Goal: Transaction & Acquisition: Purchase product/service

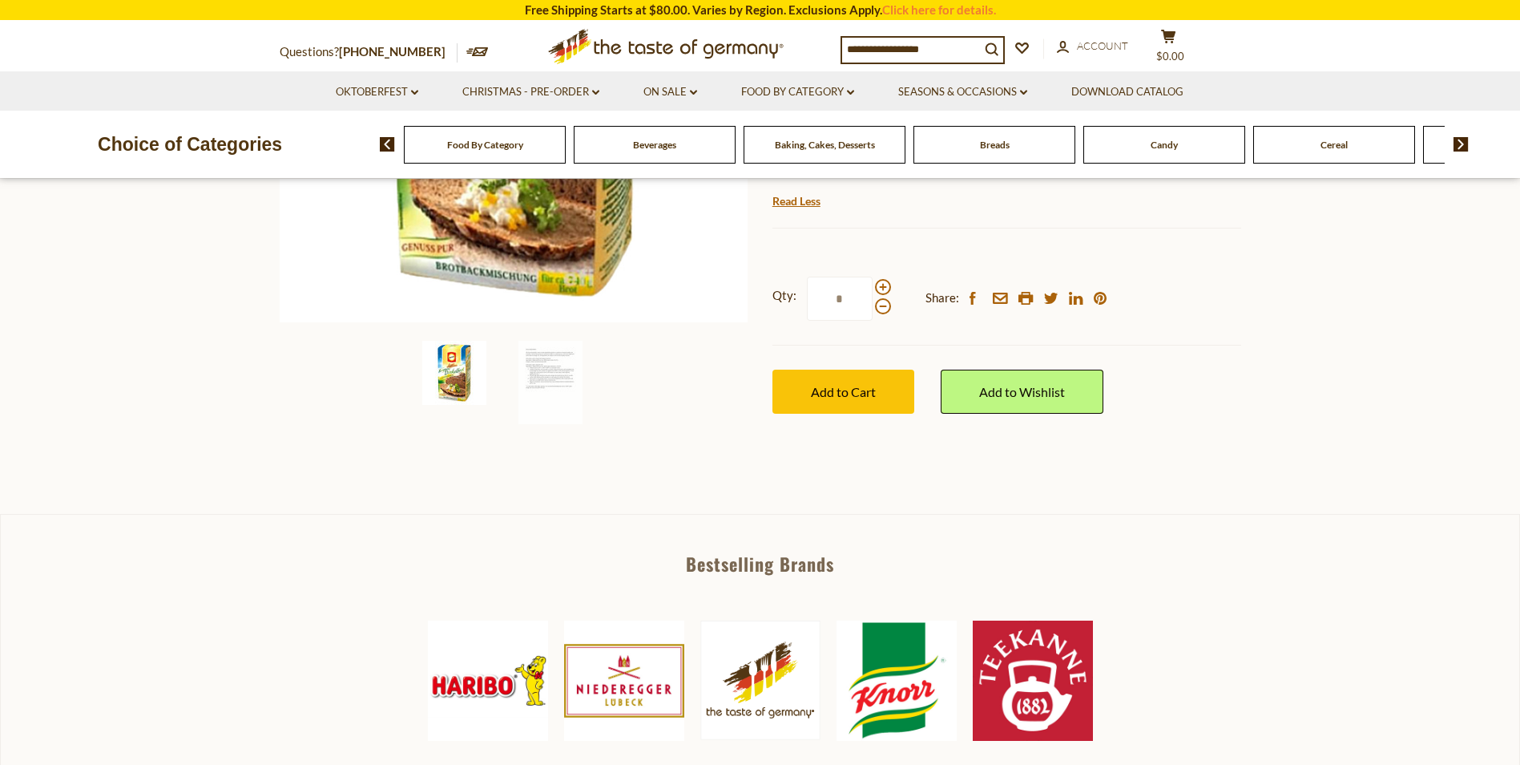
scroll to position [426, 0]
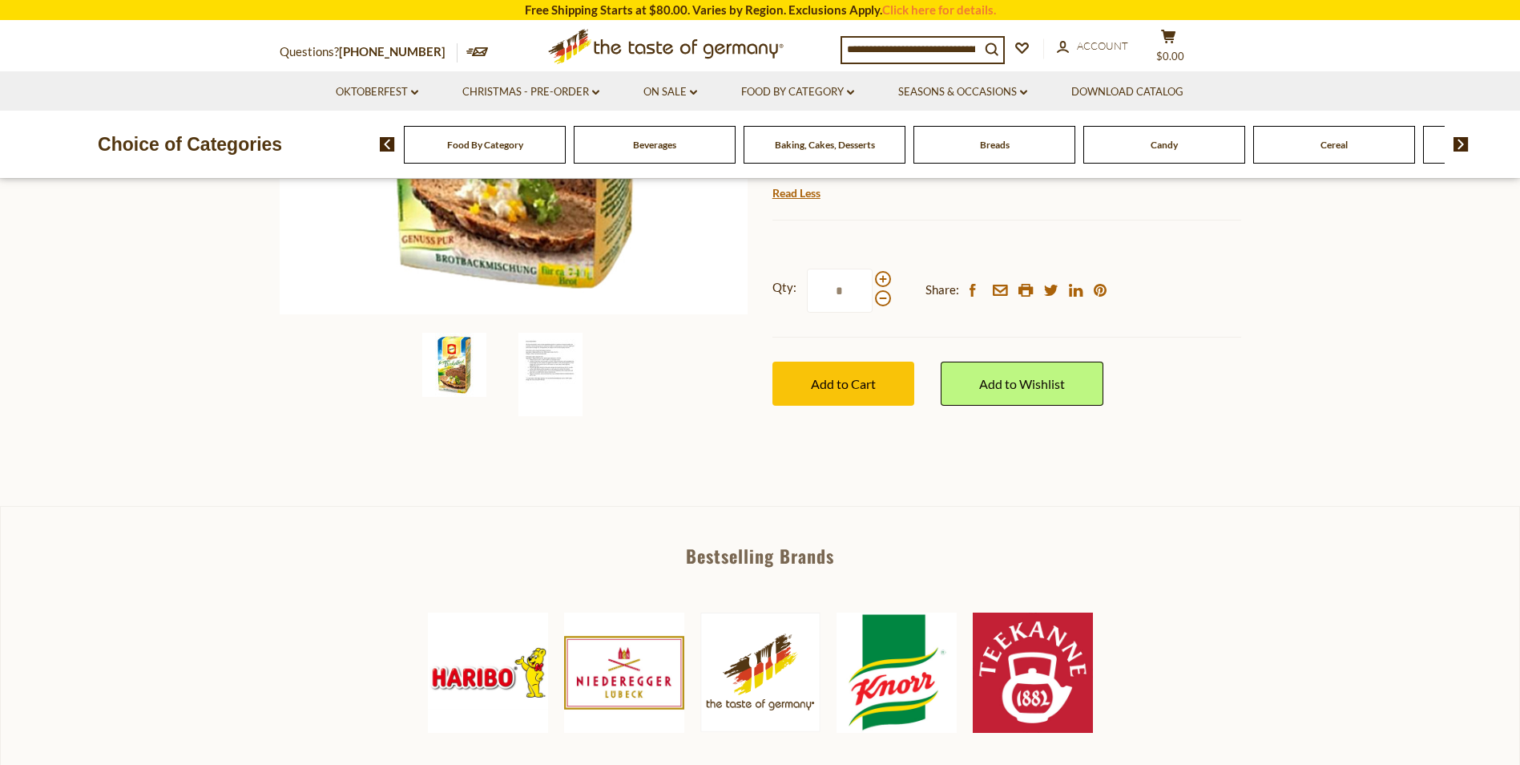
click at [557, 363] on img at bounding box center [551, 374] width 64 height 83
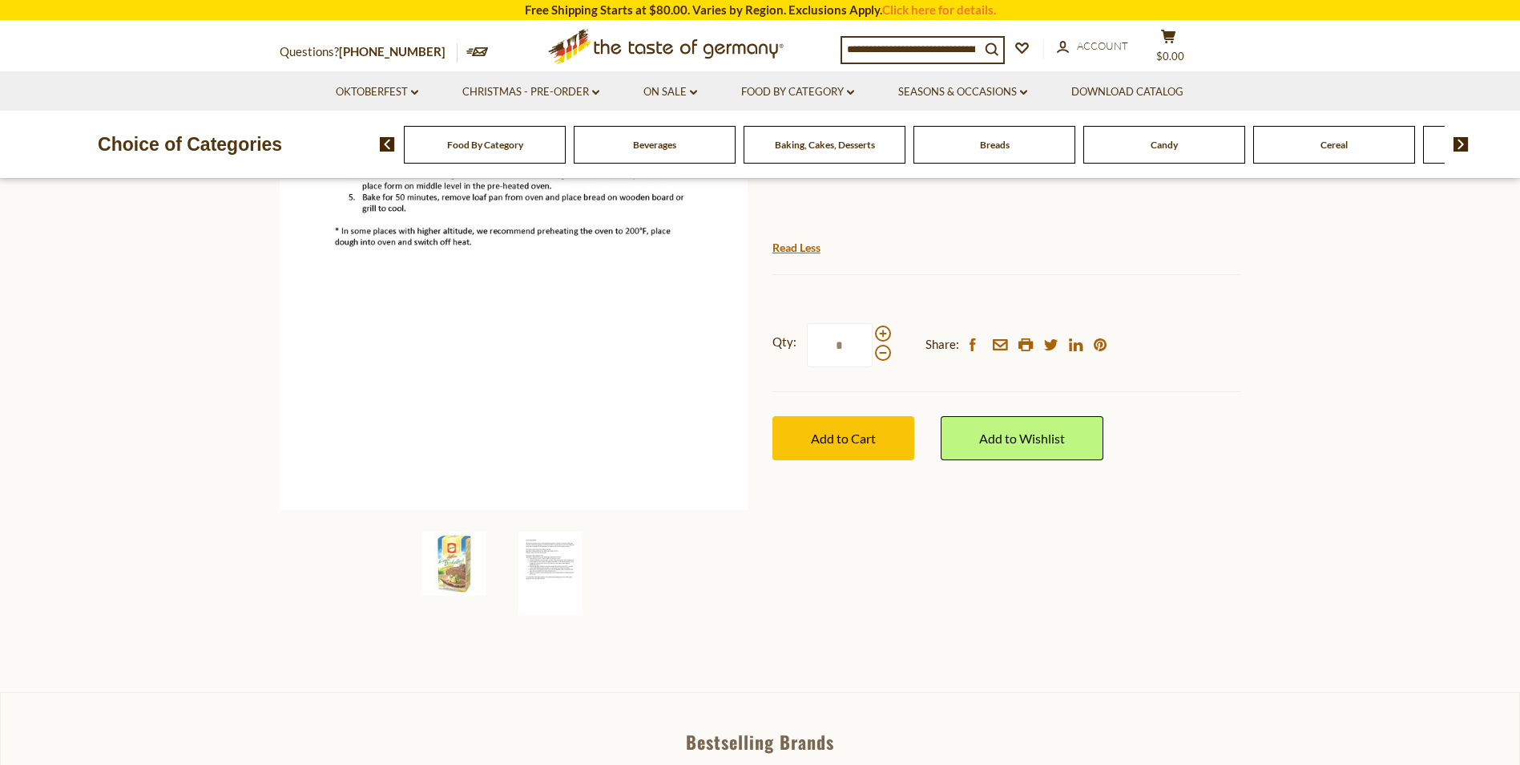
scroll to position [506, 0]
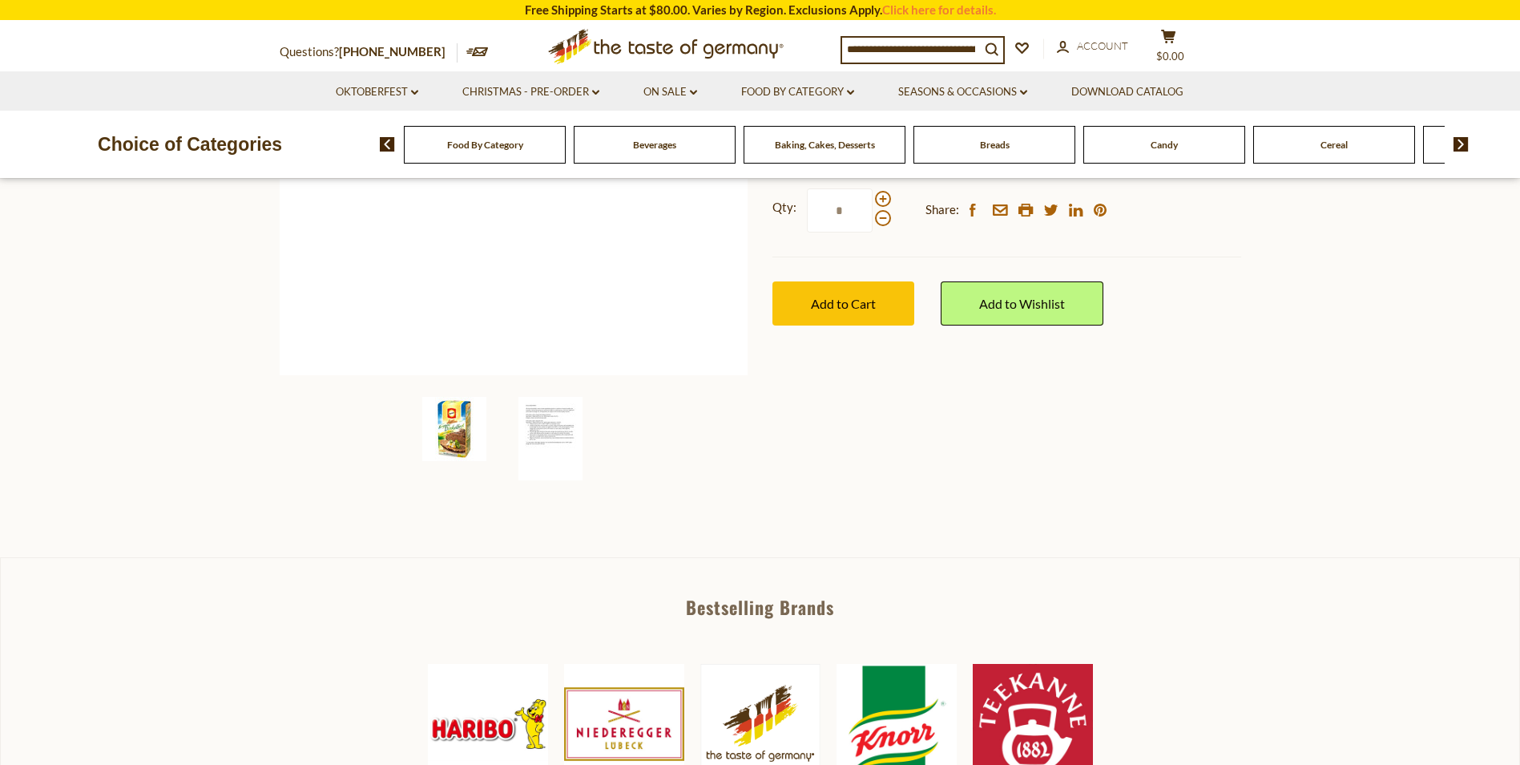
click at [457, 433] on img at bounding box center [454, 429] width 64 height 64
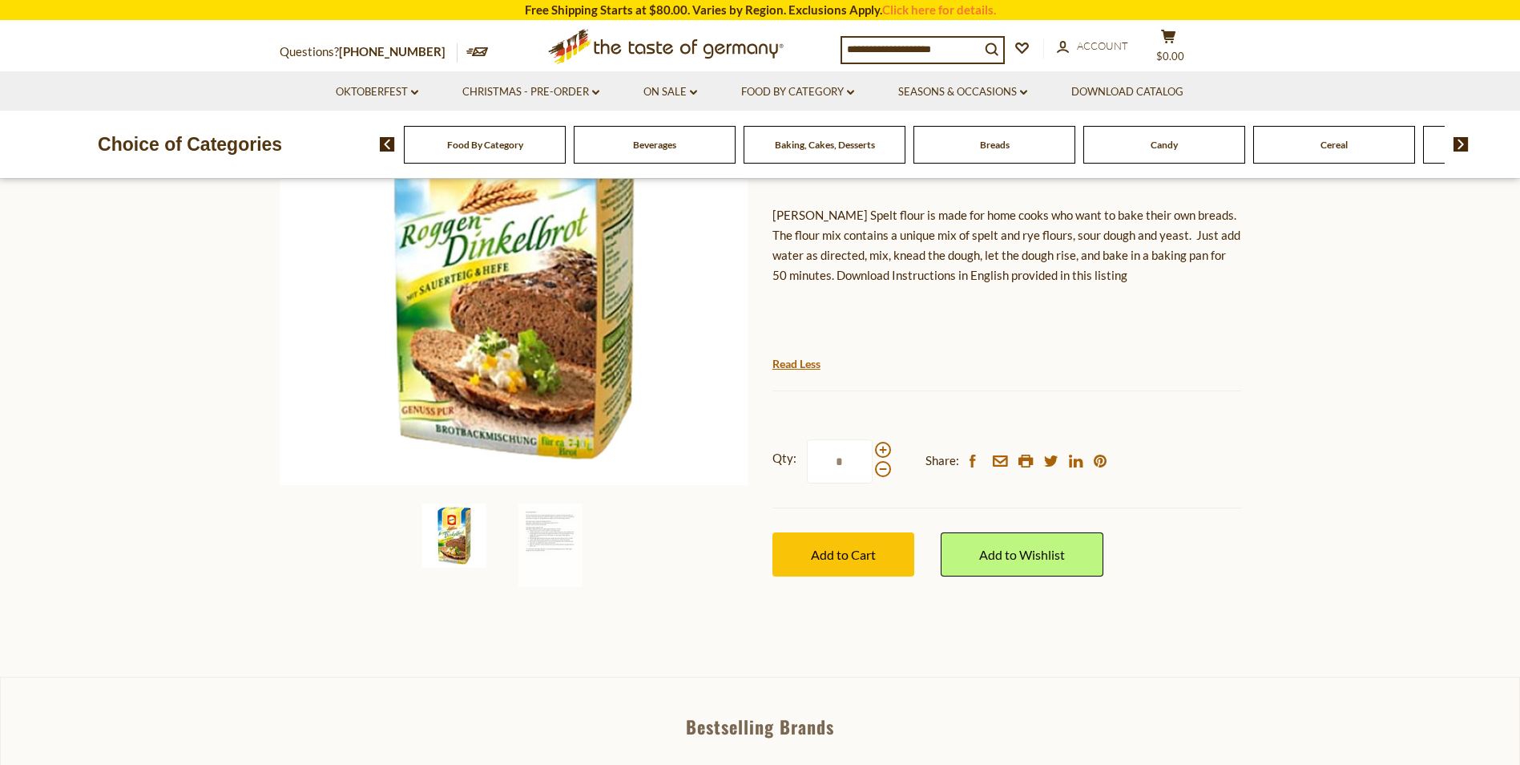
scroll to position [272, 0]
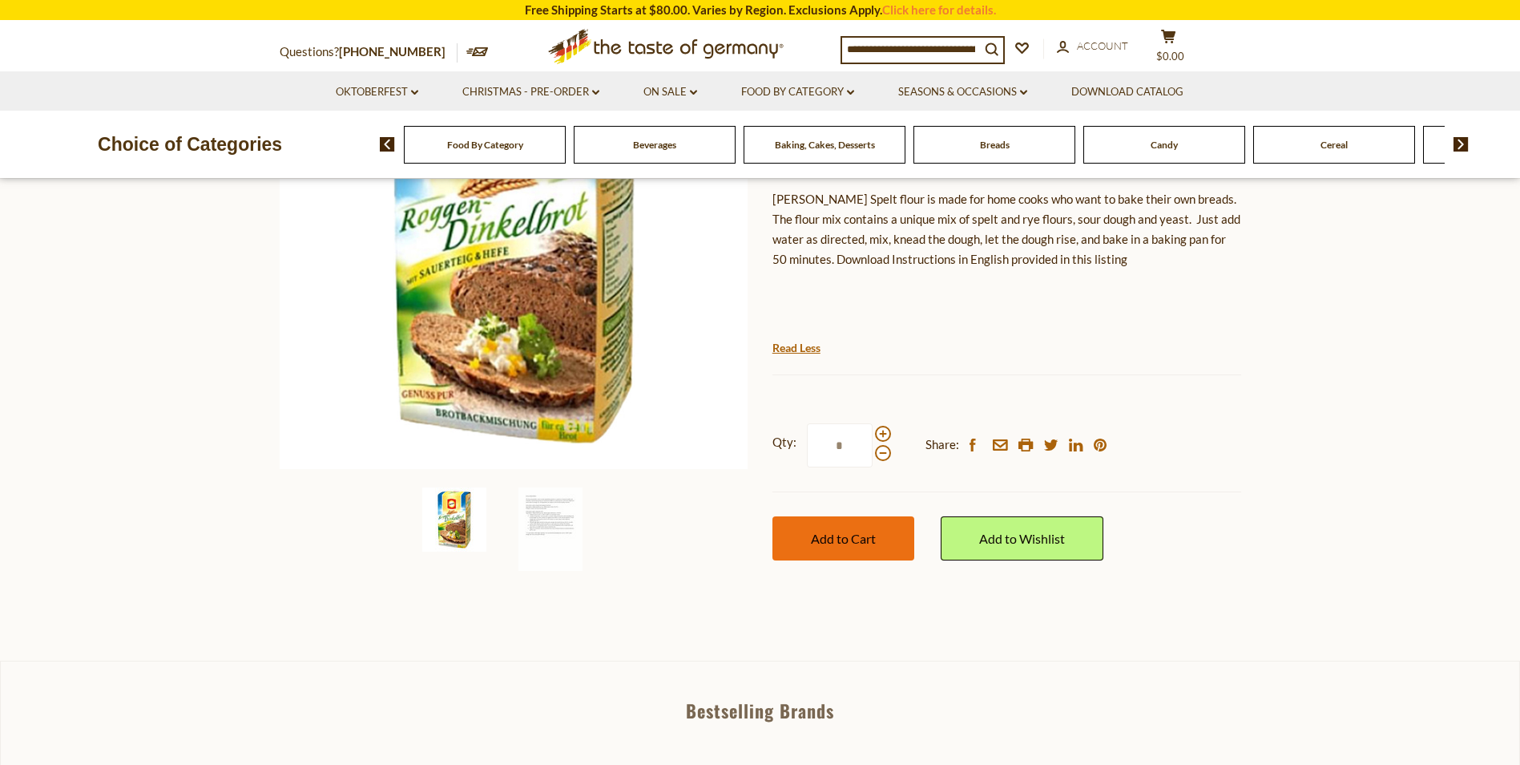
click at [888, 531] on button "Add to Cart" at bounding box center [844, 538] width 142 height 44
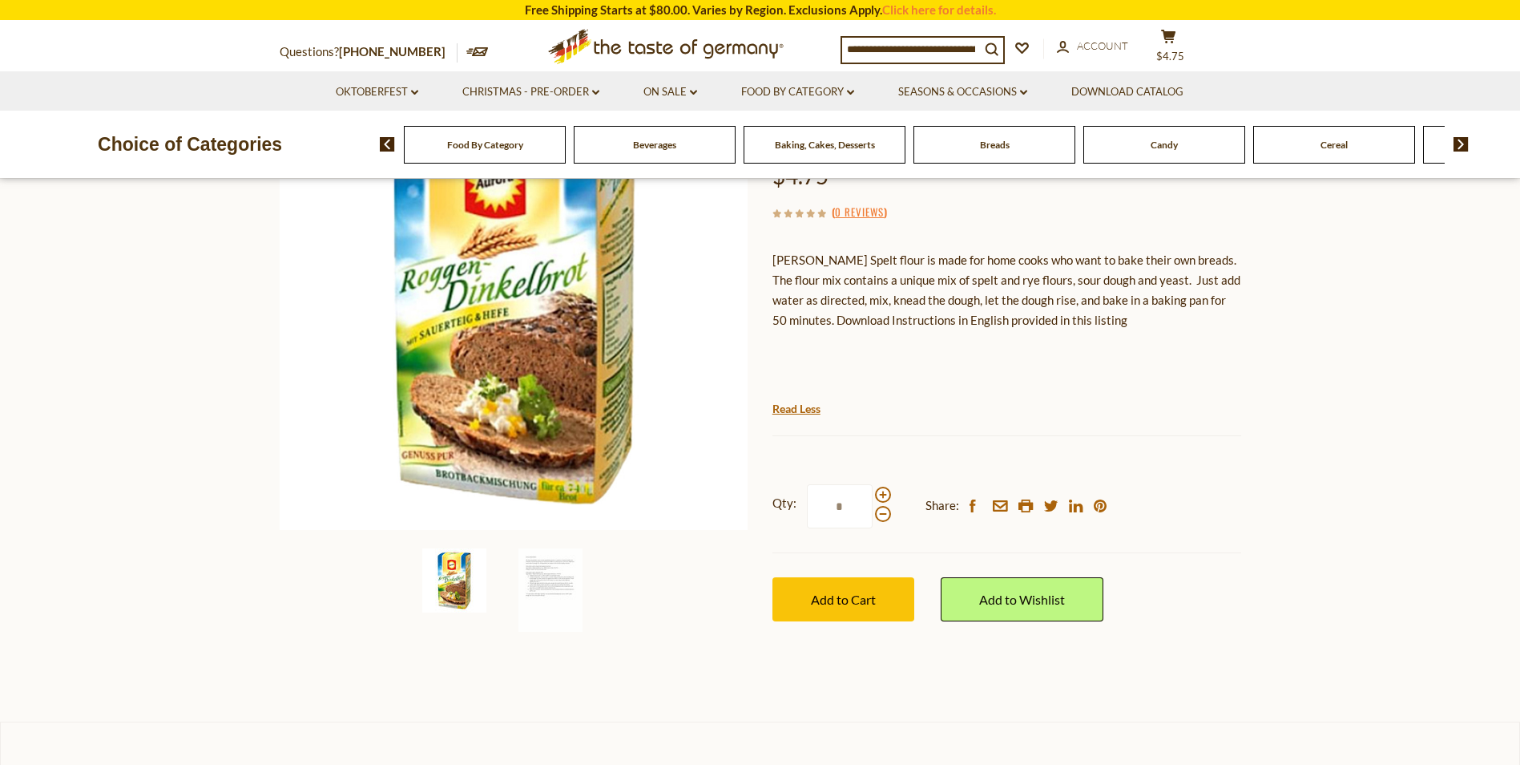
scroll to position [0, 0]
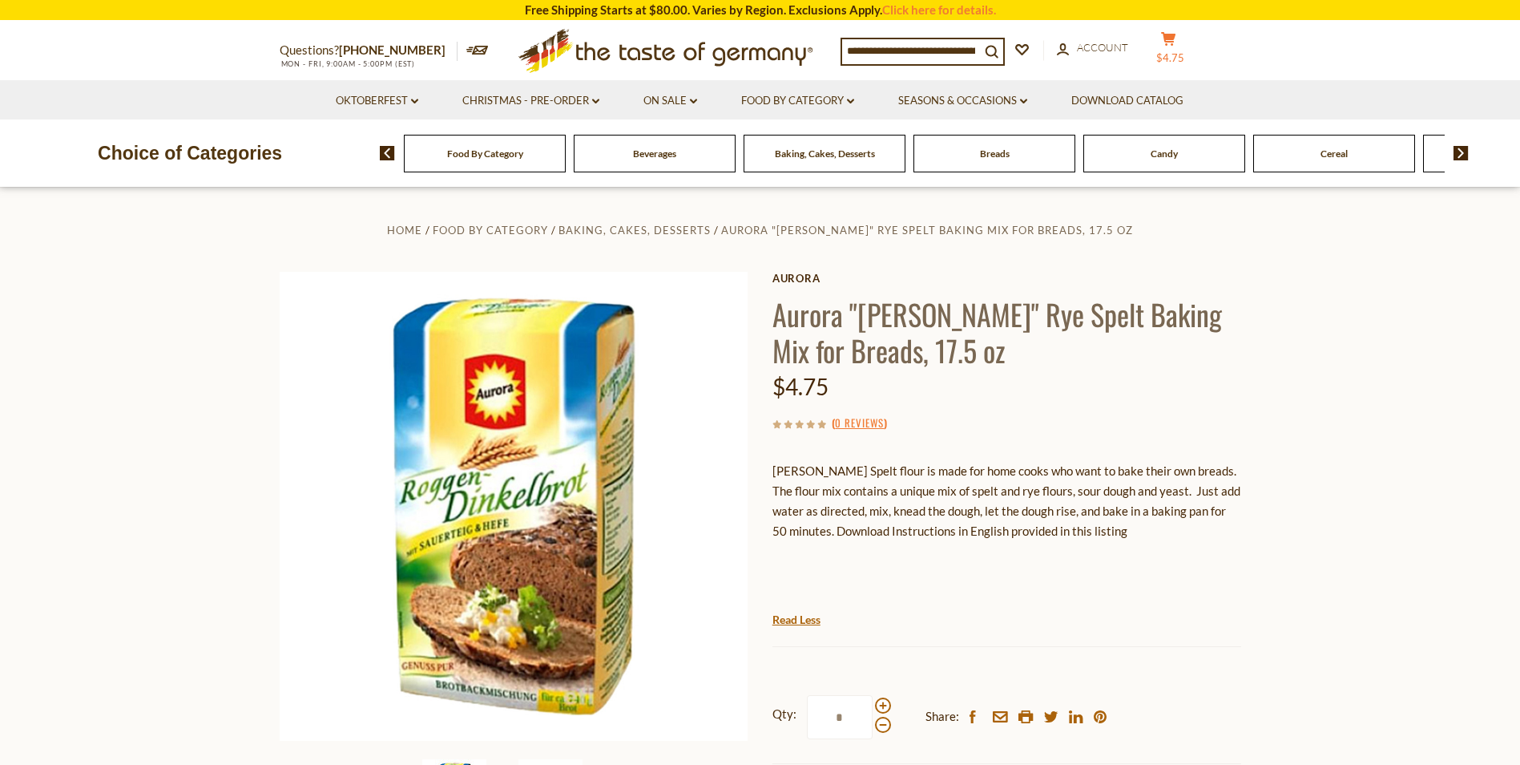
click at [1164, 46] on icon "cart" at bounding box center [1168, 39] width 15 height 14
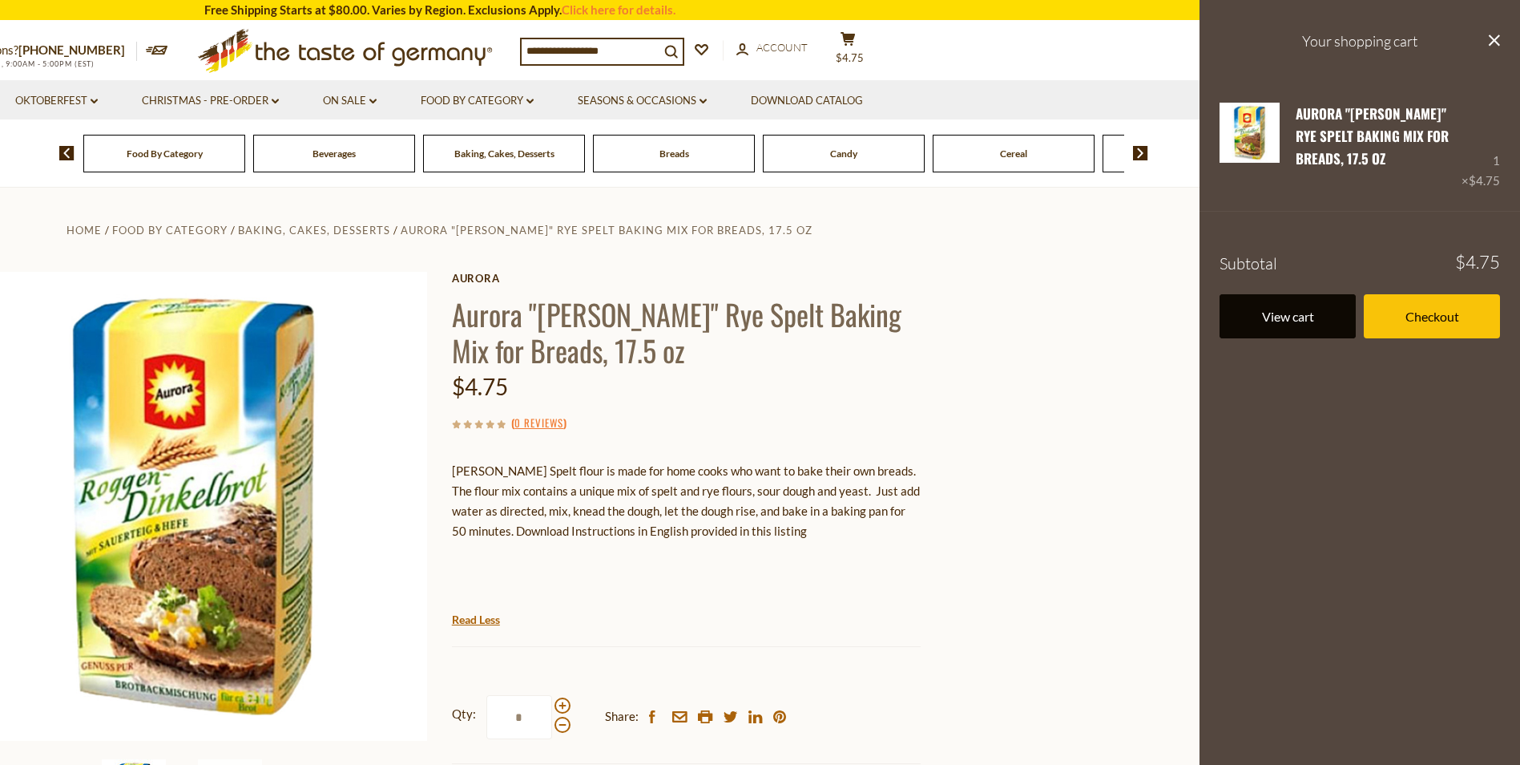
click at [1277, 317] on link "View cart" at bounding box center [1288, 316] width 136 height 44
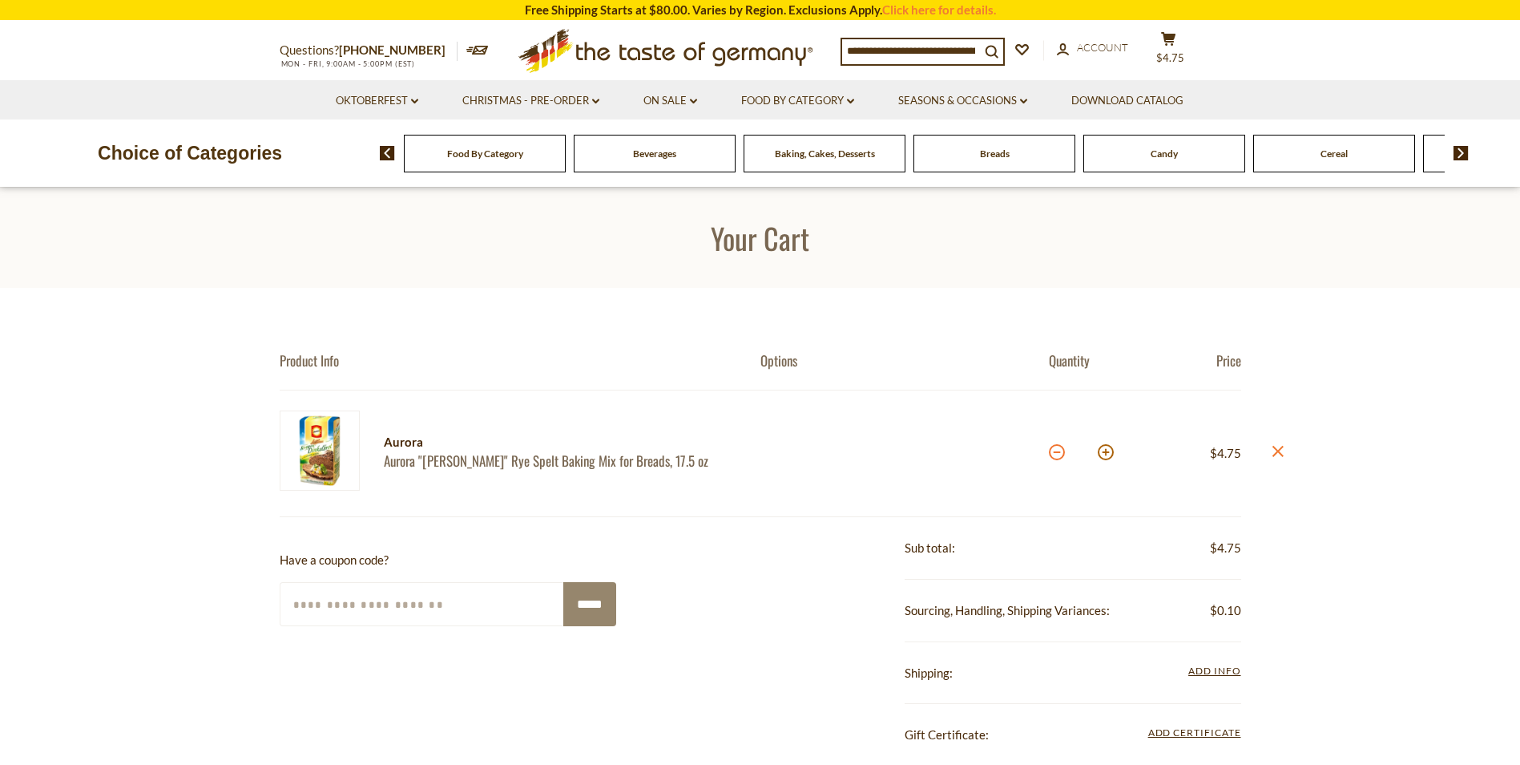
click at [1056, 451] on button at bounding box center [1057, 452] width 16 height 16
type input "*"
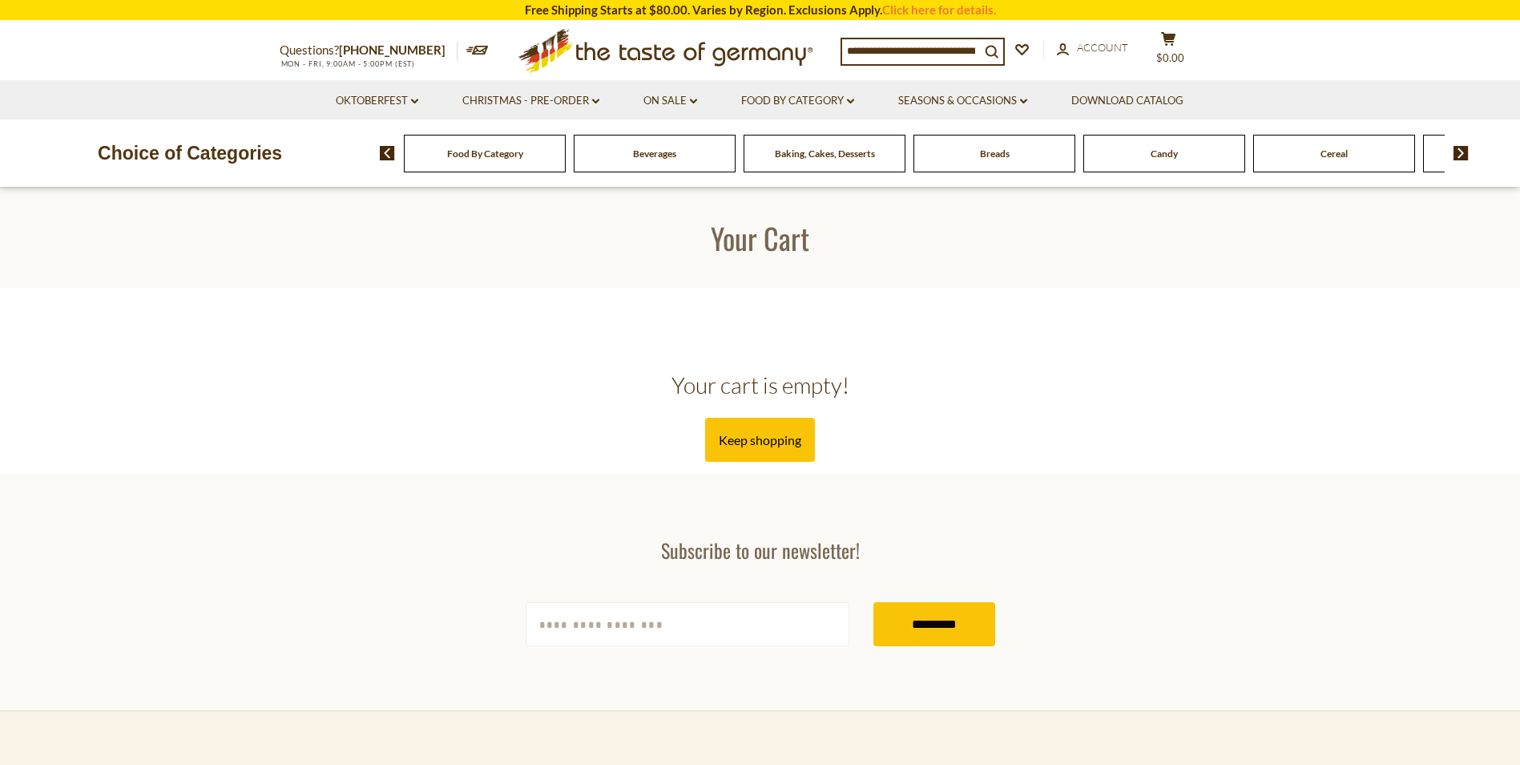
click at [522, 162] on div "Food By Category" at bounding box center [485, 154] width 162 height 38
click at [854, 99] on icon "dropdown_arrow" at bounding box center [850, 102] width 7 height 6
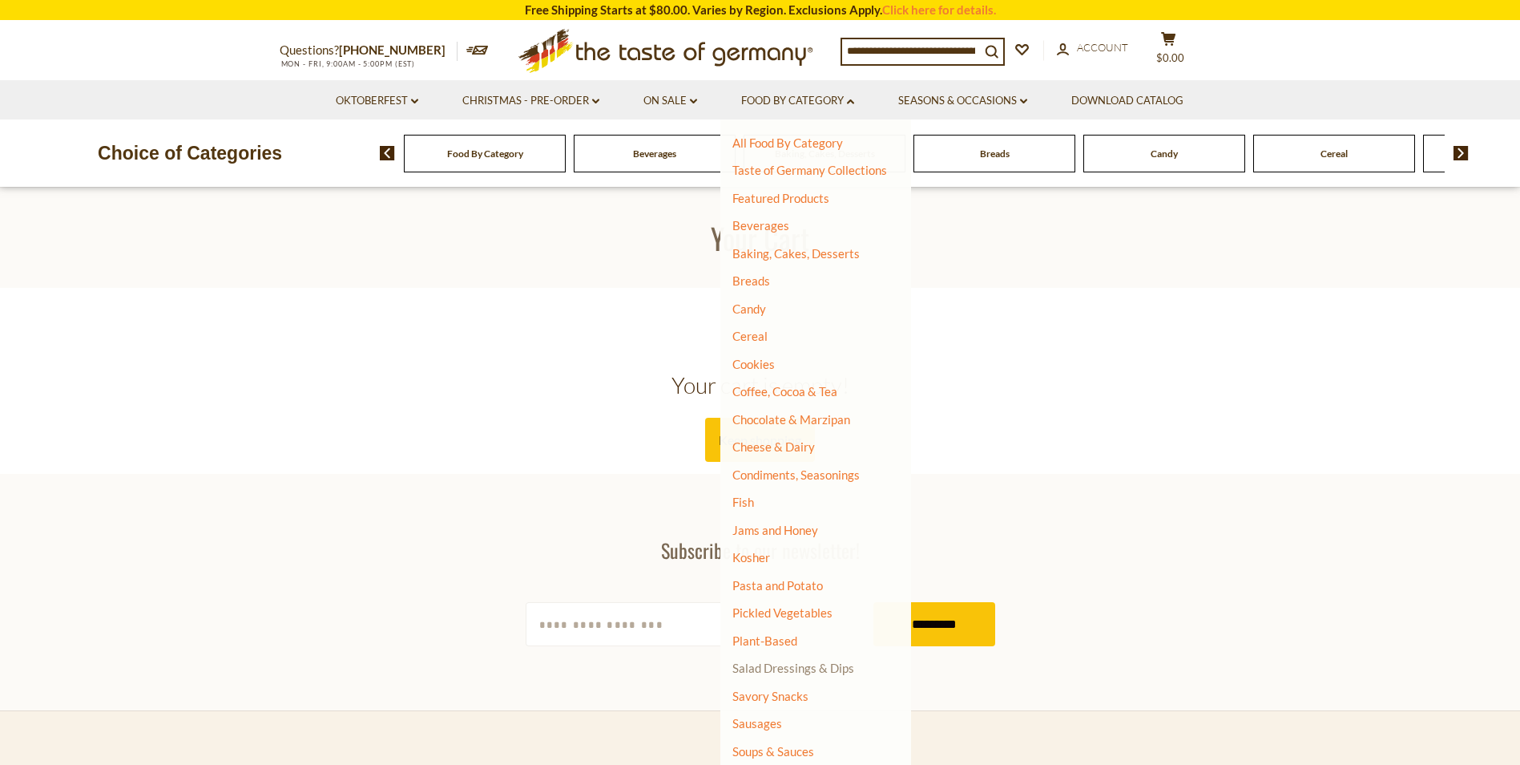
click at [809, 669] on link "Salad Dressings & Dips" at bounding box center [793, 667] width 122 height 14
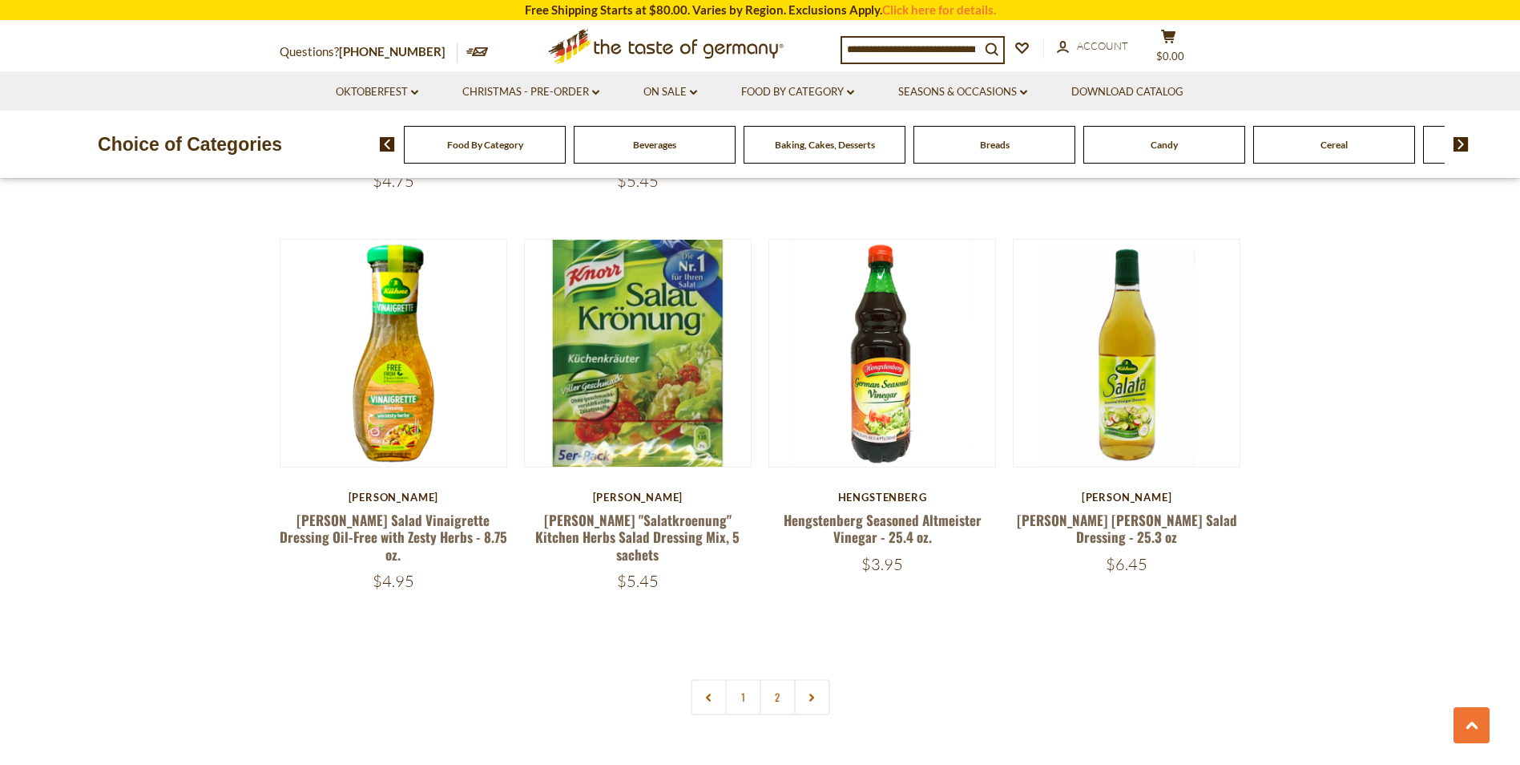
scroll to position [3258, 0]
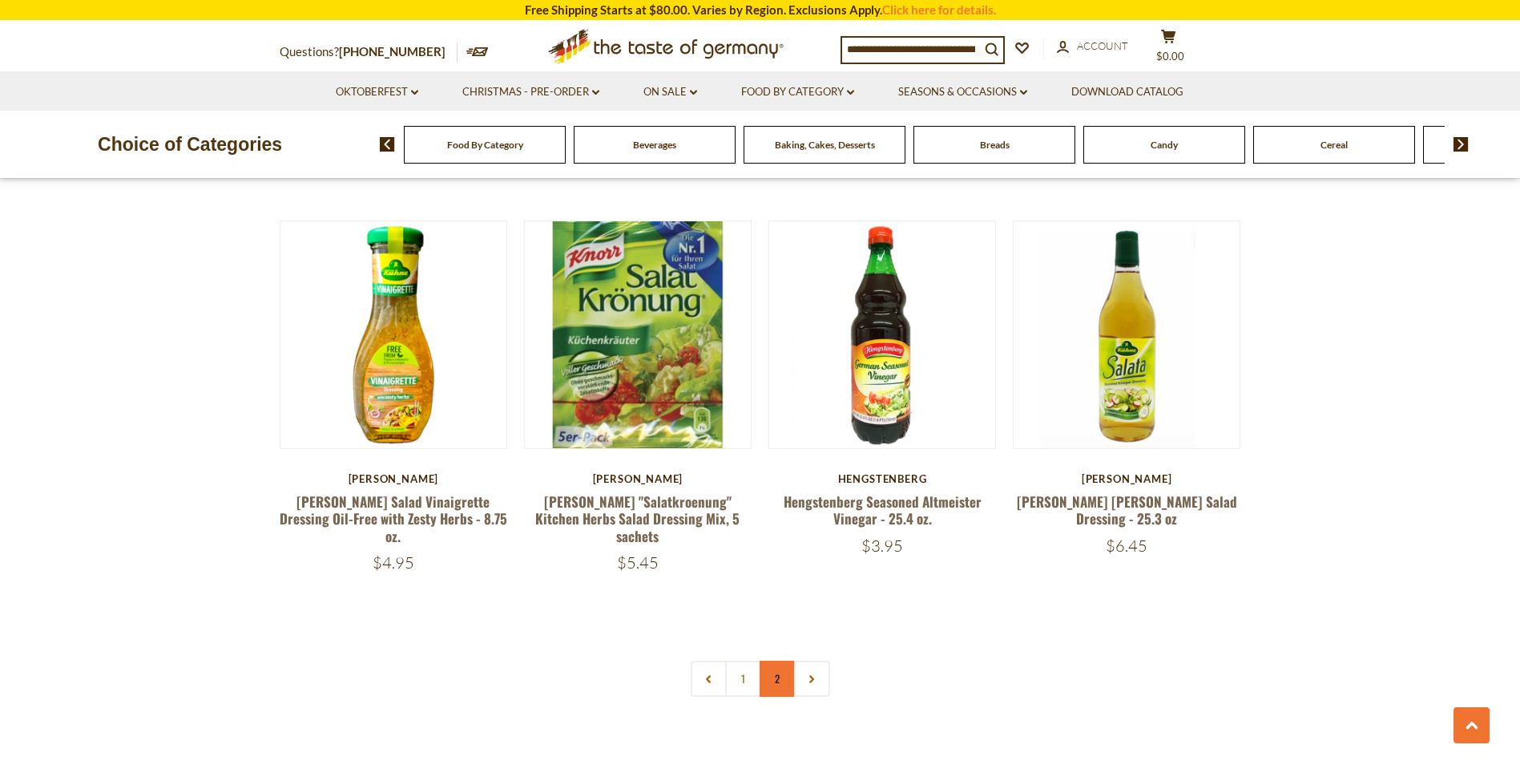
click at [771, 660] on link "2" at bounding box center [778, 678] width 36 height 36
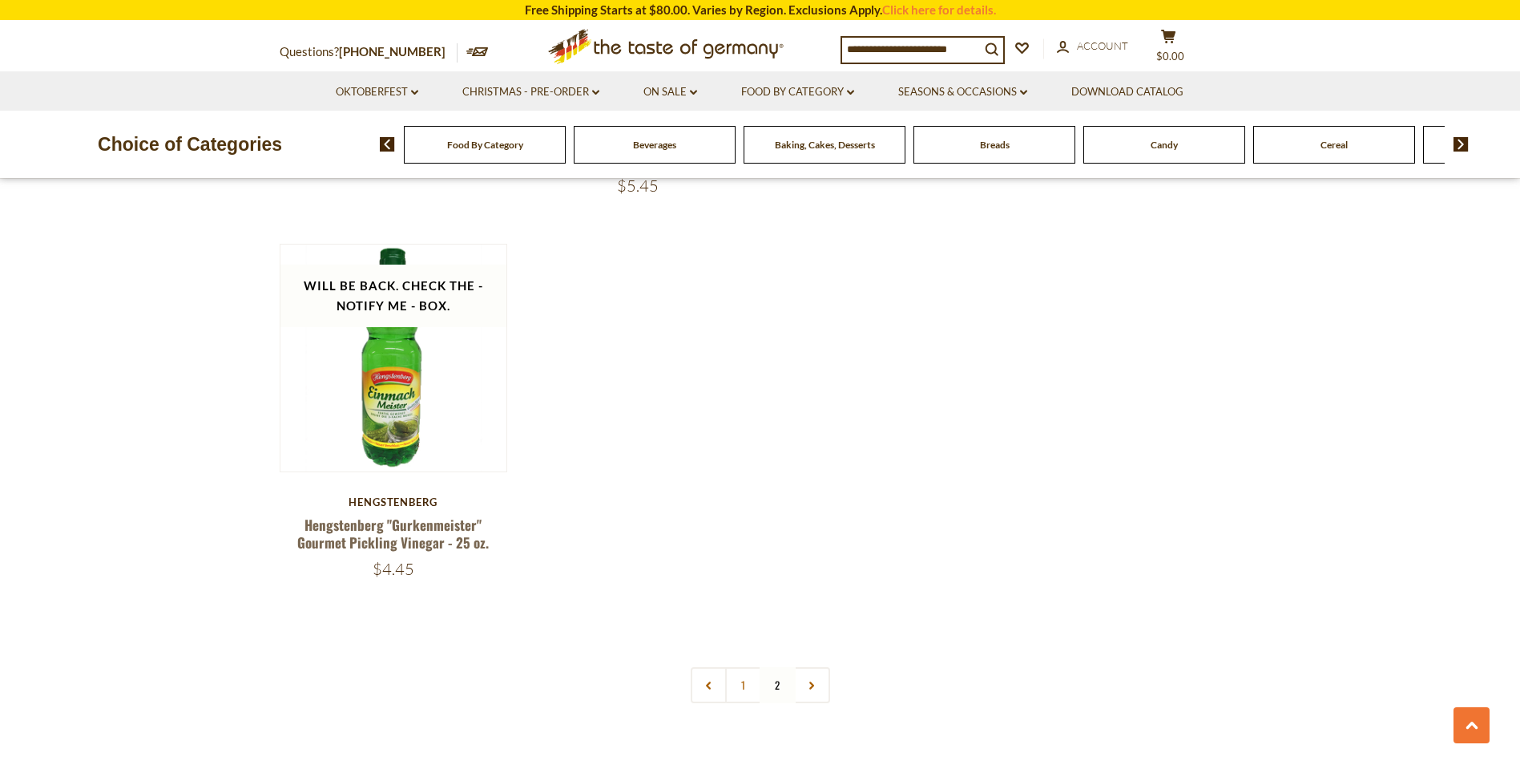
scroll to position [1733, 0]
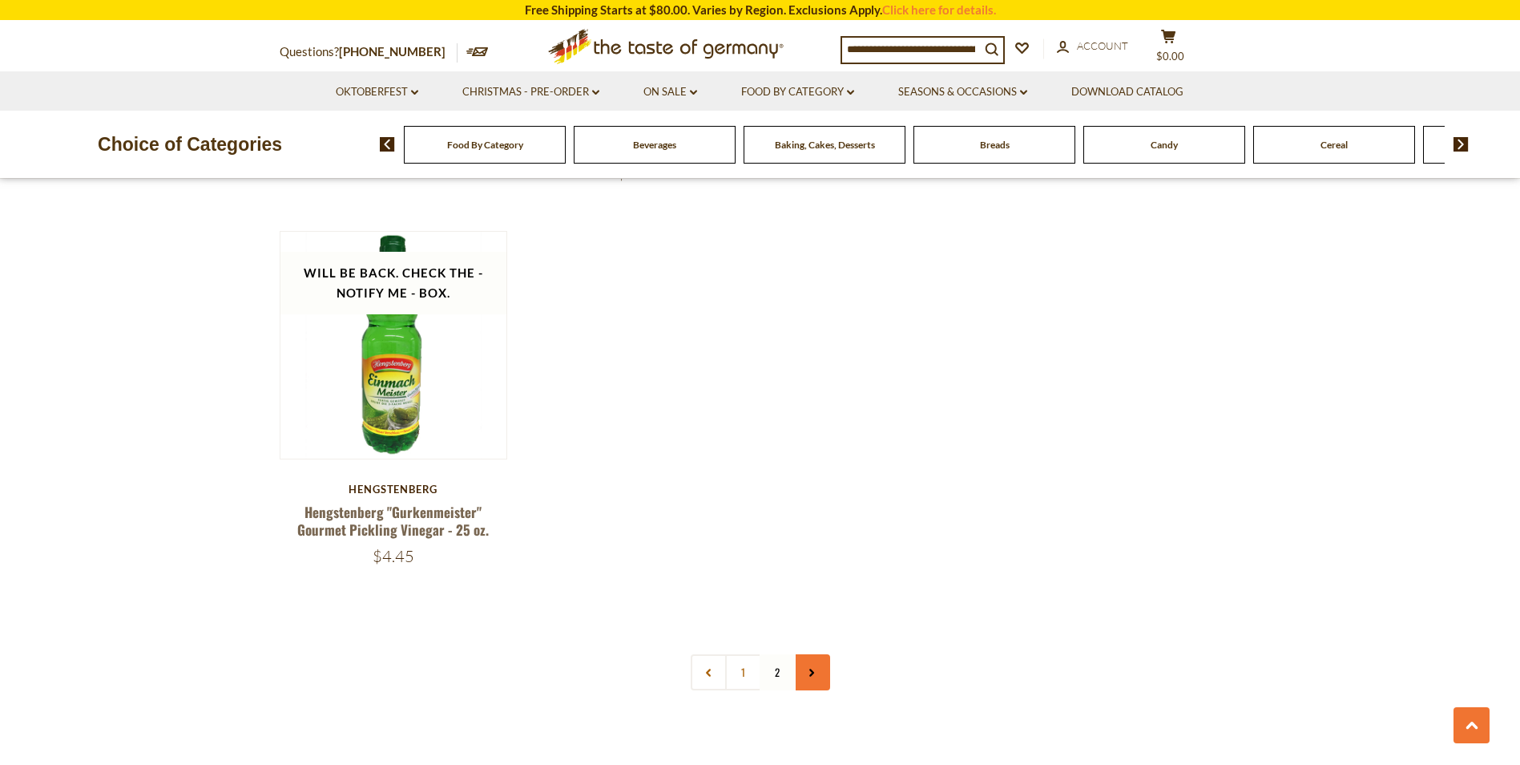
click at [810, 668] on icon at bounding box center [812, 672] width 10 height 8
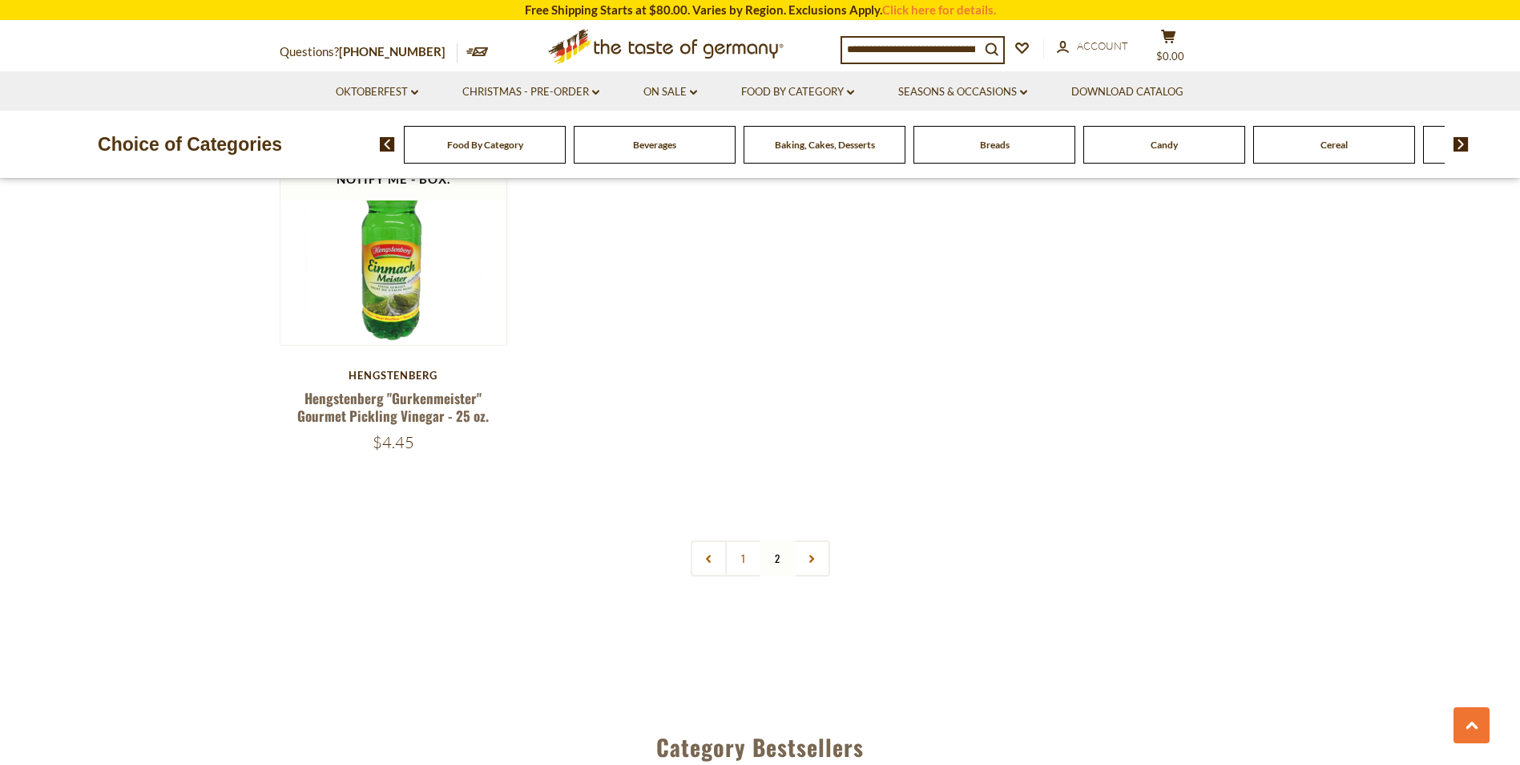
scroll to position [1940, 0]
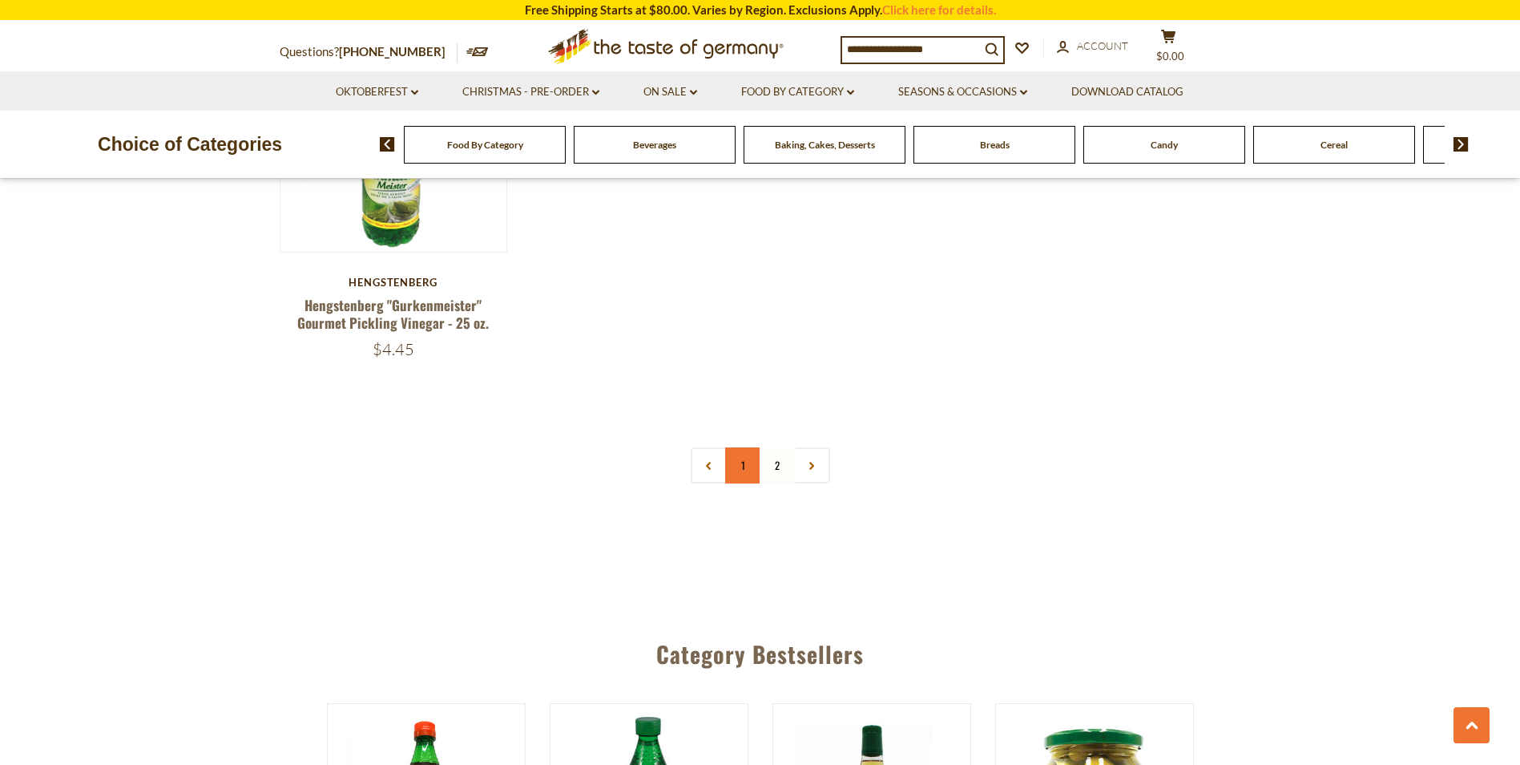
click at [744, 447] on link "1" at bounding box center [743, 465] width 36 height 36
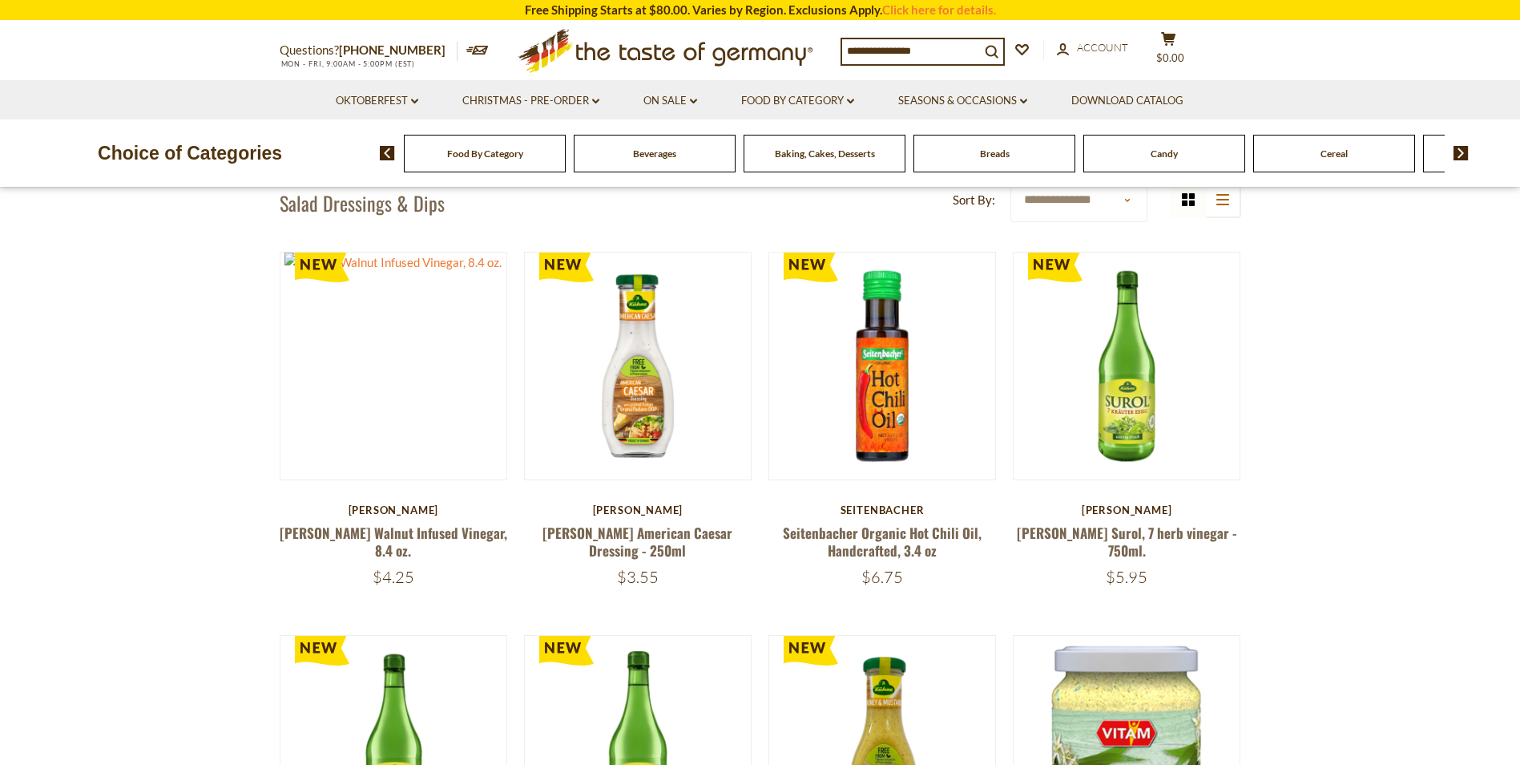
scroll to position [0, 0]
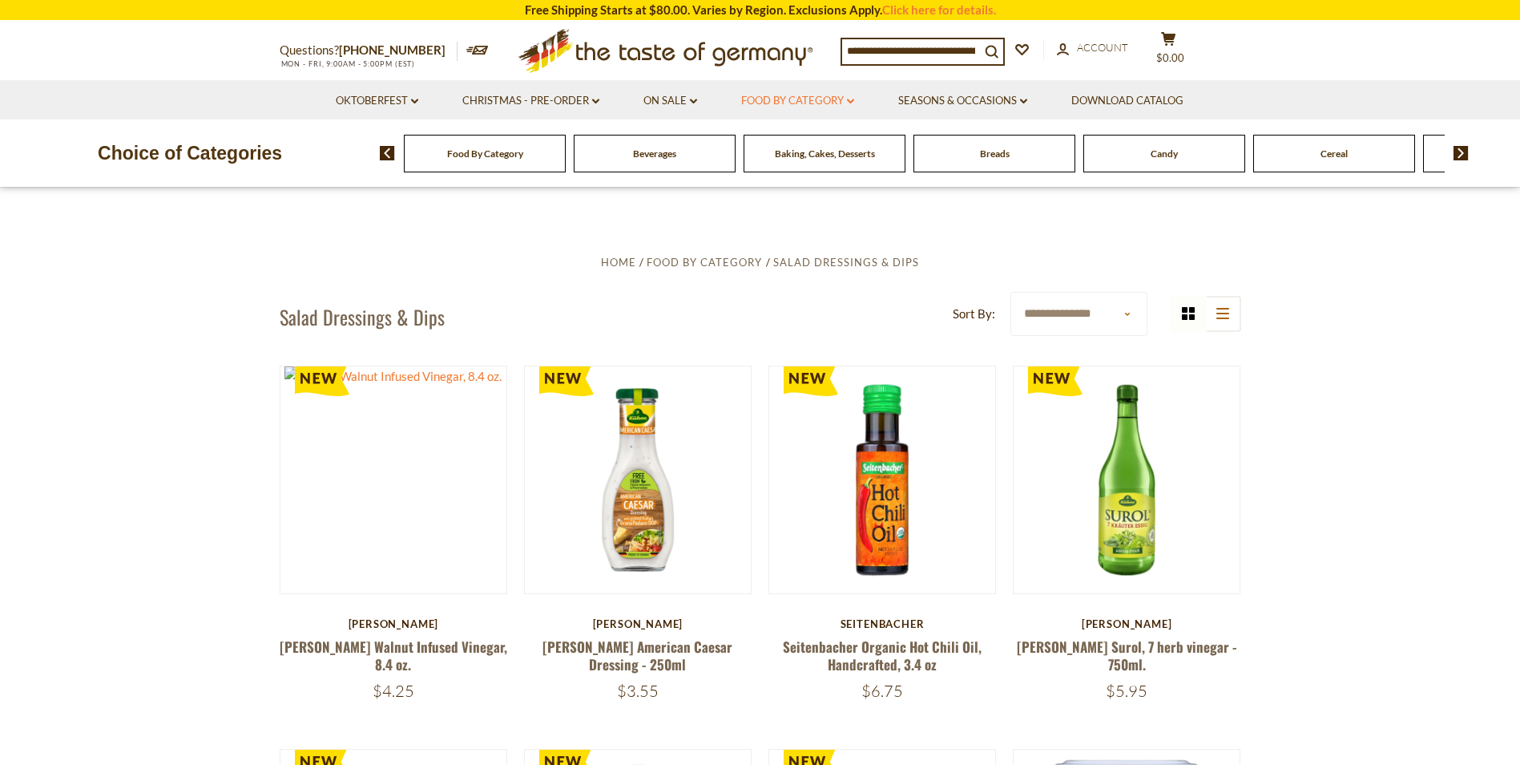
click at [848, 99] on link "Food By Category dropdown_arrow" at bounding box center [797, 101] width 113 height 18
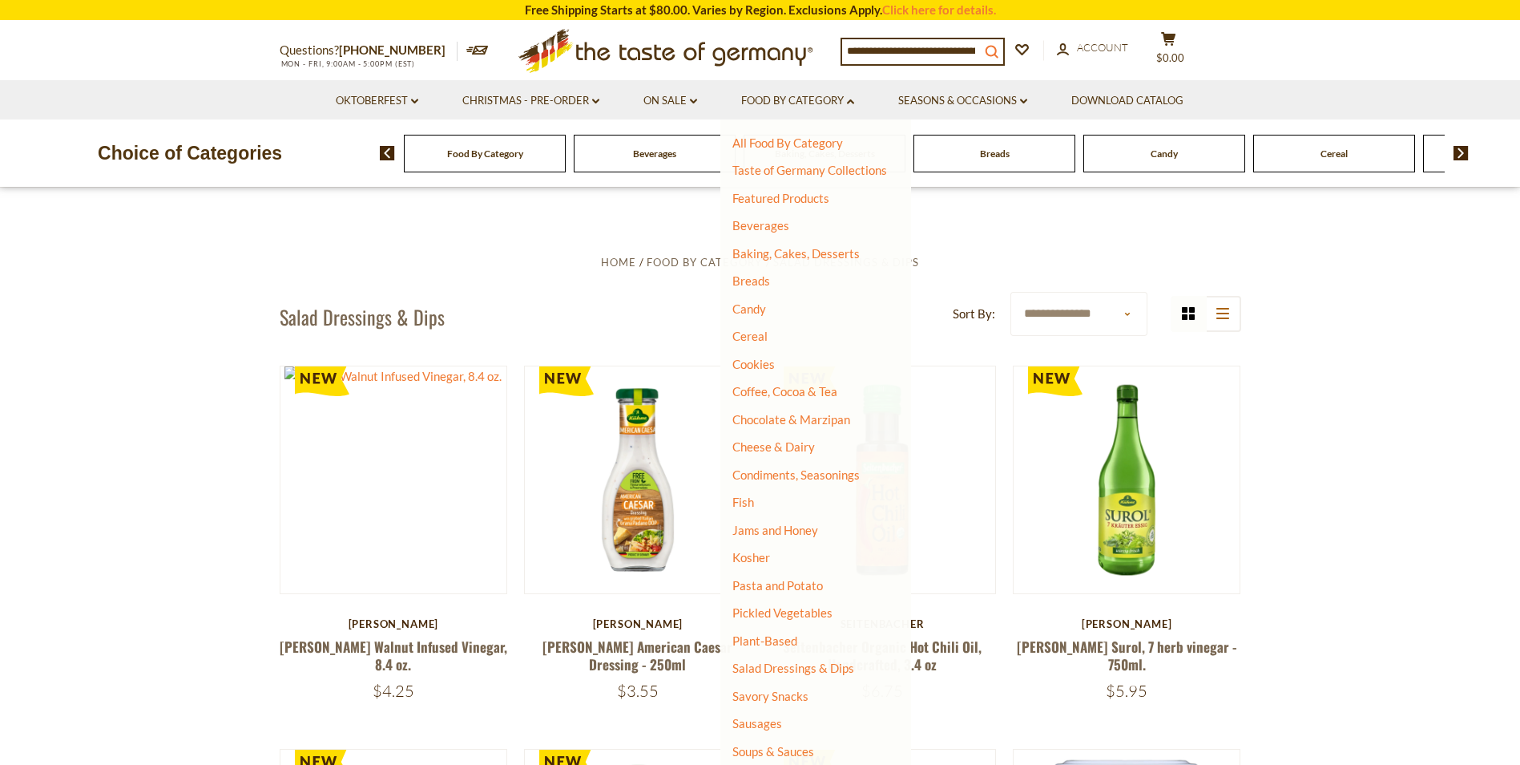
click at [991, 48] on button "search_icon" at bounding box center [991, 50] width 23 height 22
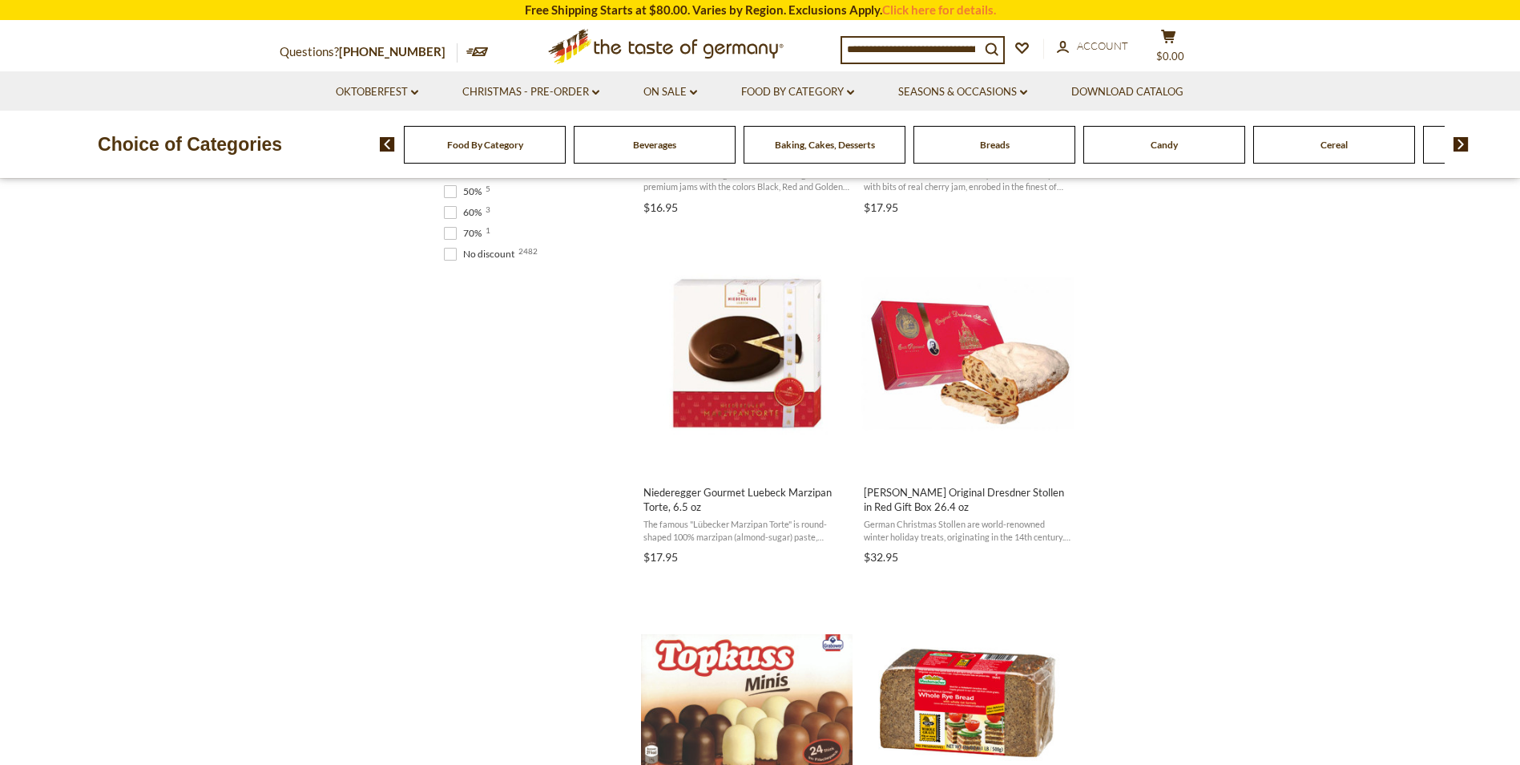
scroll to position [1337, 0]
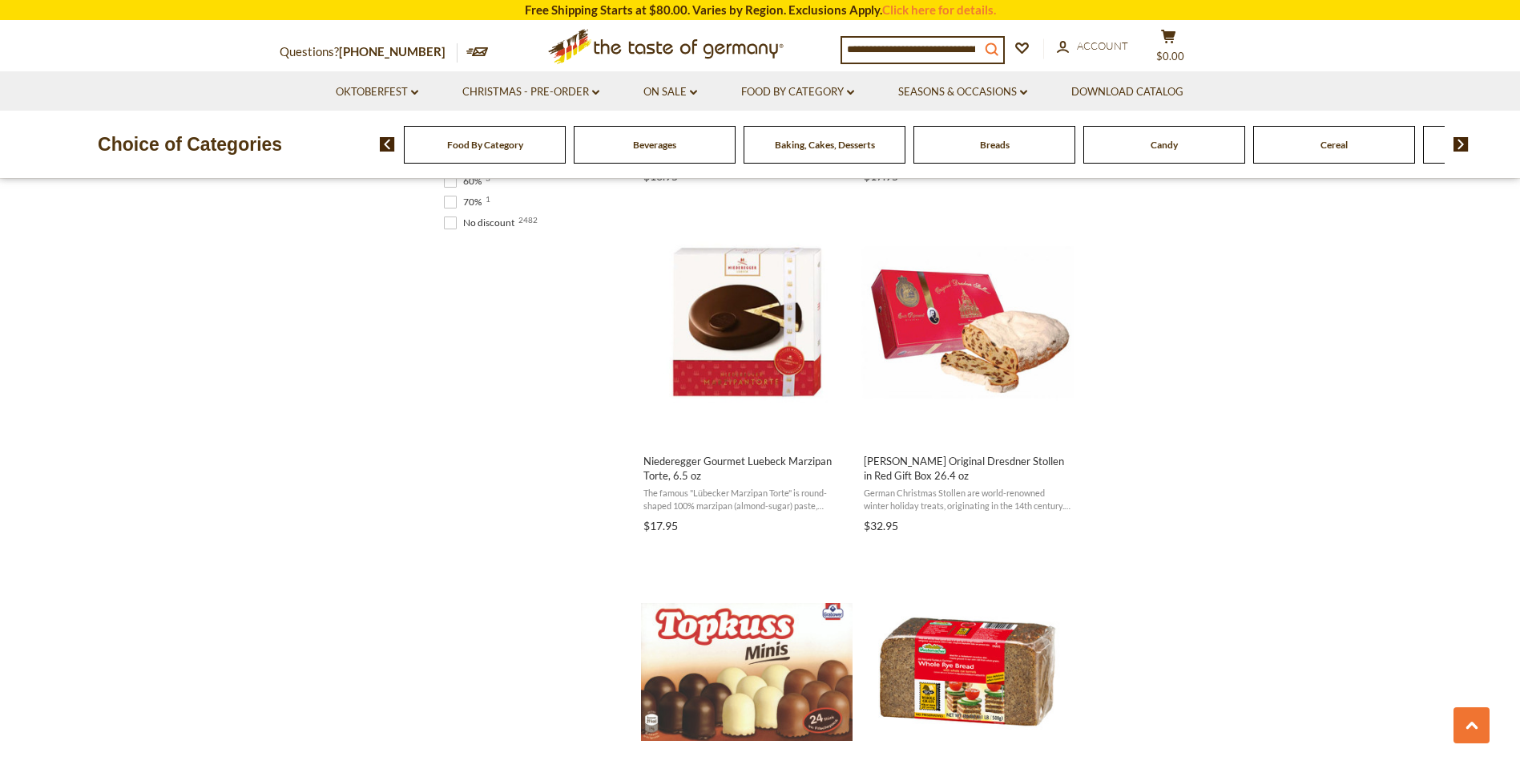
click at [999, 47] on icon "search_icon" at bounding box center [992, 49] width 14 height 14
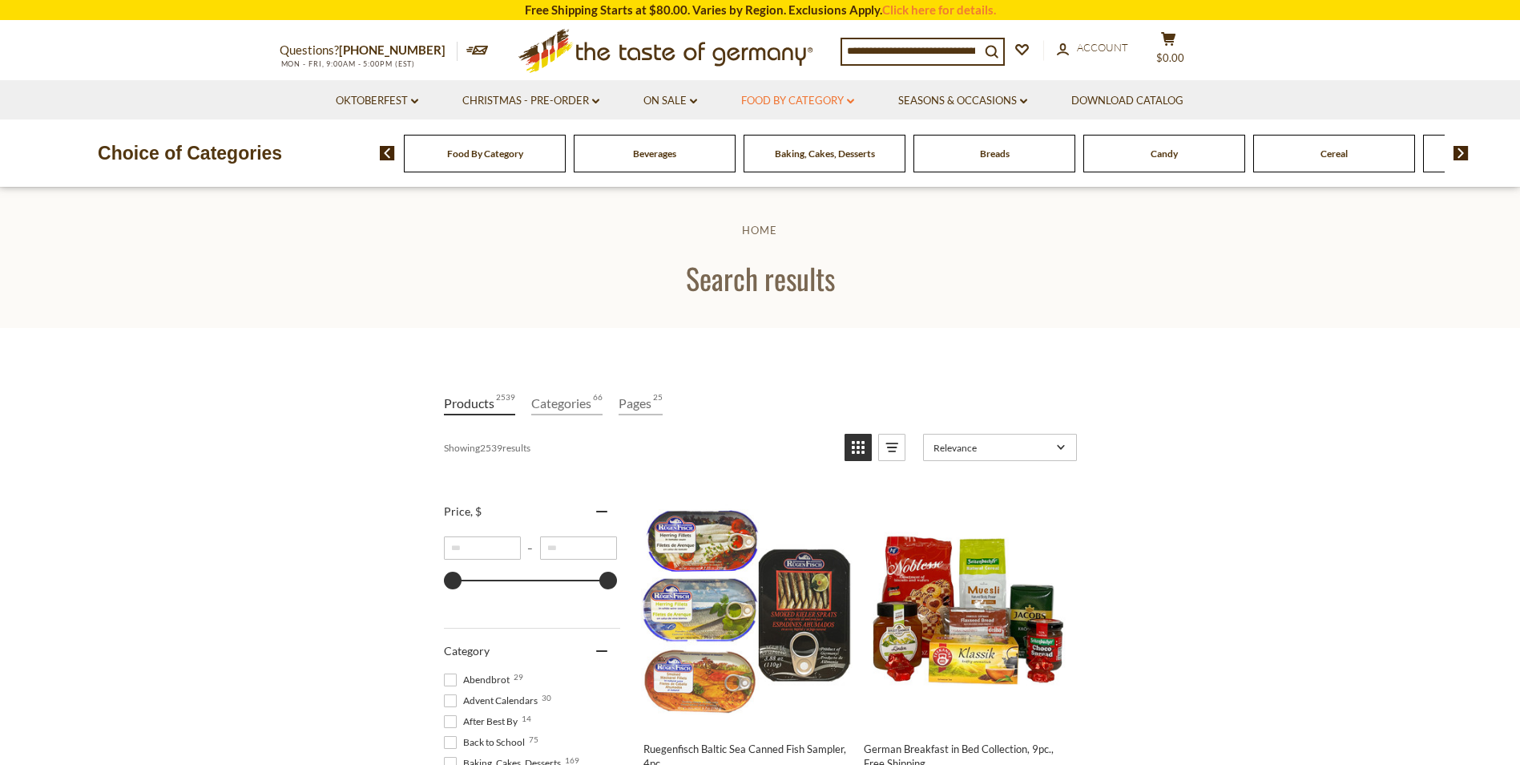
click at [849, 99] on icon "dropdown_arrow" at bounding box center [850, 102] width 7 height 6
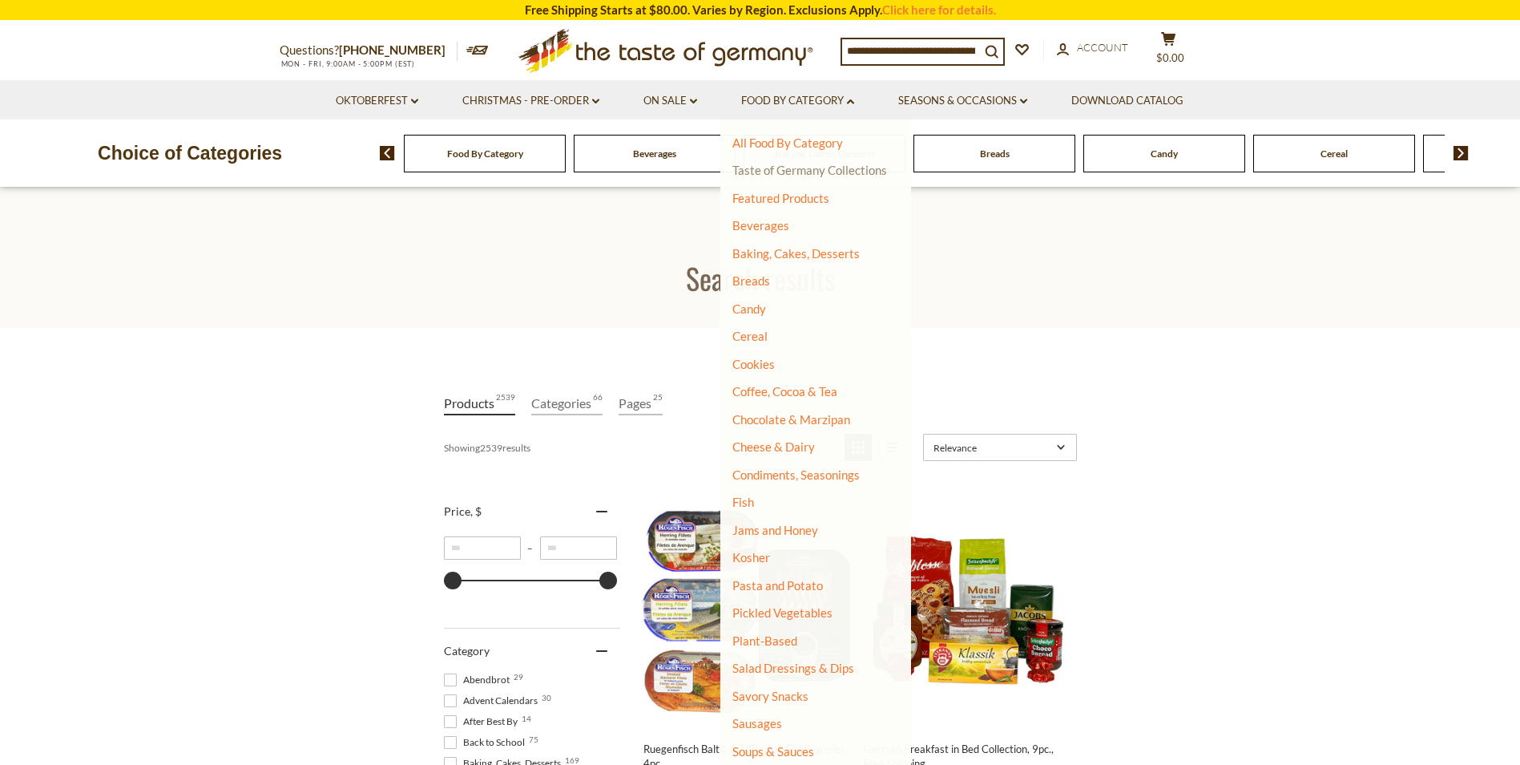
click at [879, 173] on link "Taste of Germany Collections" at bounding box center [809, 170] width 155 height 14
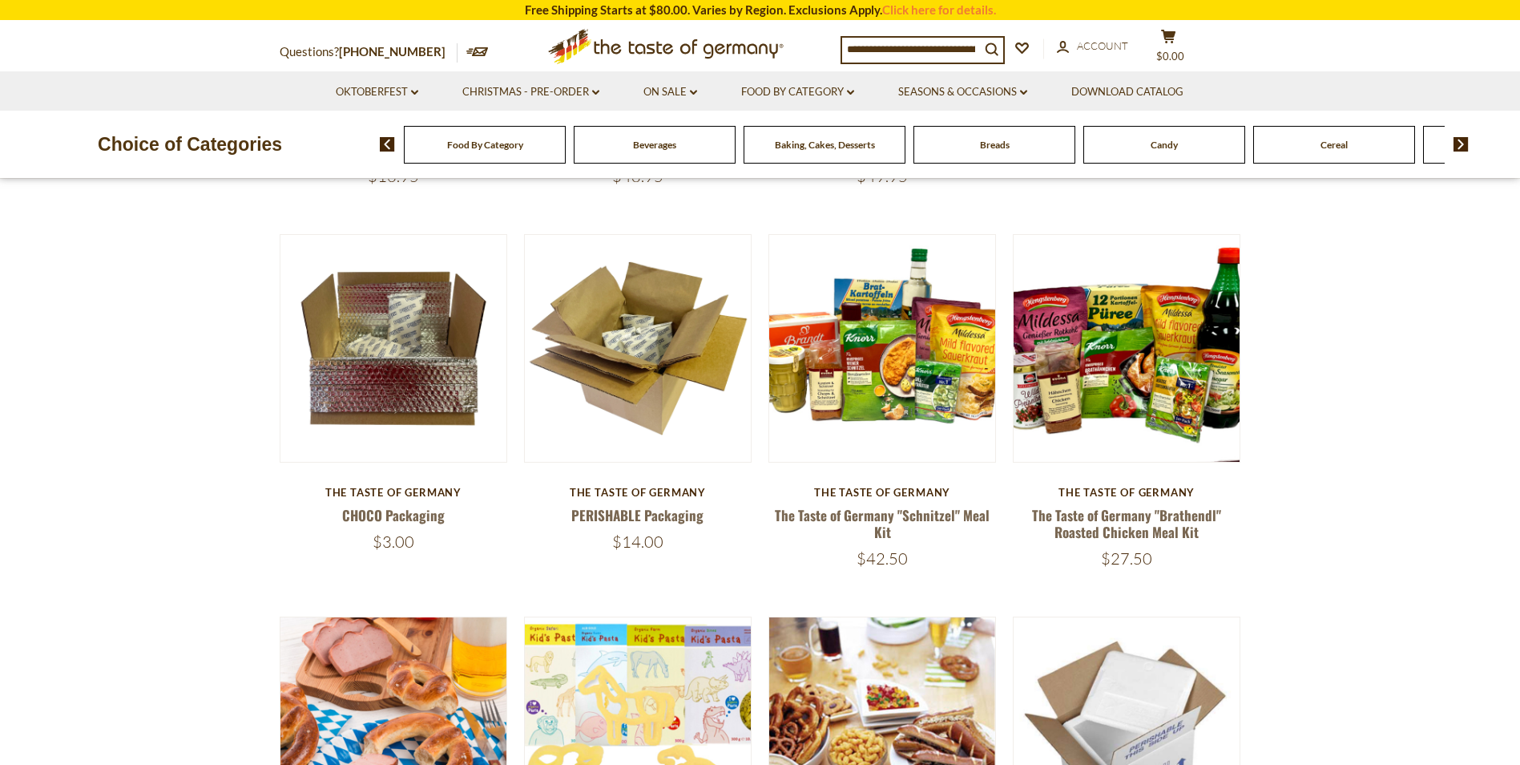
scroll to position [486, 0]
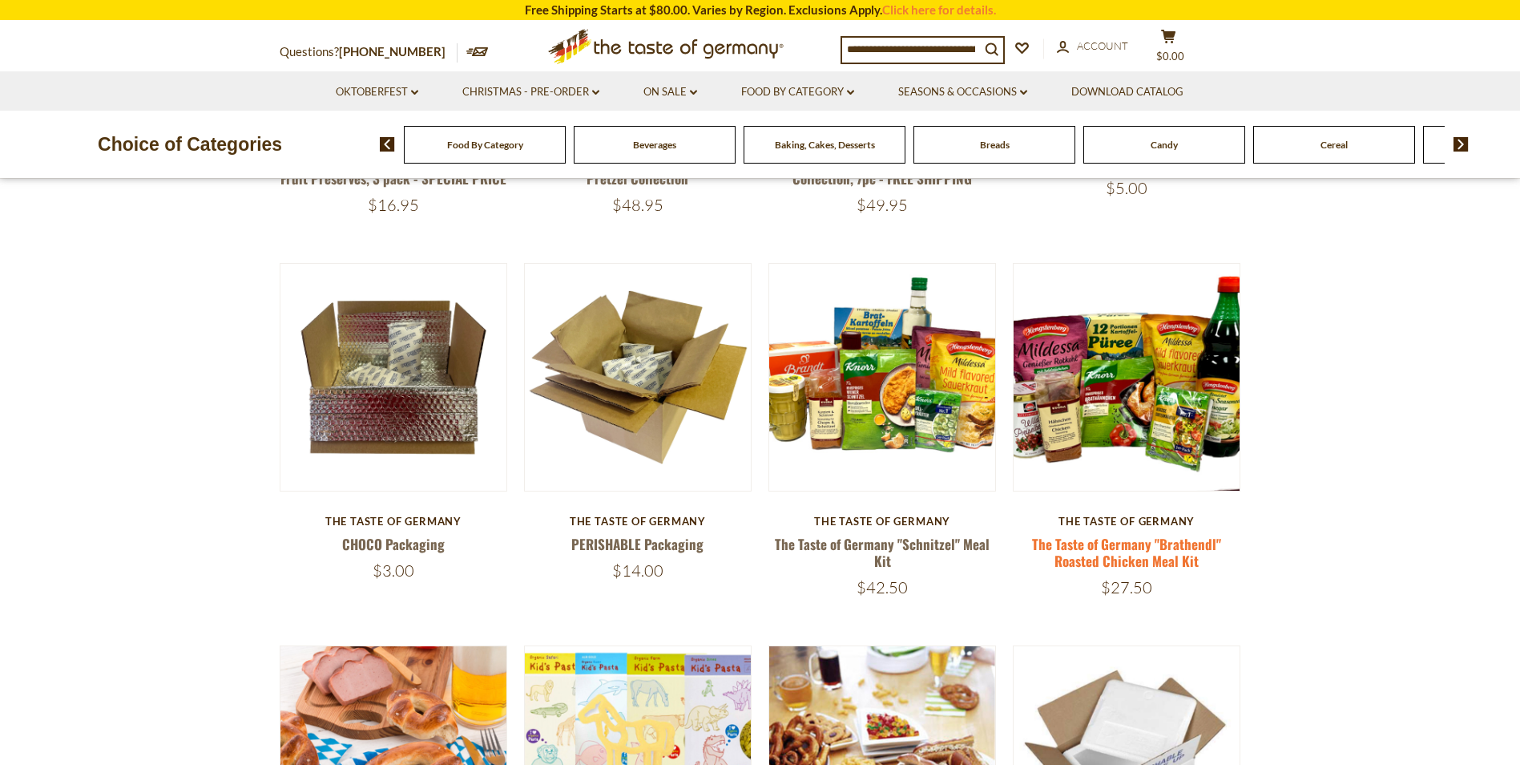
click at [1166, 542] on link "The Taste of Germany "Brathendl" Roasted Chicken Meal Kit" at bounding box center [1126, 552] width 189 height 37
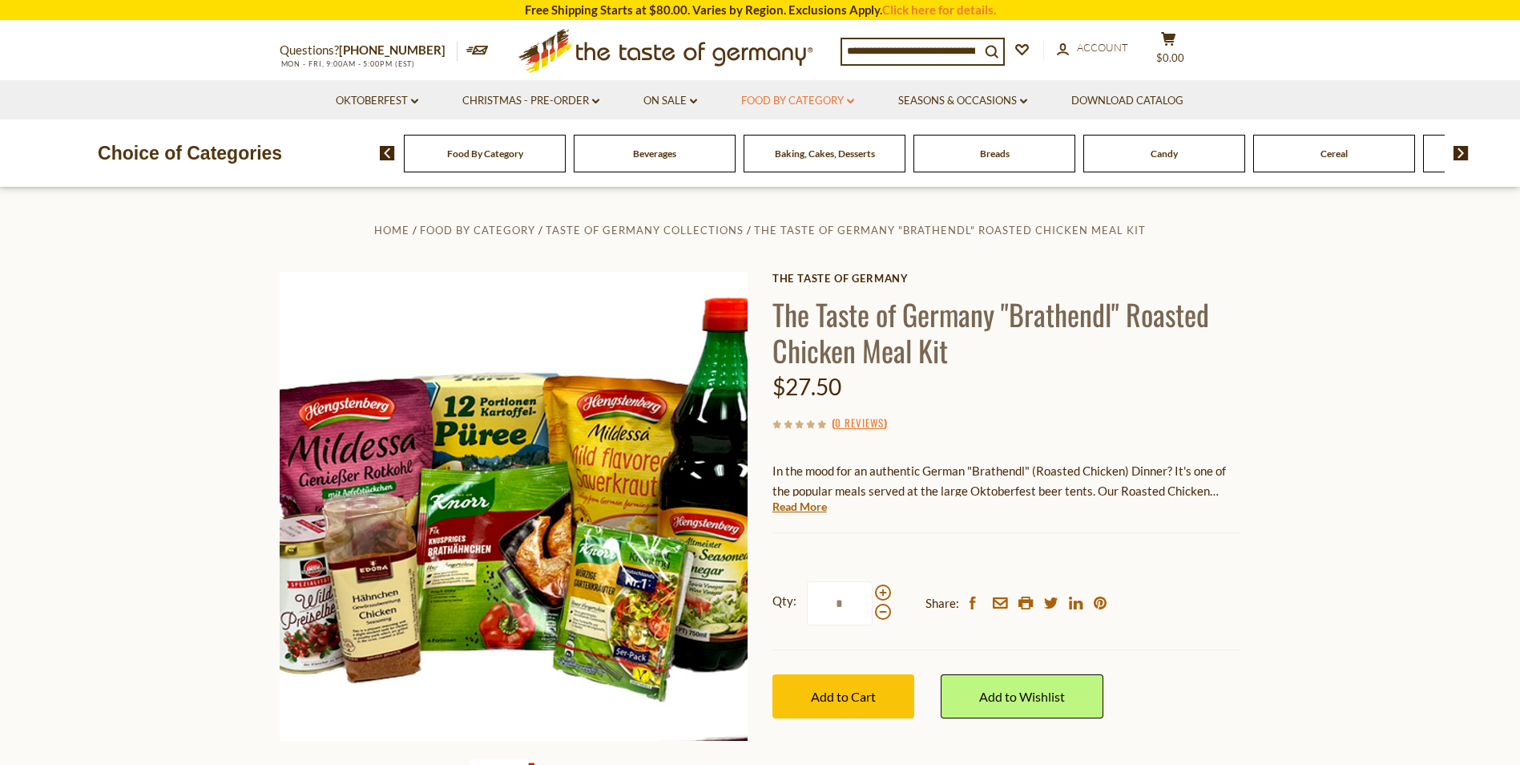
click at [853, 100] on icon "dropdown_arrow" at bounding box center [850, 102] width 7 height 6
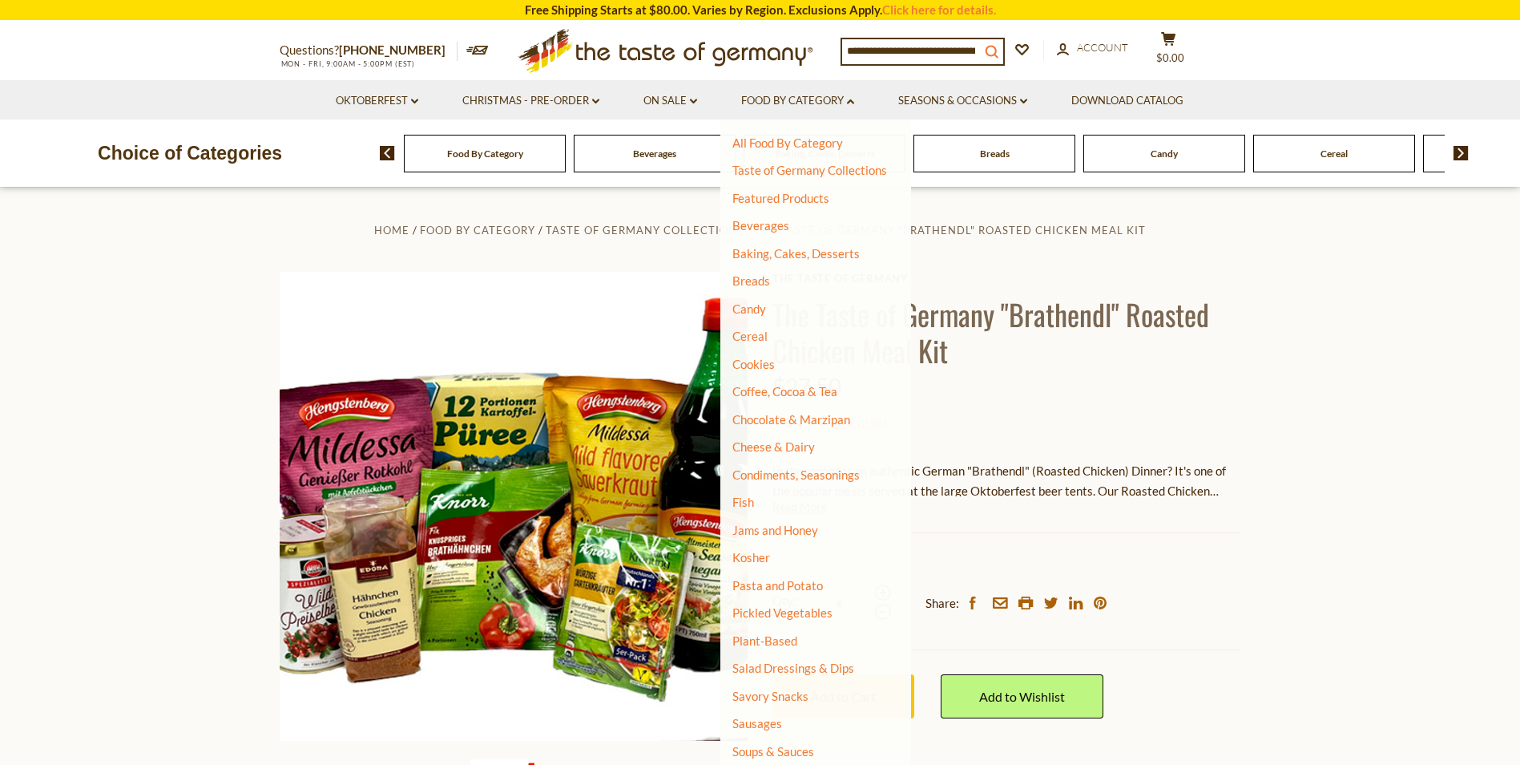
click at [991, 47] on button "search_icon" at bounding box center [991, 50] width 23 height 22
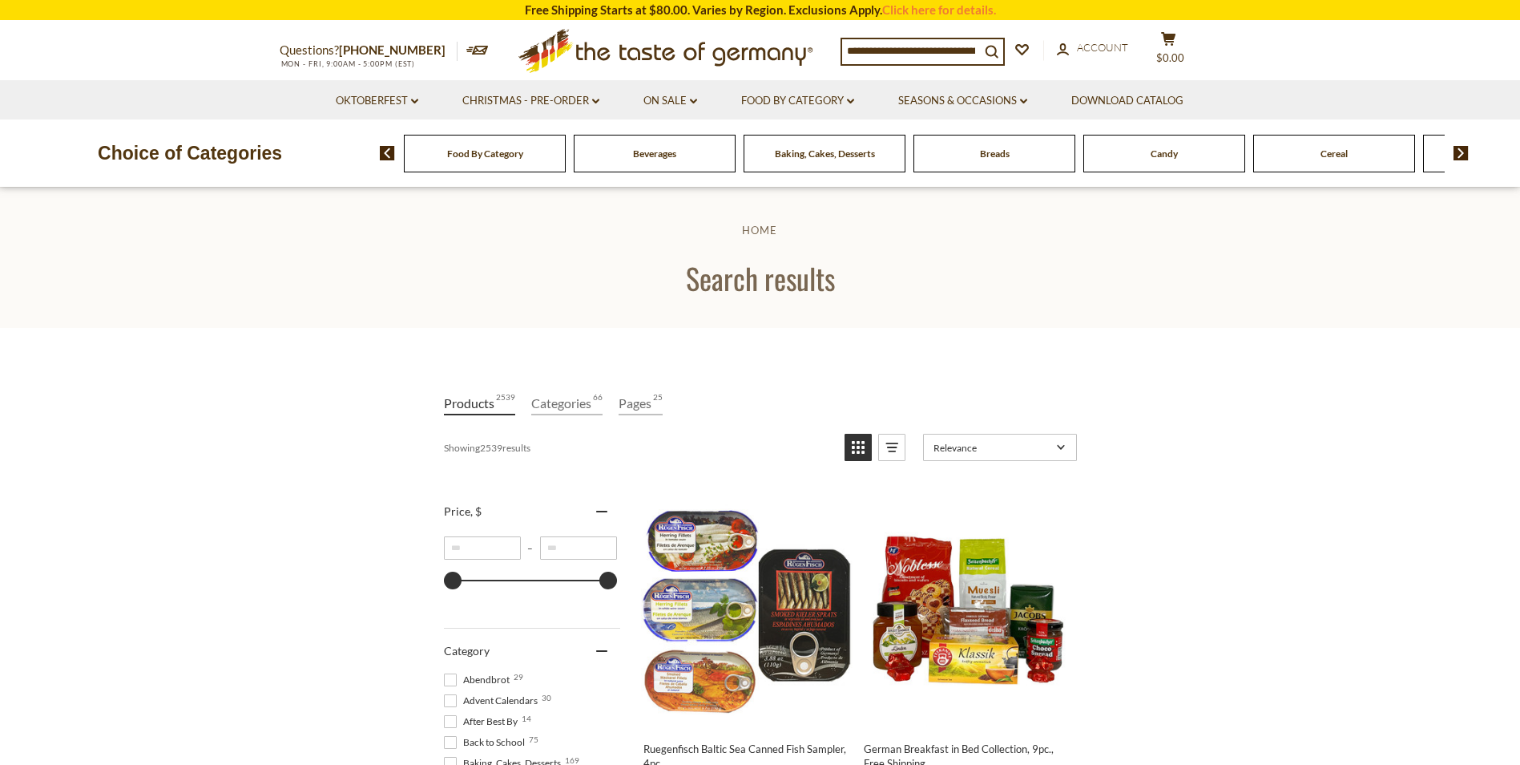
click at [980, 48] on input at bounding box center [911, 50] width 138 height 22
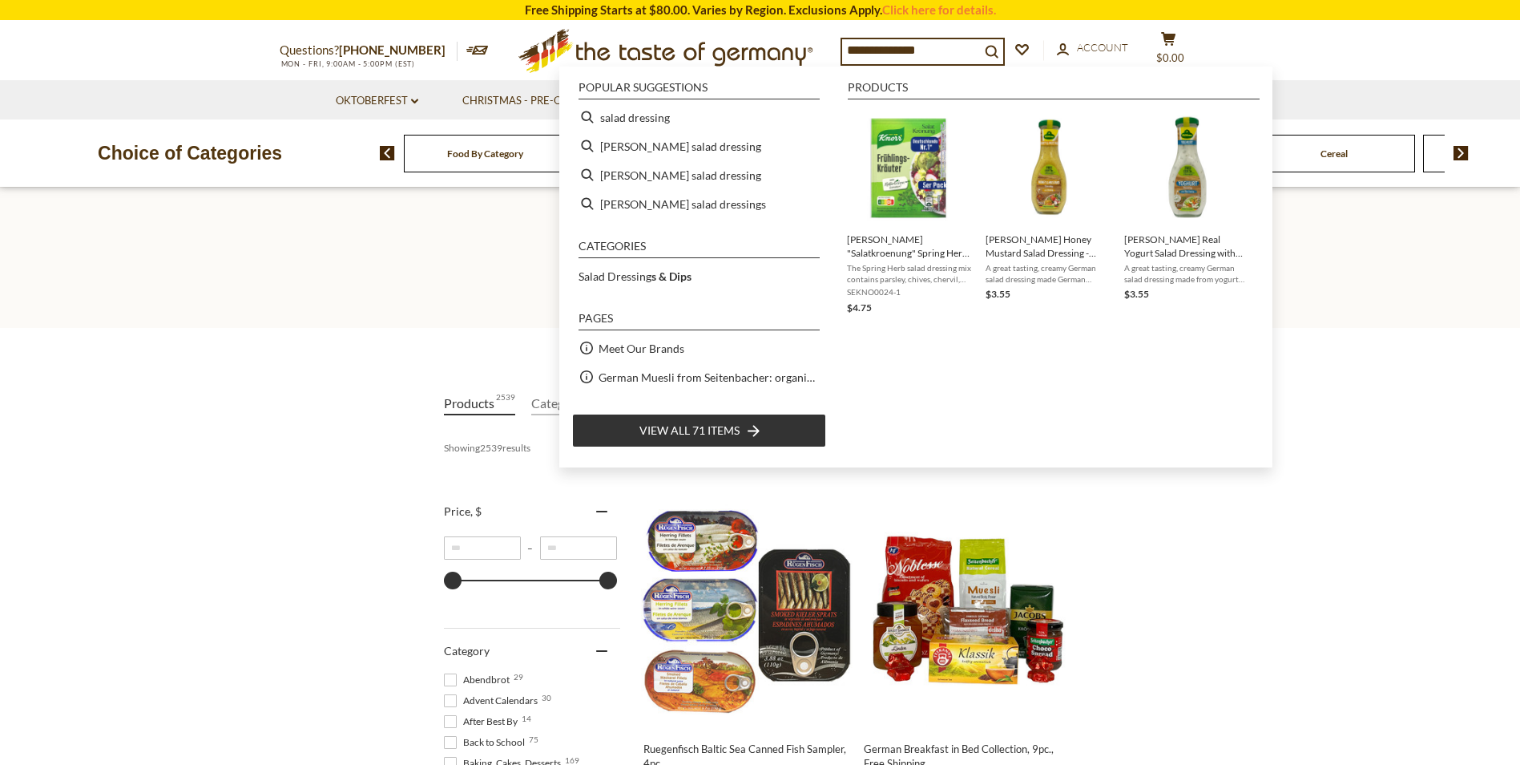
type input "**********"
click at [731, 430] on span "View all 71 items" at bounding box center [690, 431] width 100 height 18
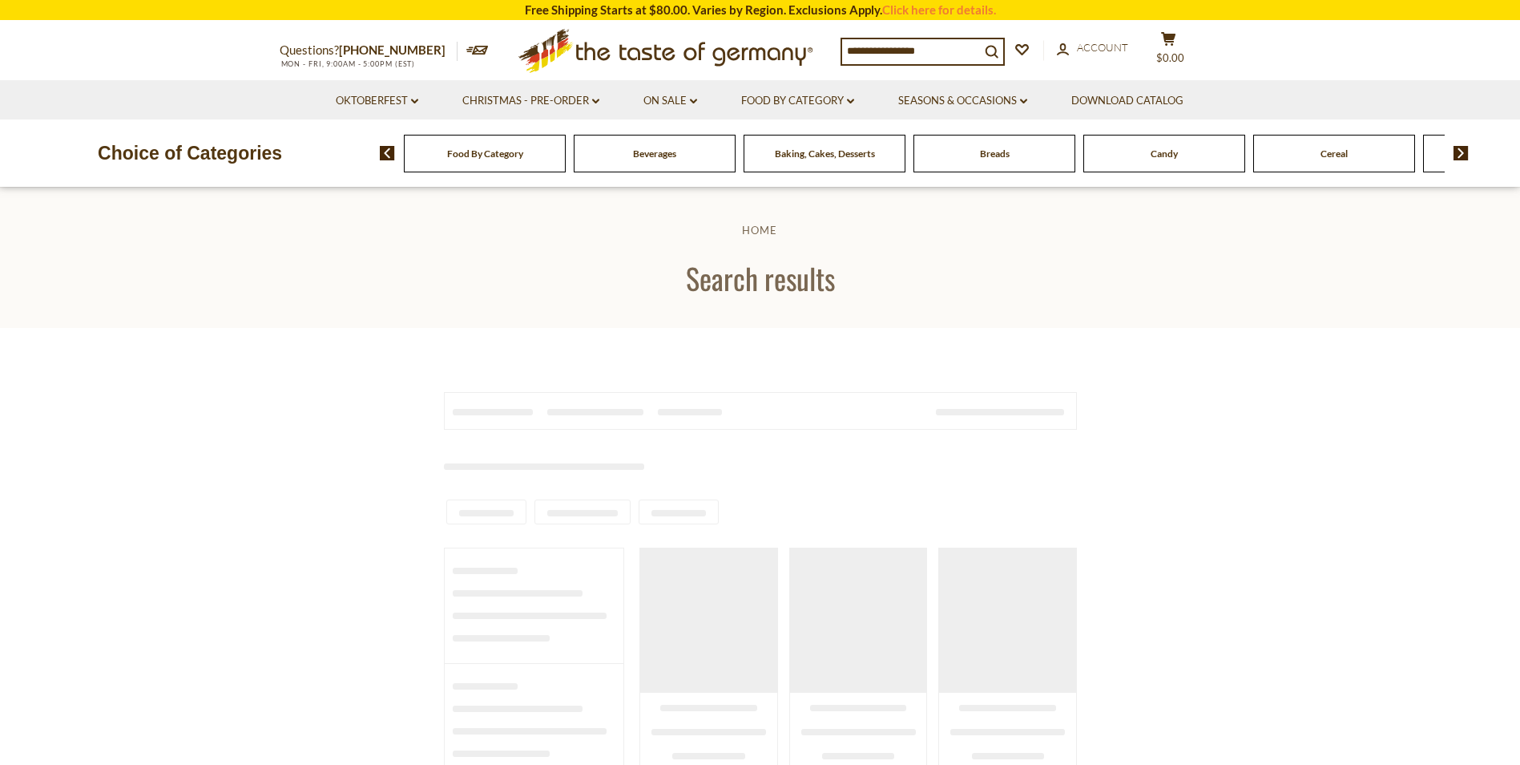
type input "**********"
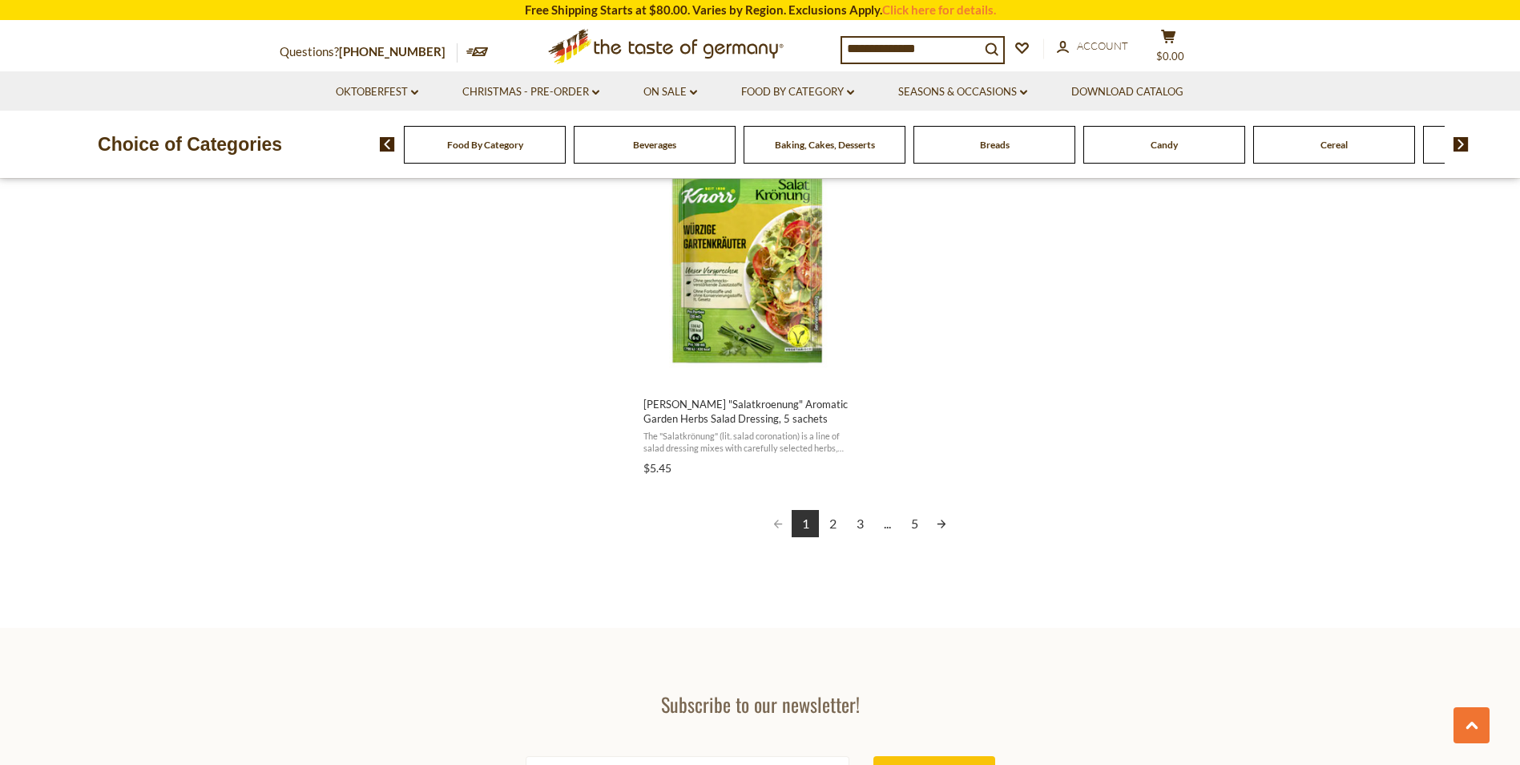
scroll to position [2788, 0]
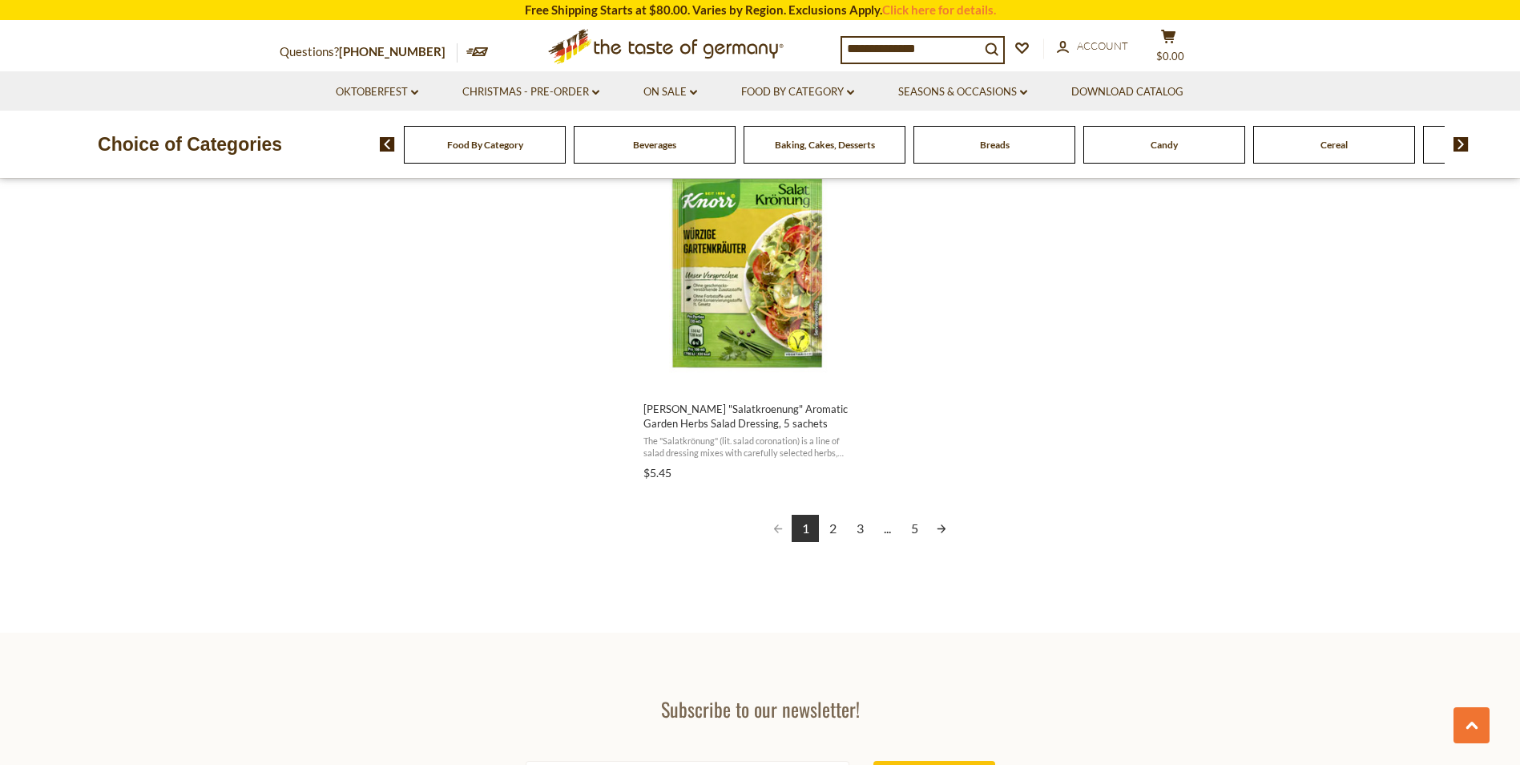
click at [829, 524] on link "2" at bounding box center [832, 527] width 27 height 27
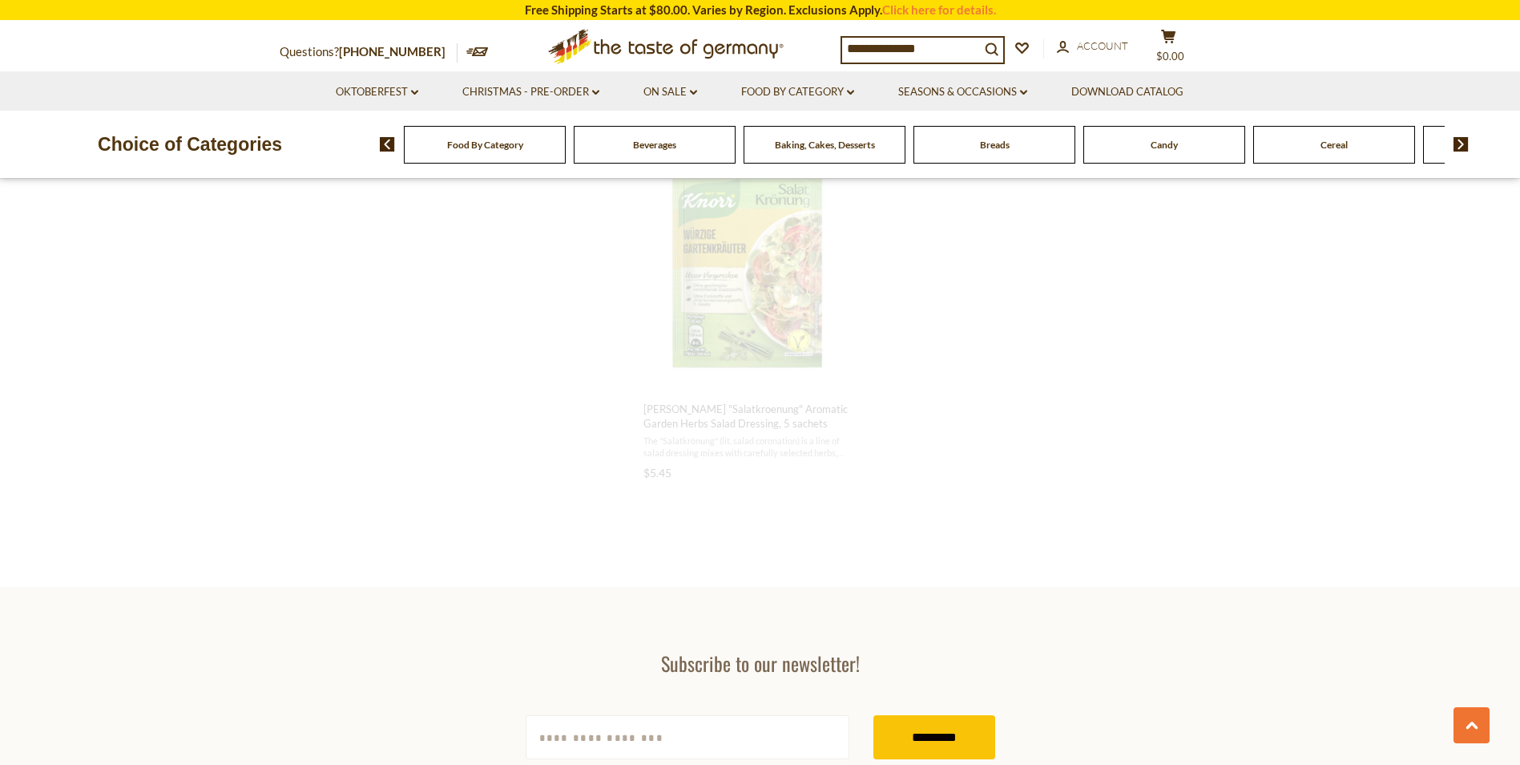
scroll to position [1405, 0]
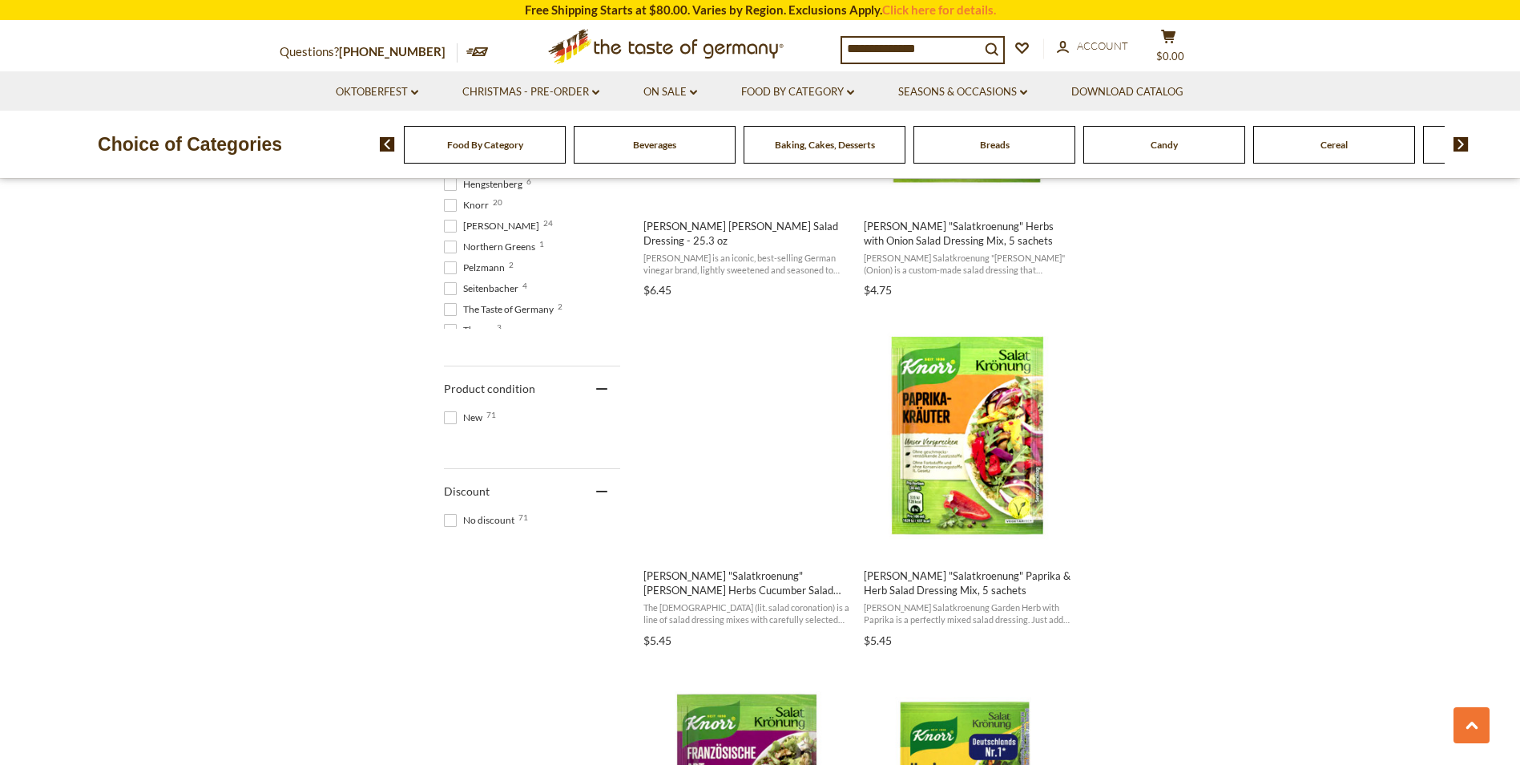
scroll to position [887, 0]
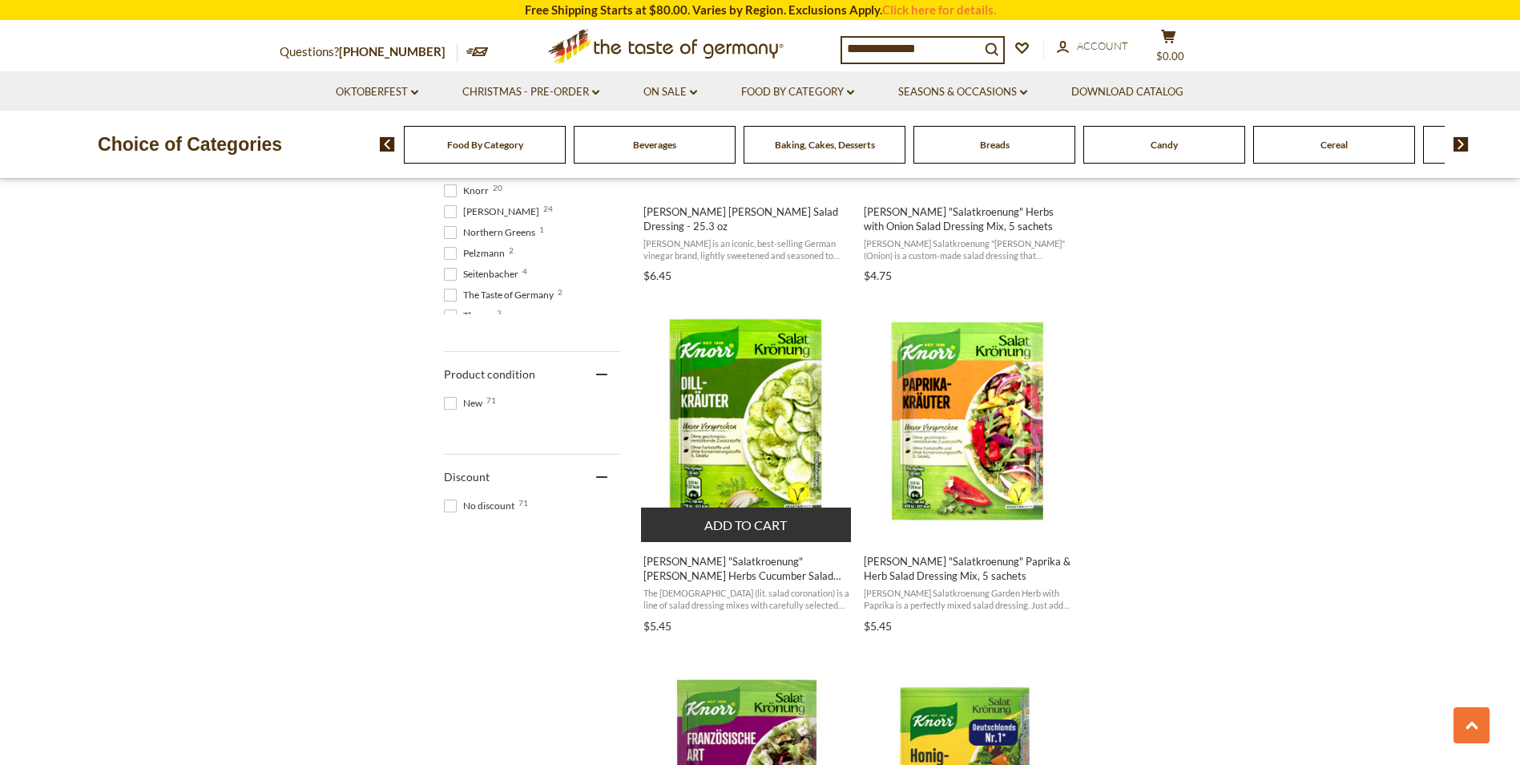
click at [720, 575] on span "[PERSON_NAME] "Salatkroenung" [PERSON_NAME] Herbs Cucumber Salad Dressing Mix, …" at bounding box center [748, 568] width 208 height 29
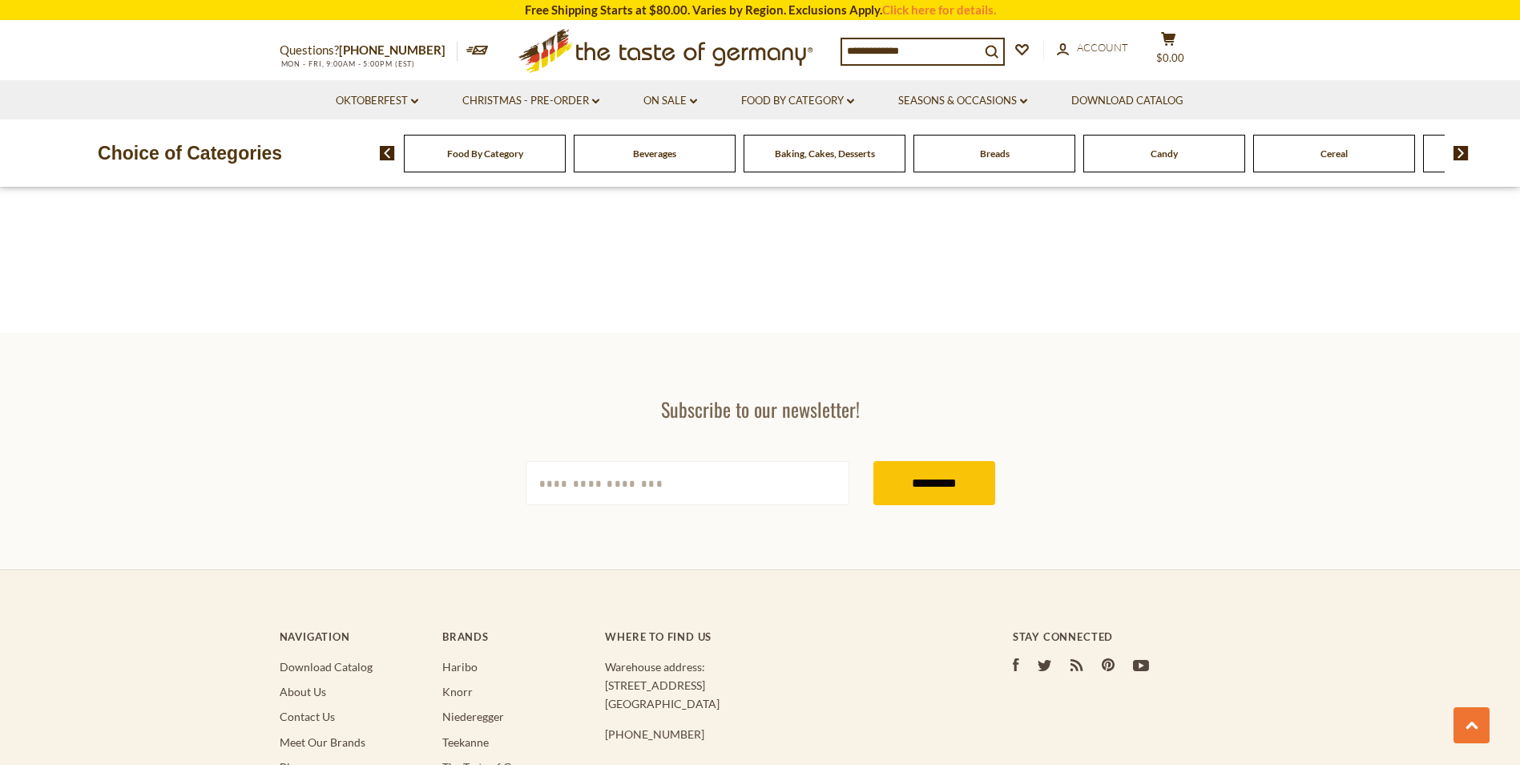
type input "**********"
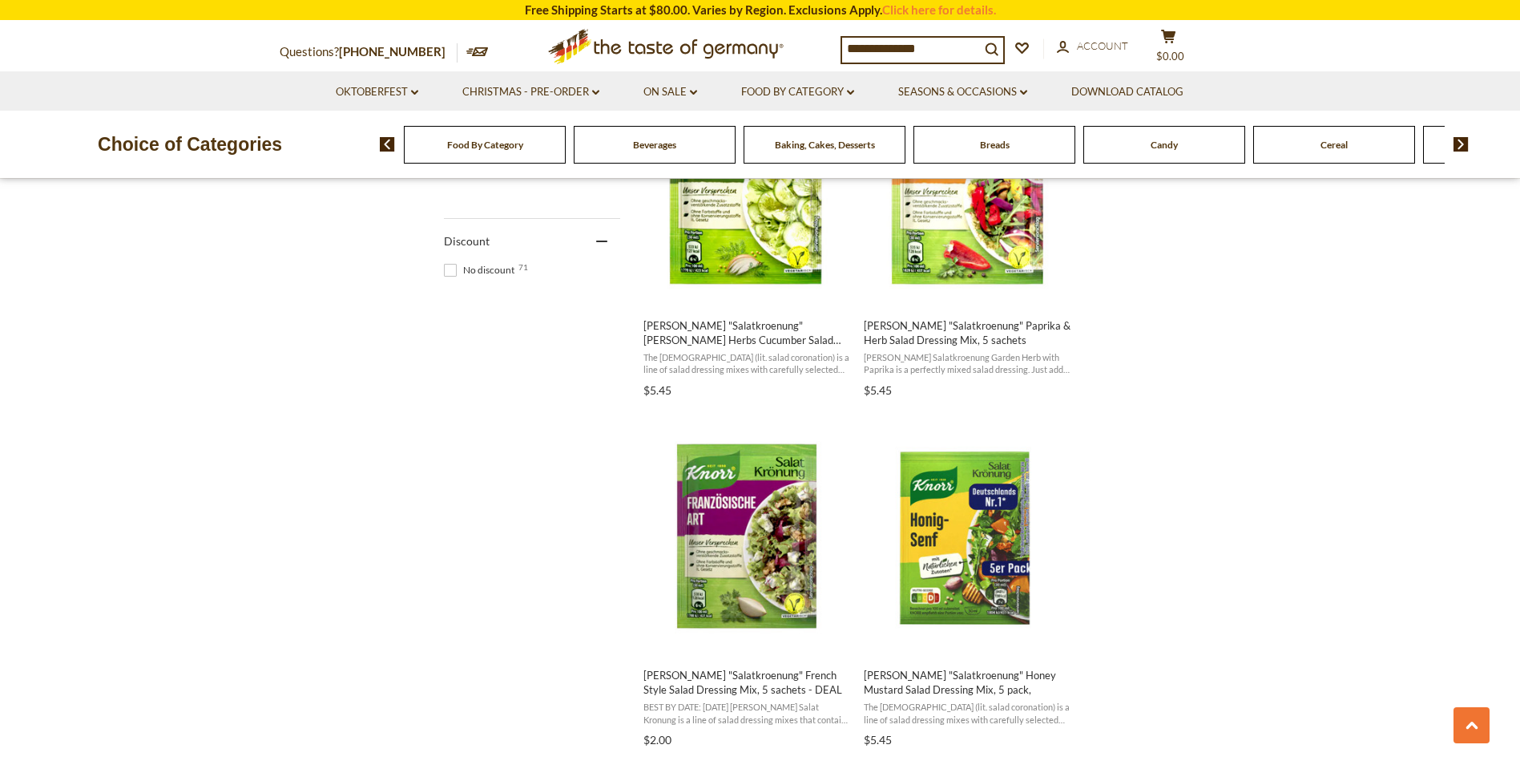
scroll to position [1165, 0]
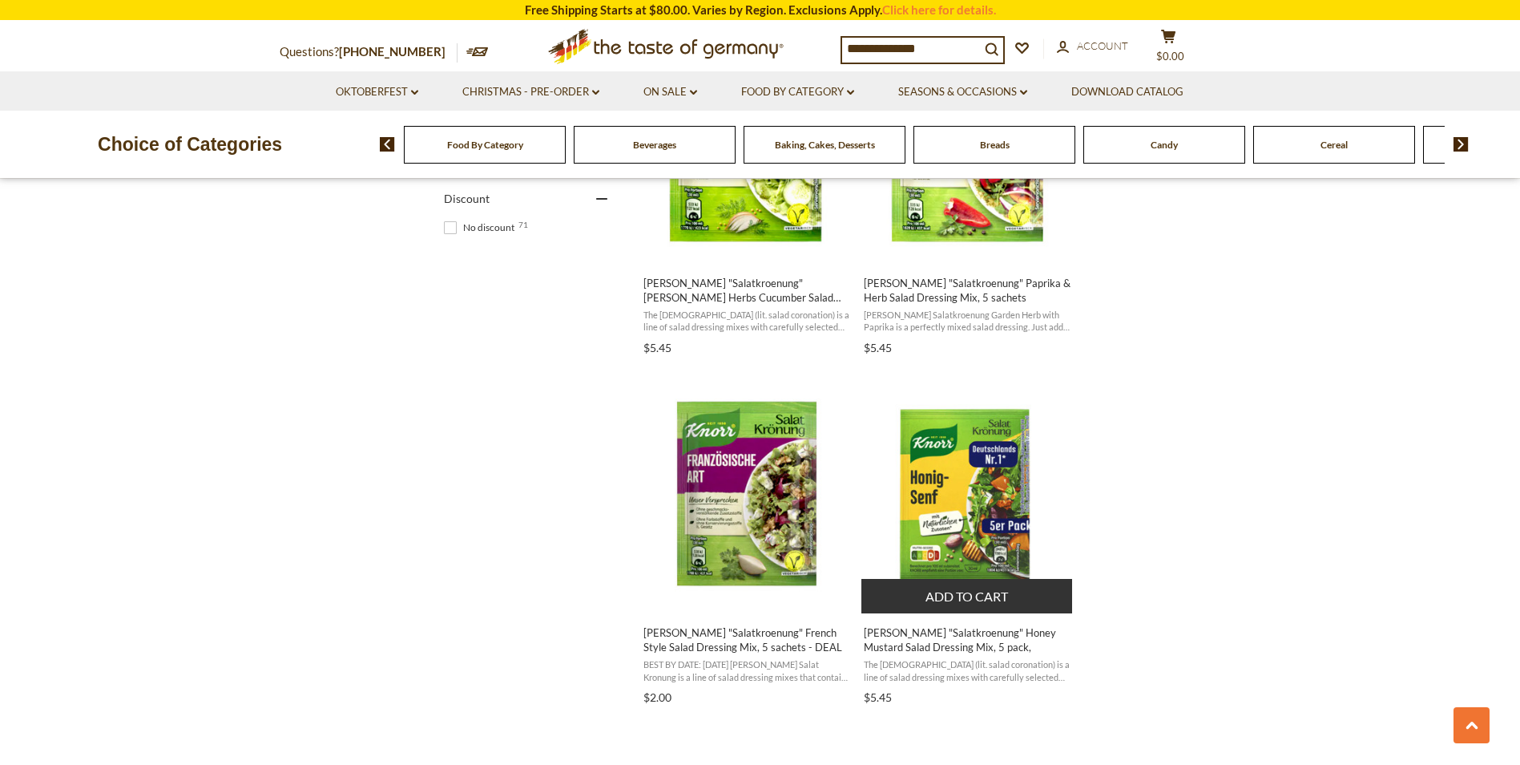
click at [919, 640] on span "[PERSON_NAME] "Salatkroenung" Honey Mustard Salad Dressing Mix, 5 pack," at bounding box center [968, 639] width 208 height 29
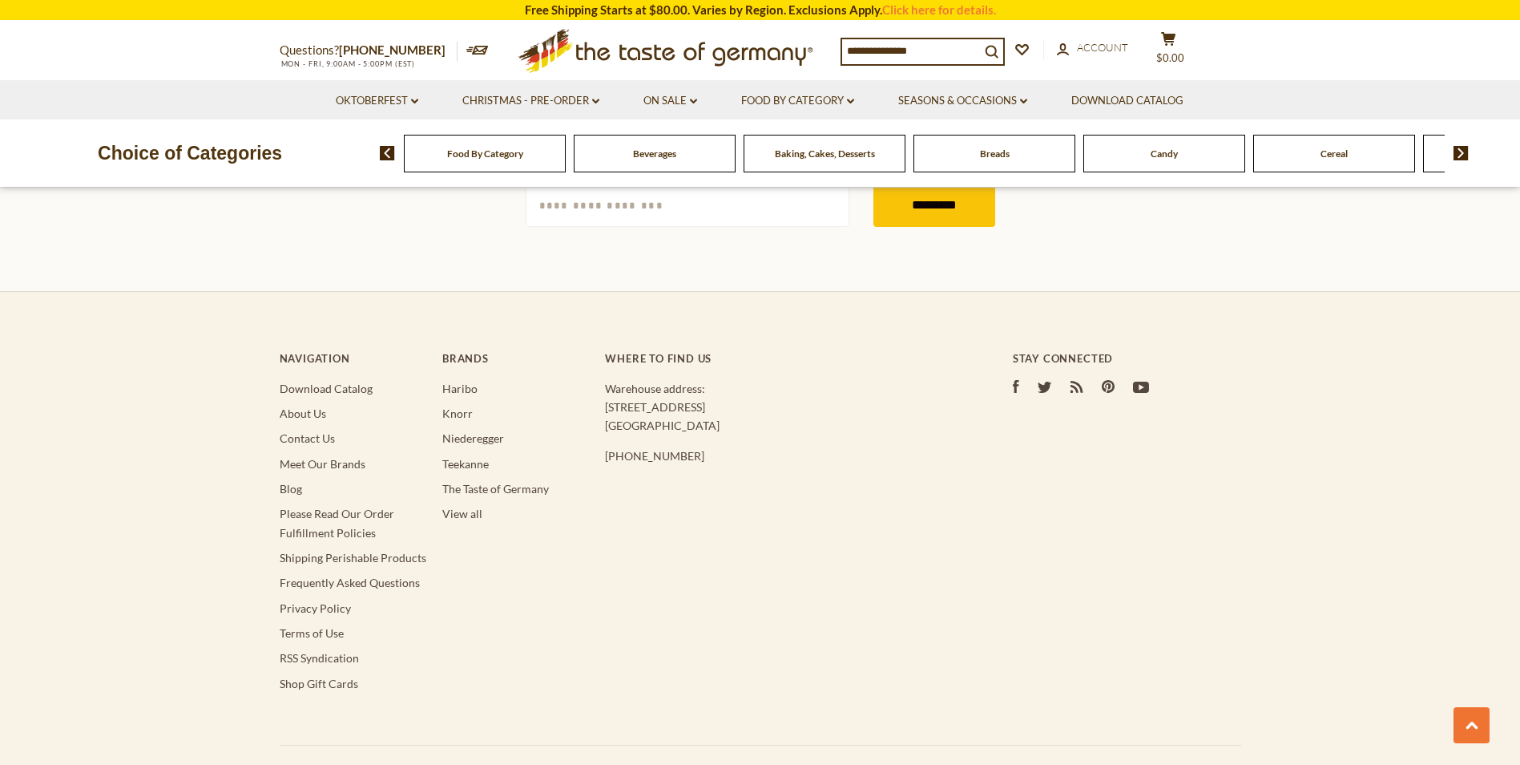
type input "**********"
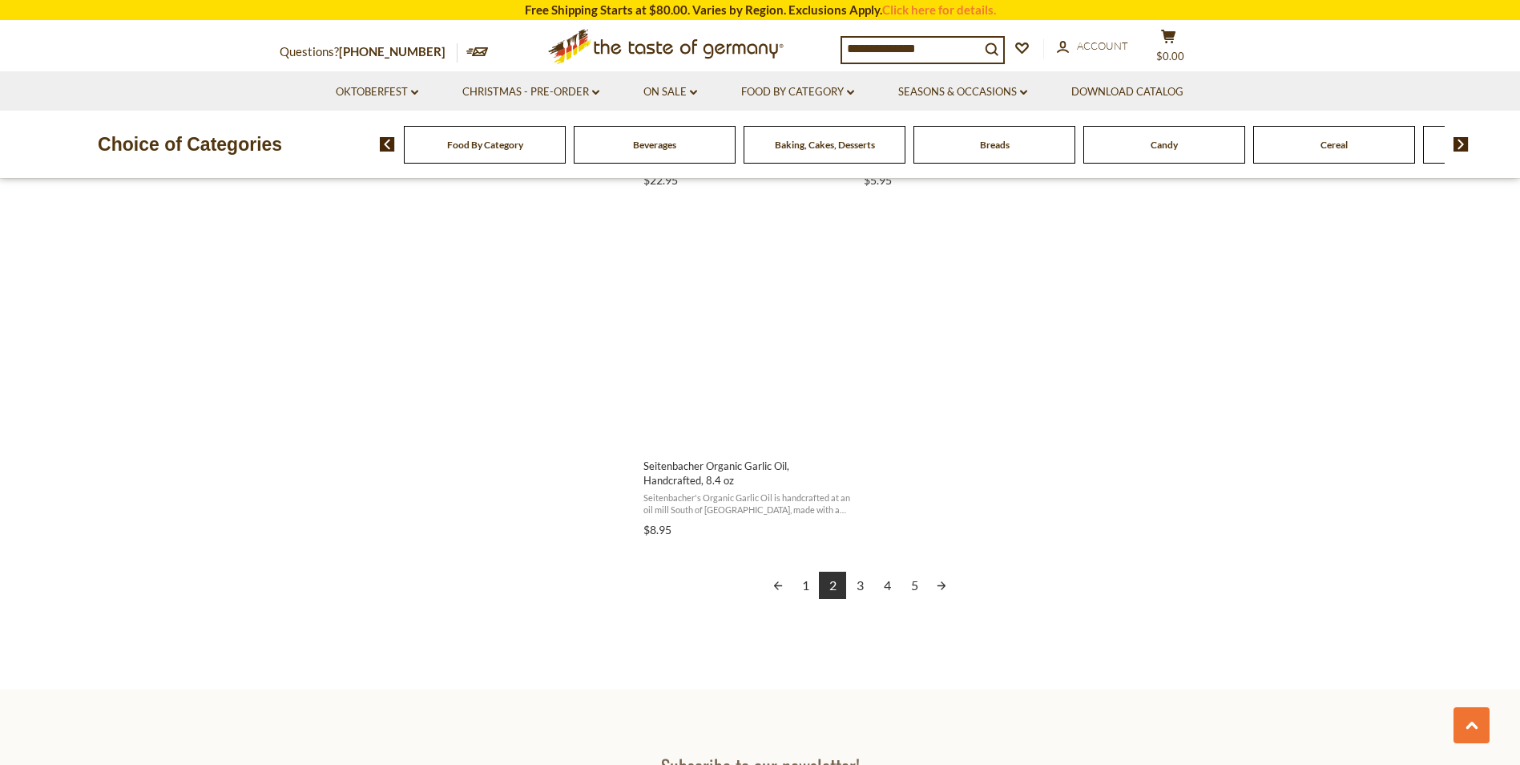
scroll to position [2778, 0]
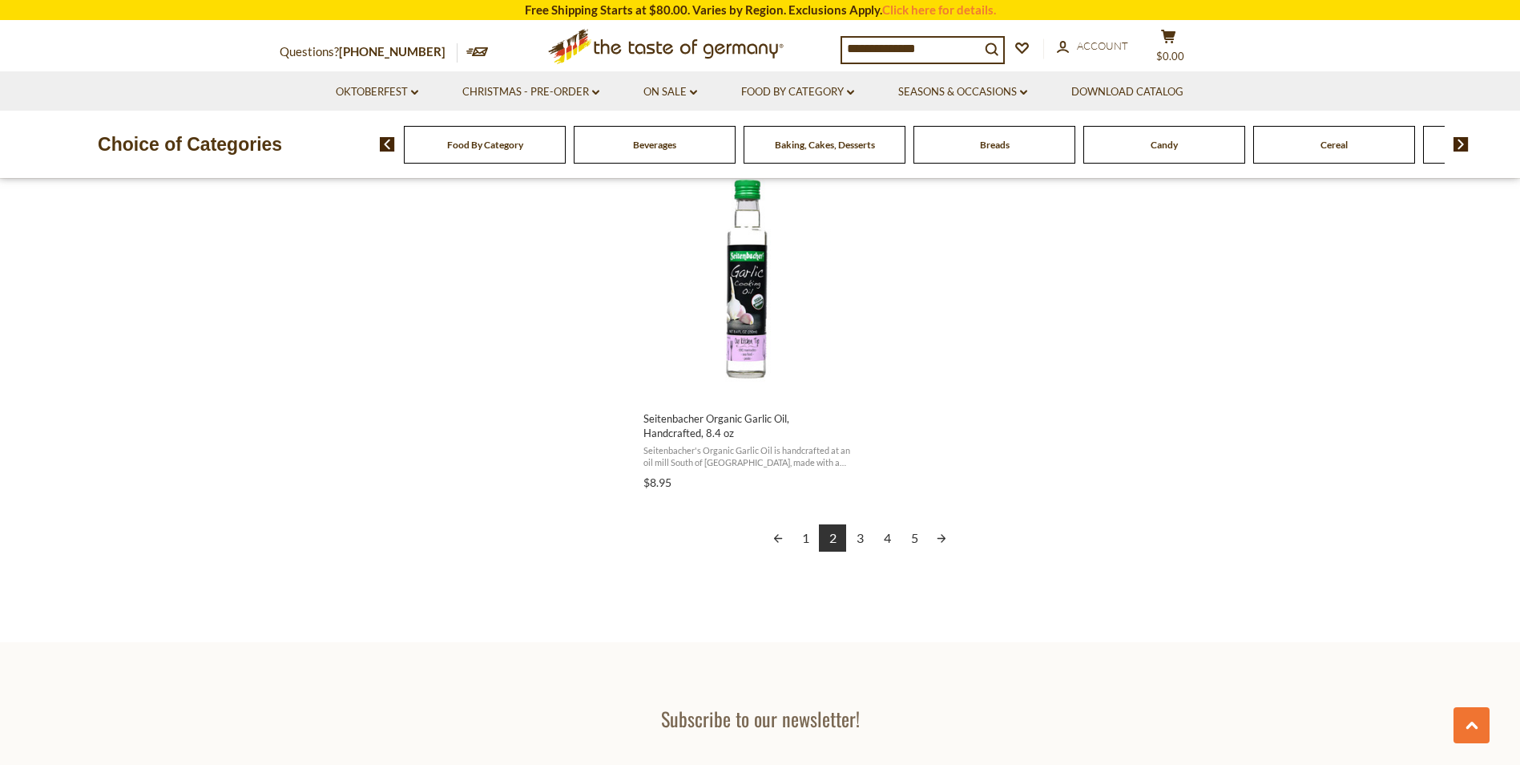
click at [805, 536] on link "1" at bounding box center [805, 537] width 27 height 27
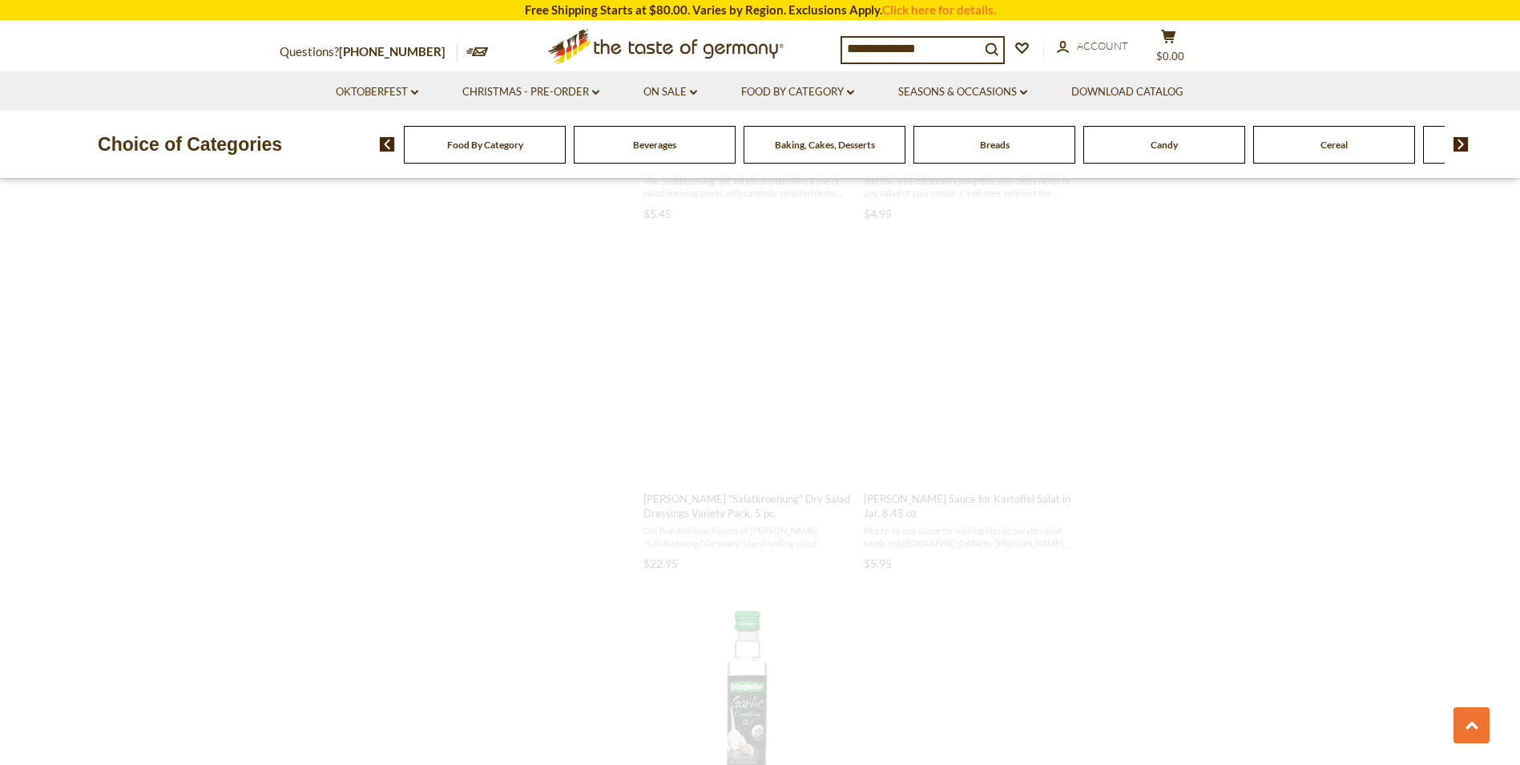
scroll to position [1172, 0]
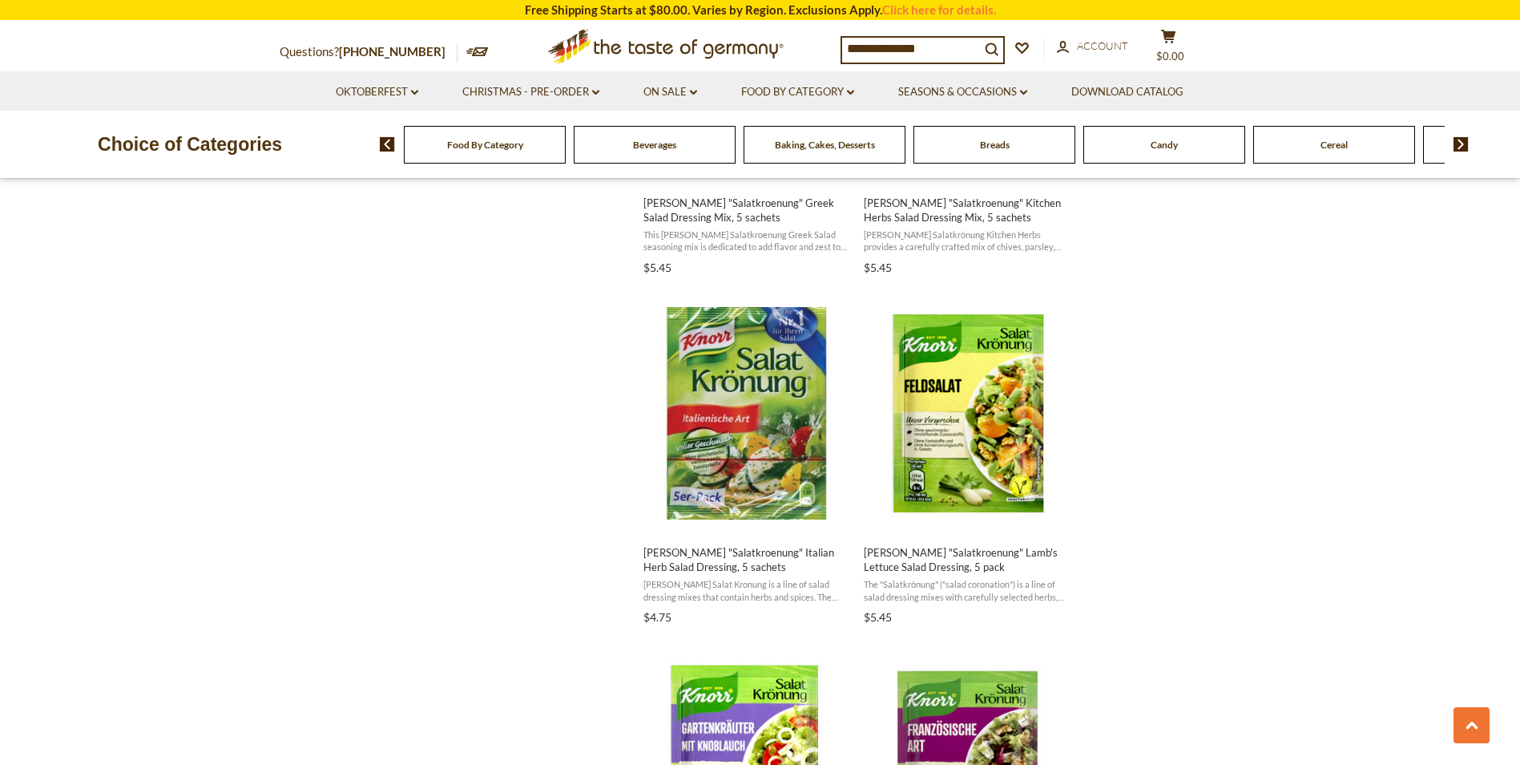
scroll to position [1269, 0]
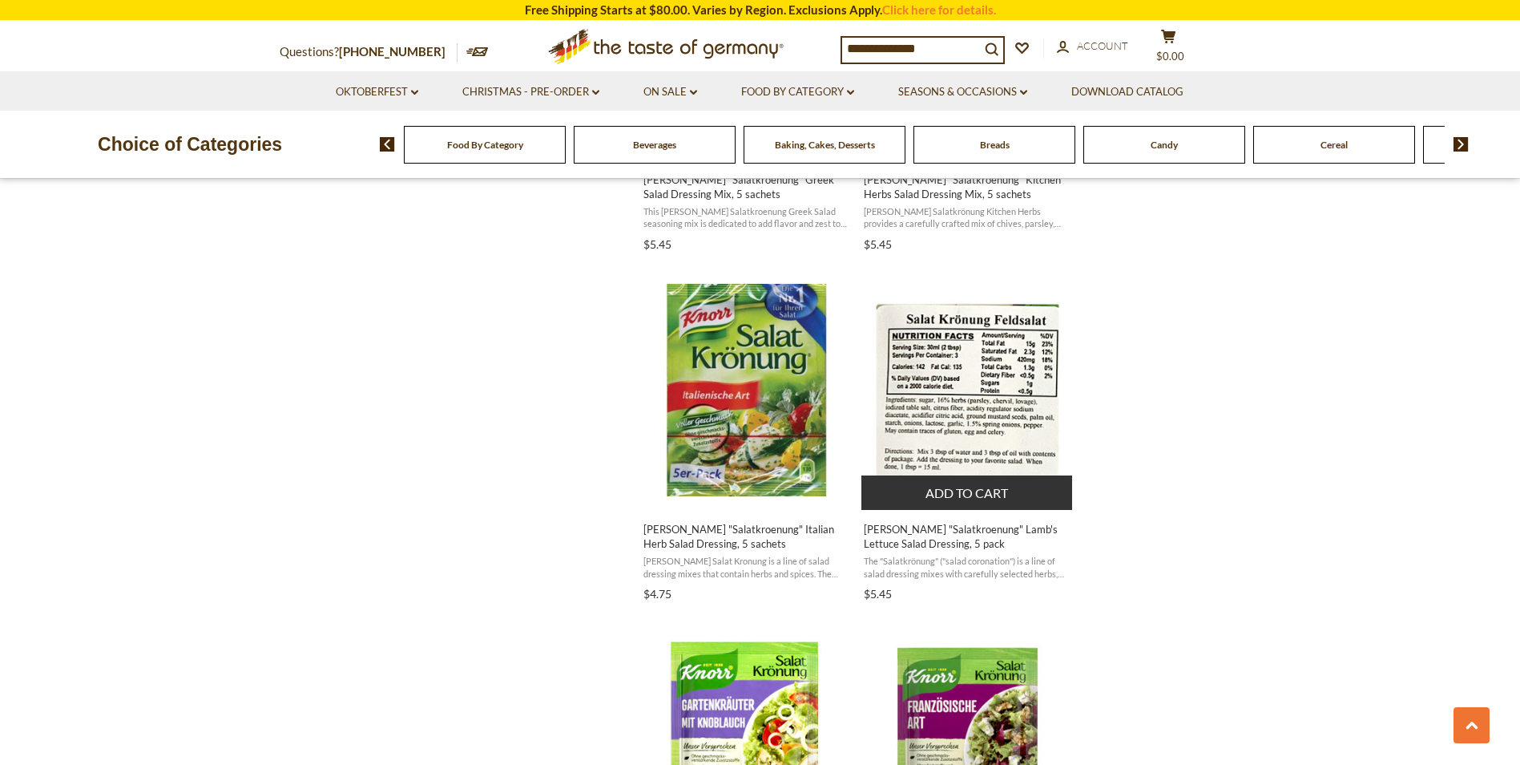
click at [1010, 399] on img "Knorr" at bounding box center [968, 390] width 212 height 212
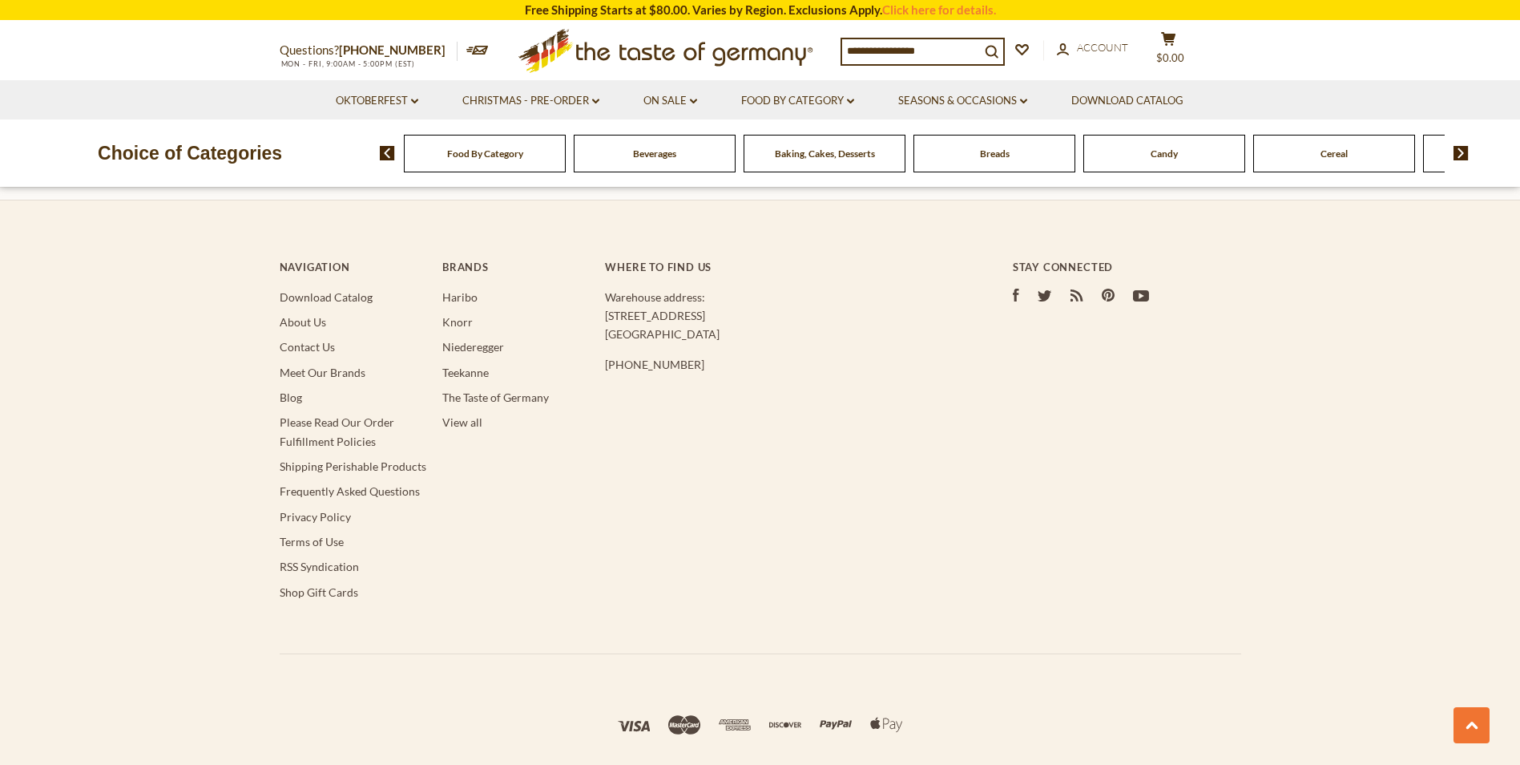
type input "**********"
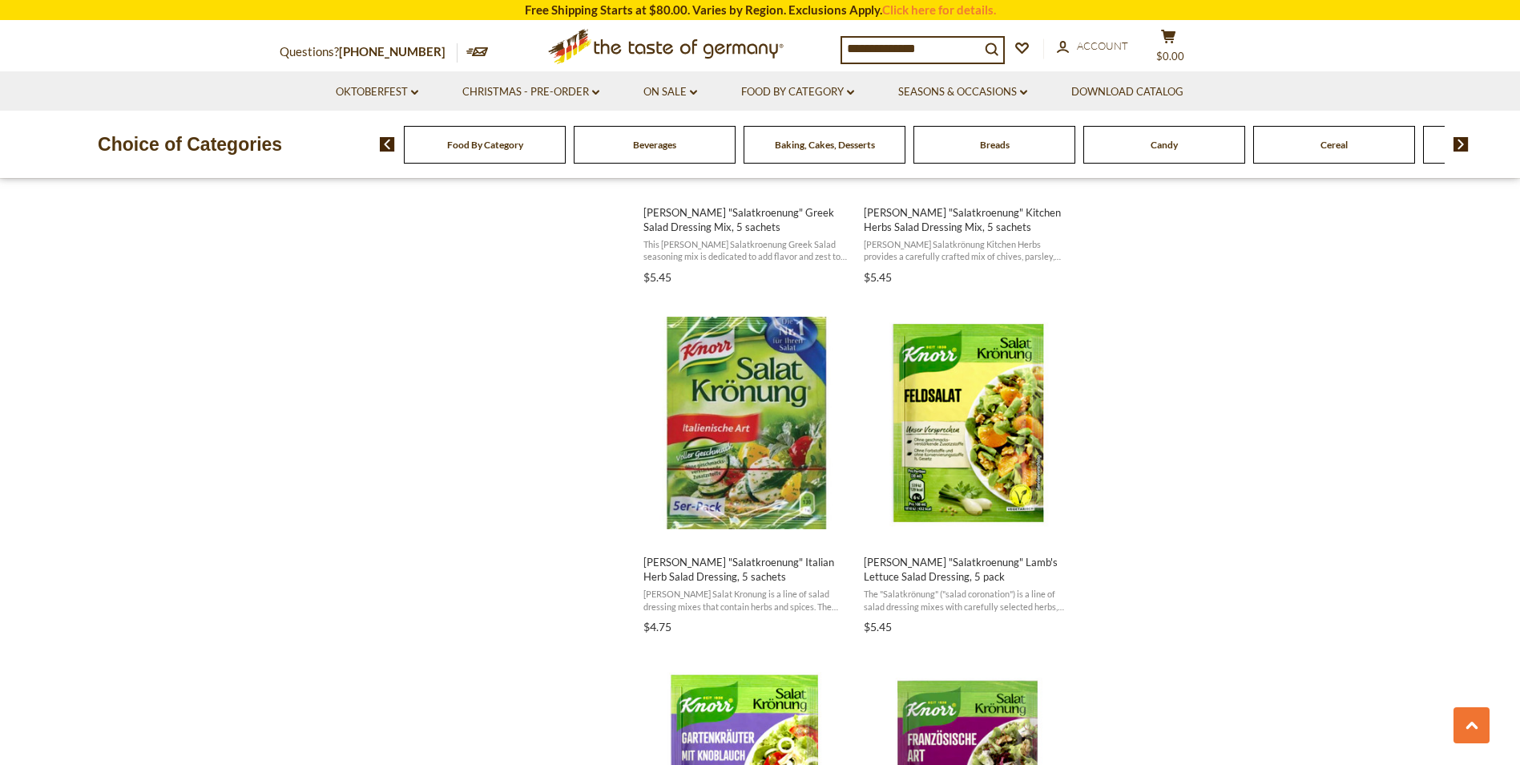
scroll to position [1226, 0]
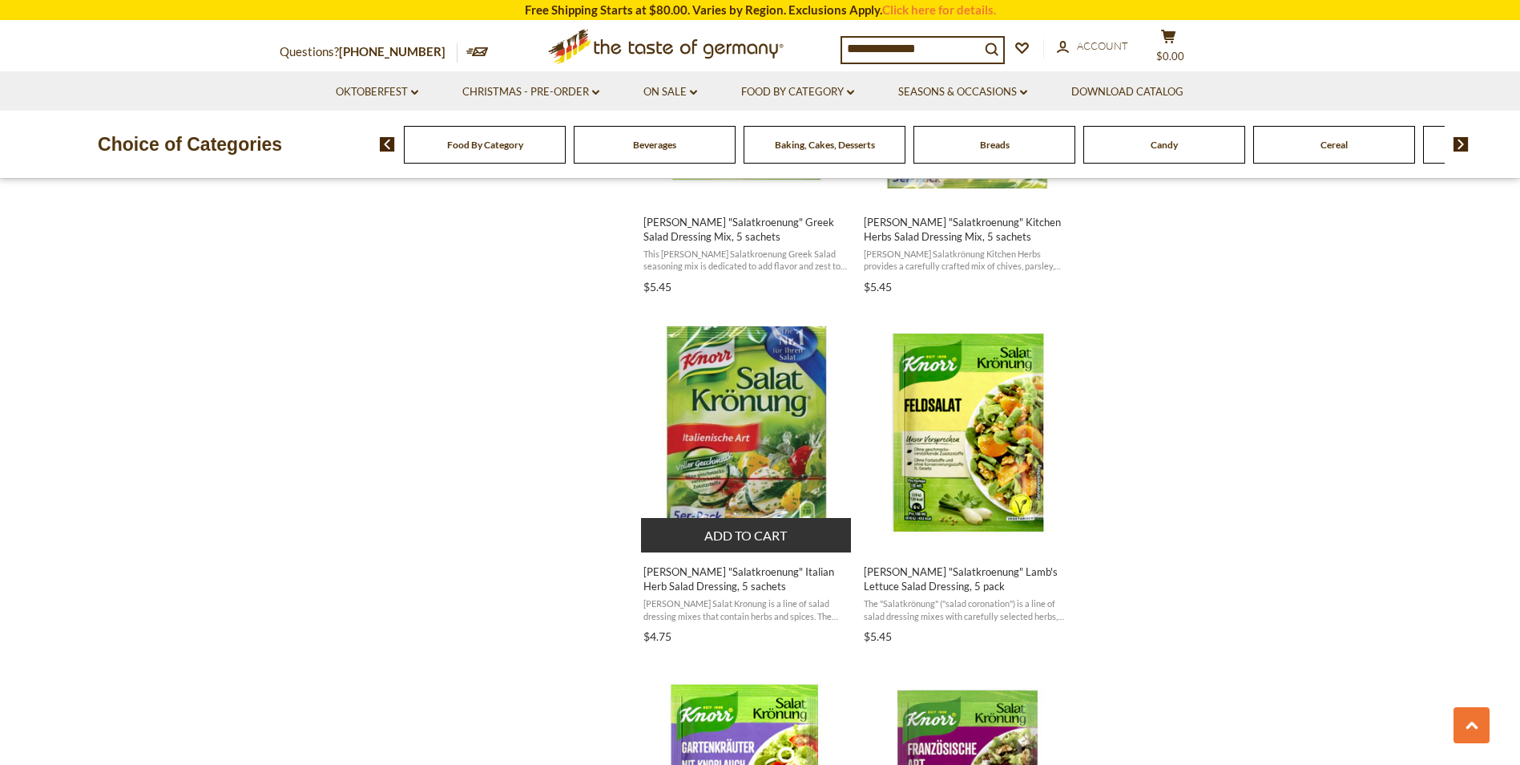
click at [737, 575] on span "[PERSON_NAME] "Salatkroenung" Italian Herb Salad Dressing, 5 sachets" at bounding box center [748, 578] width 208 height 29
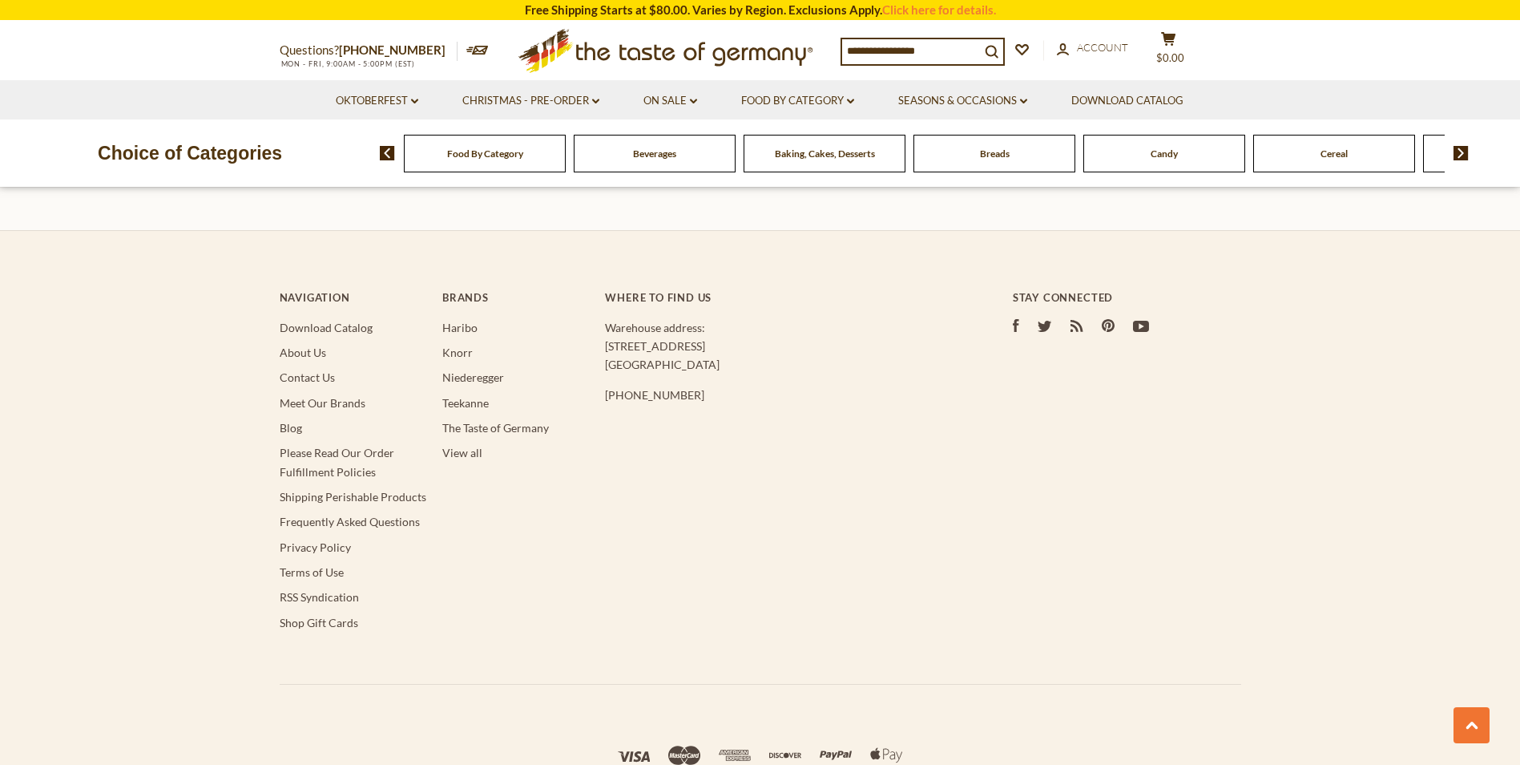
type input "**********"
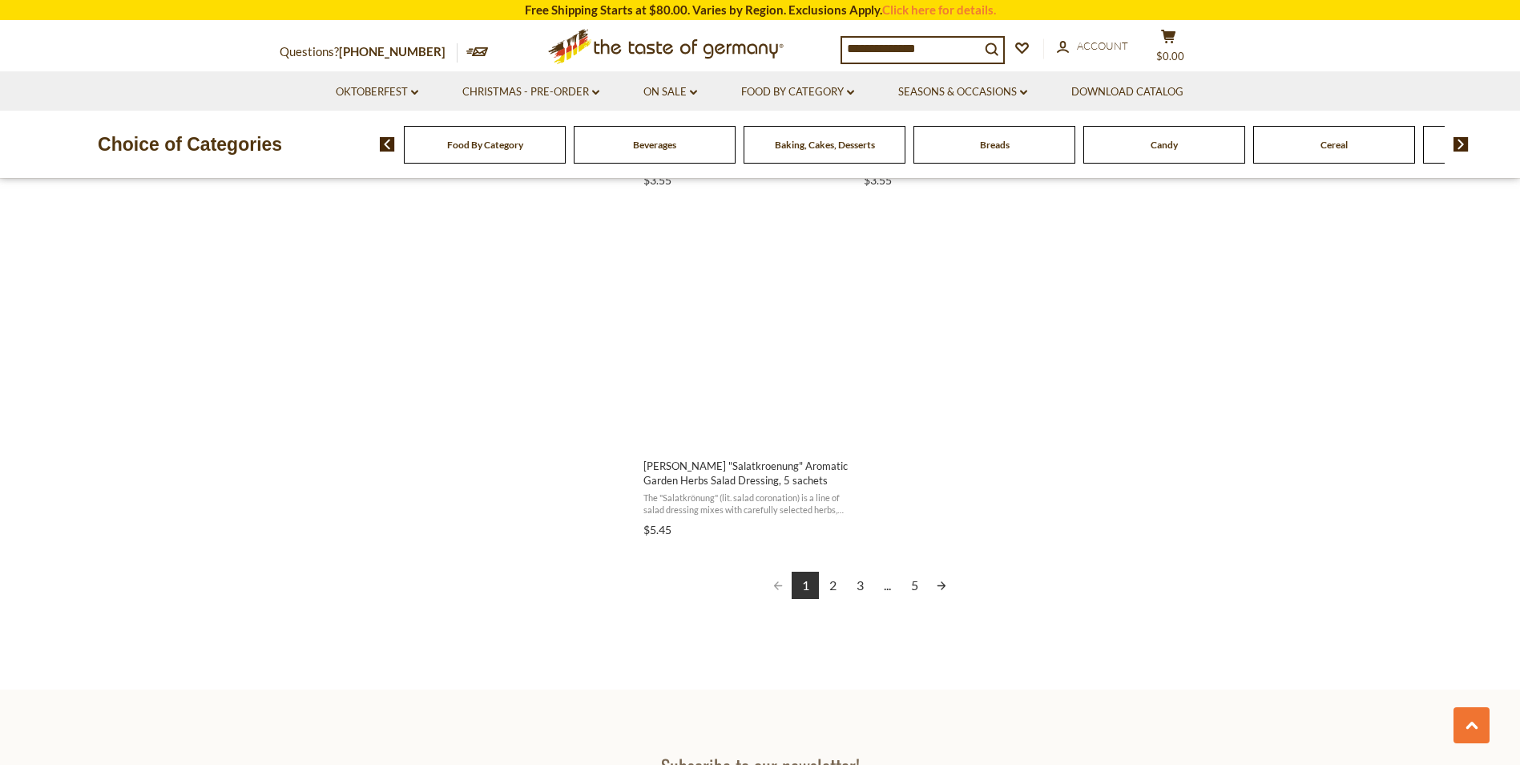
scroll to position [2750, 0]
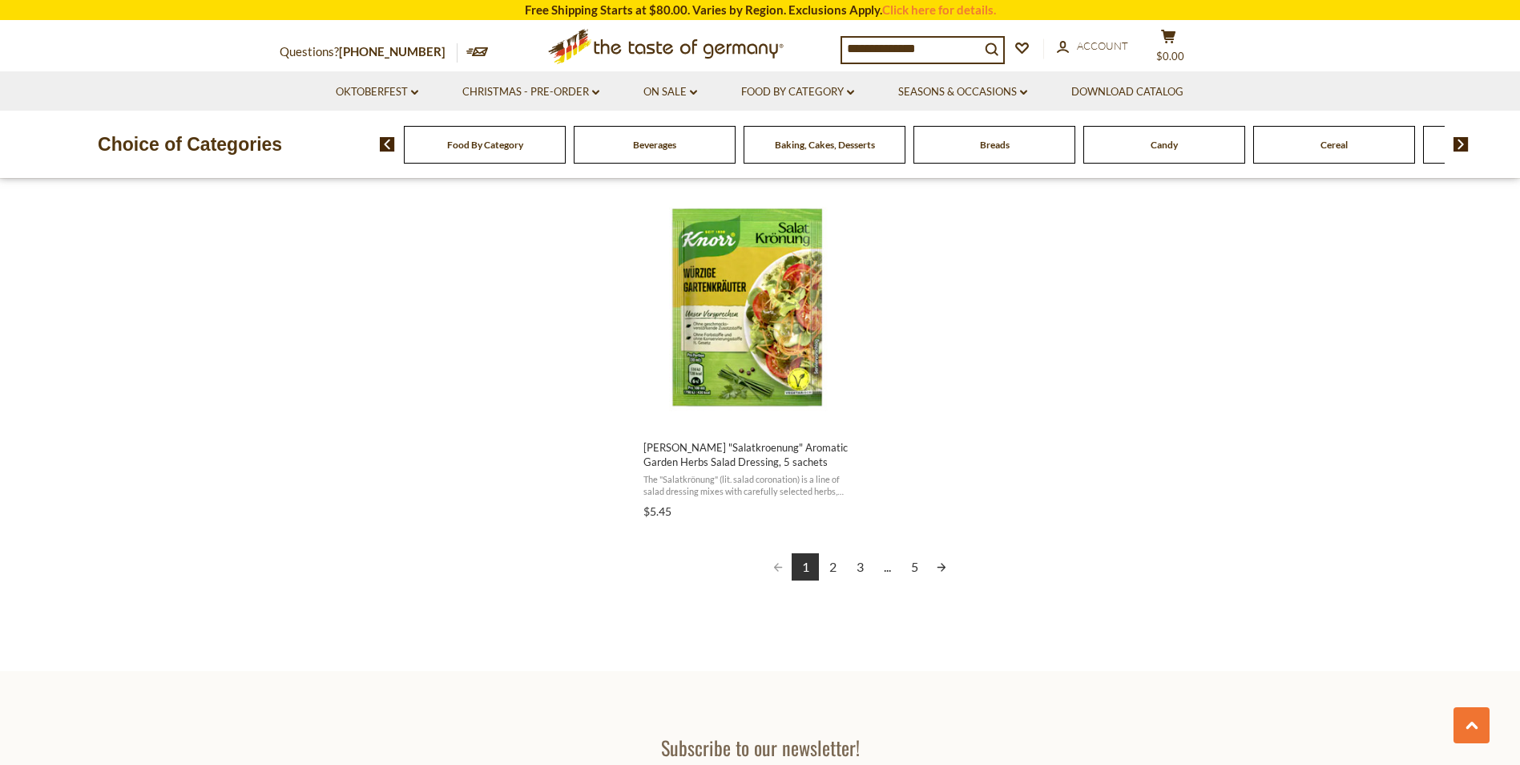
click at [833, 567] on link "2" at bounding box center [832, 566] width 27 height 27
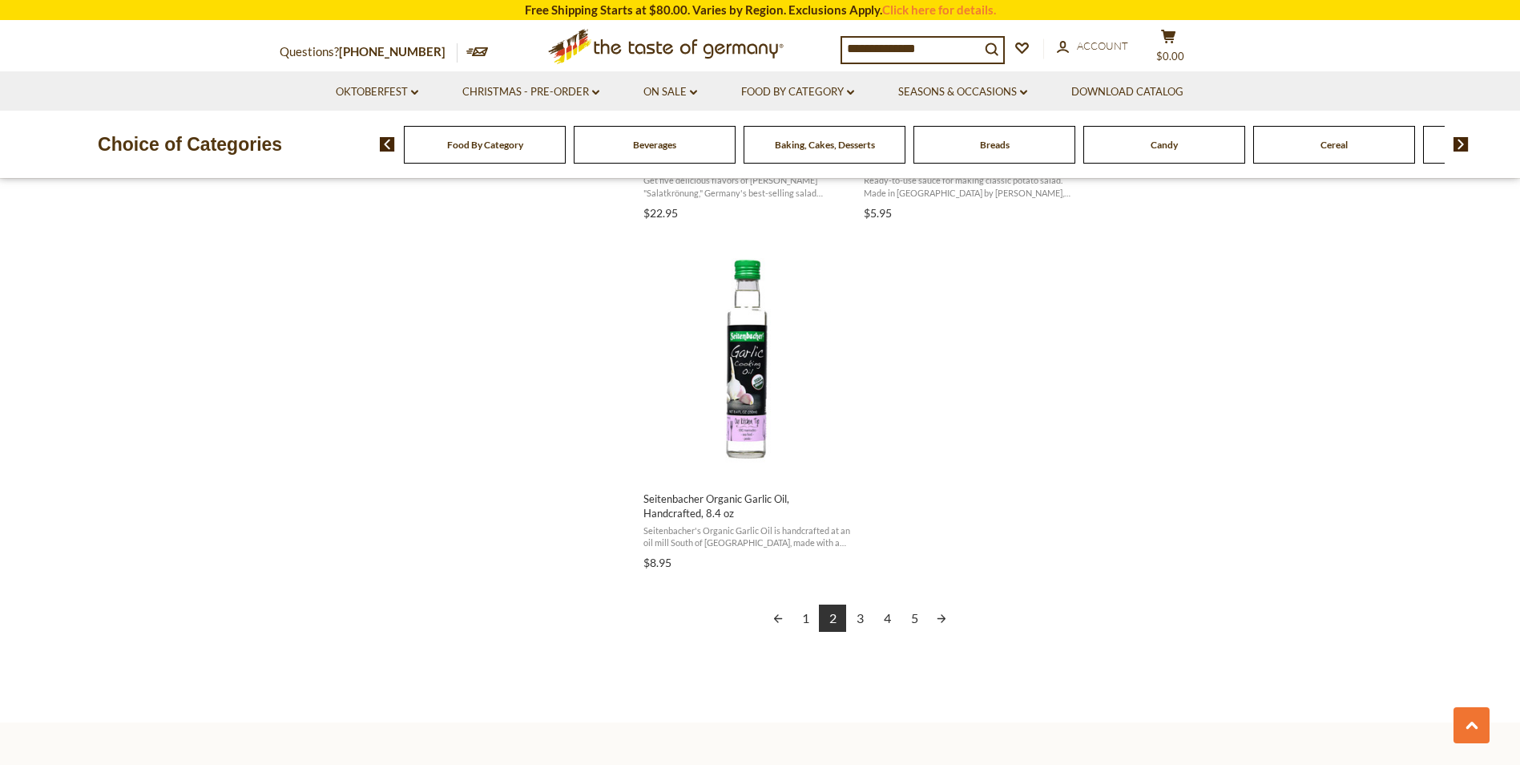
scroll to position [2718, 0]
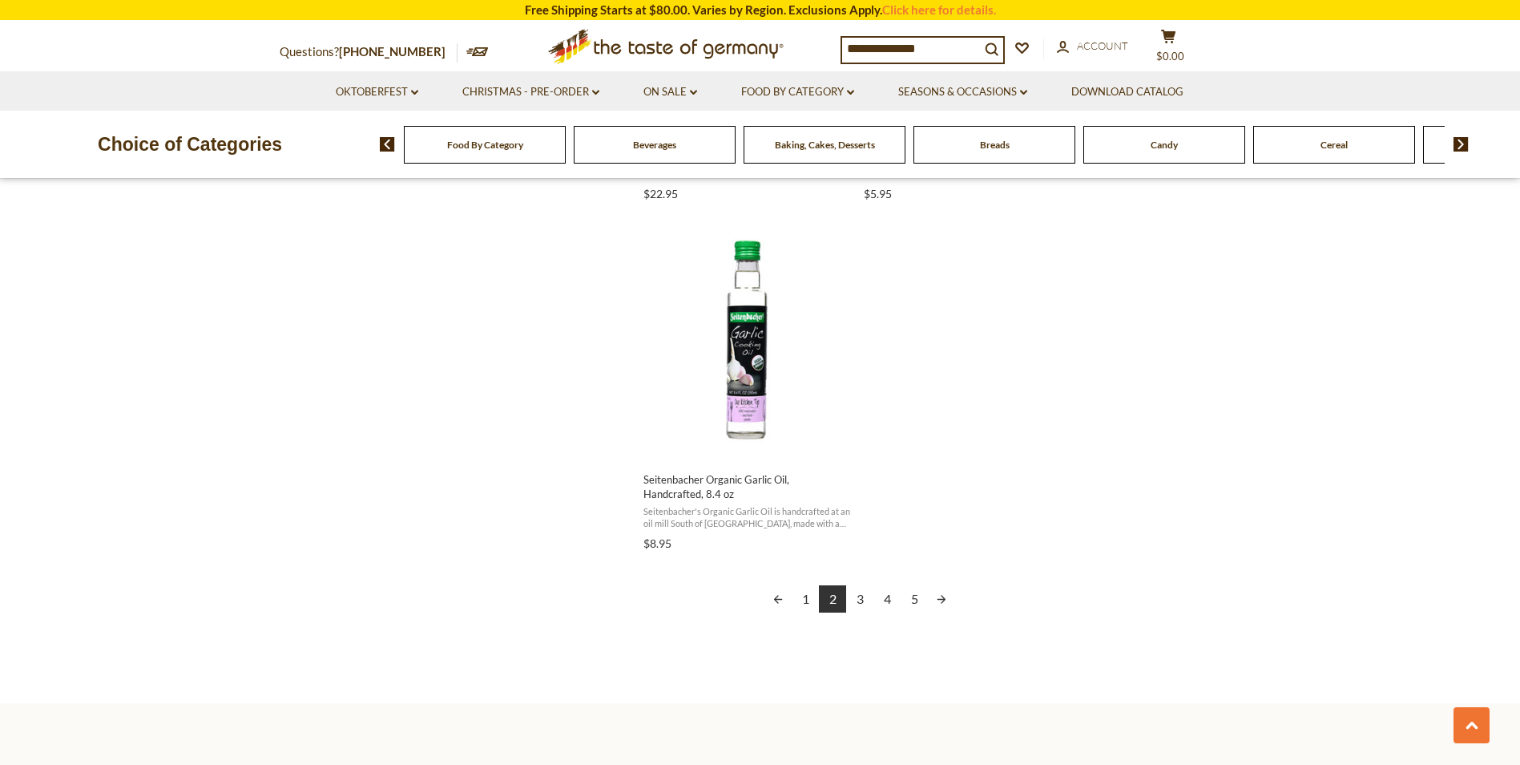
click at [863, 597] on link "3" at bounding box center [859, 598] width 27 height 27
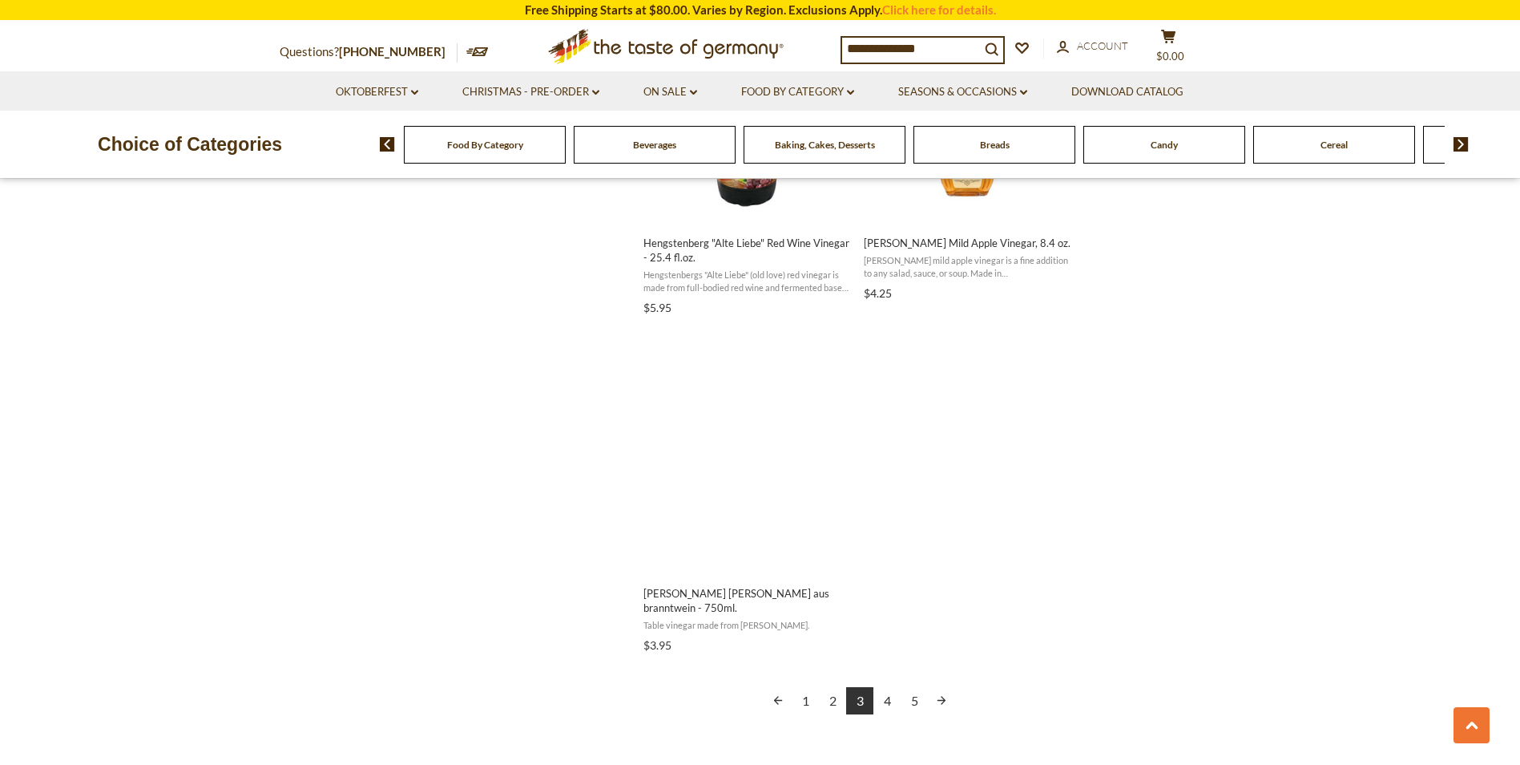
scroll to position [2707, 0]
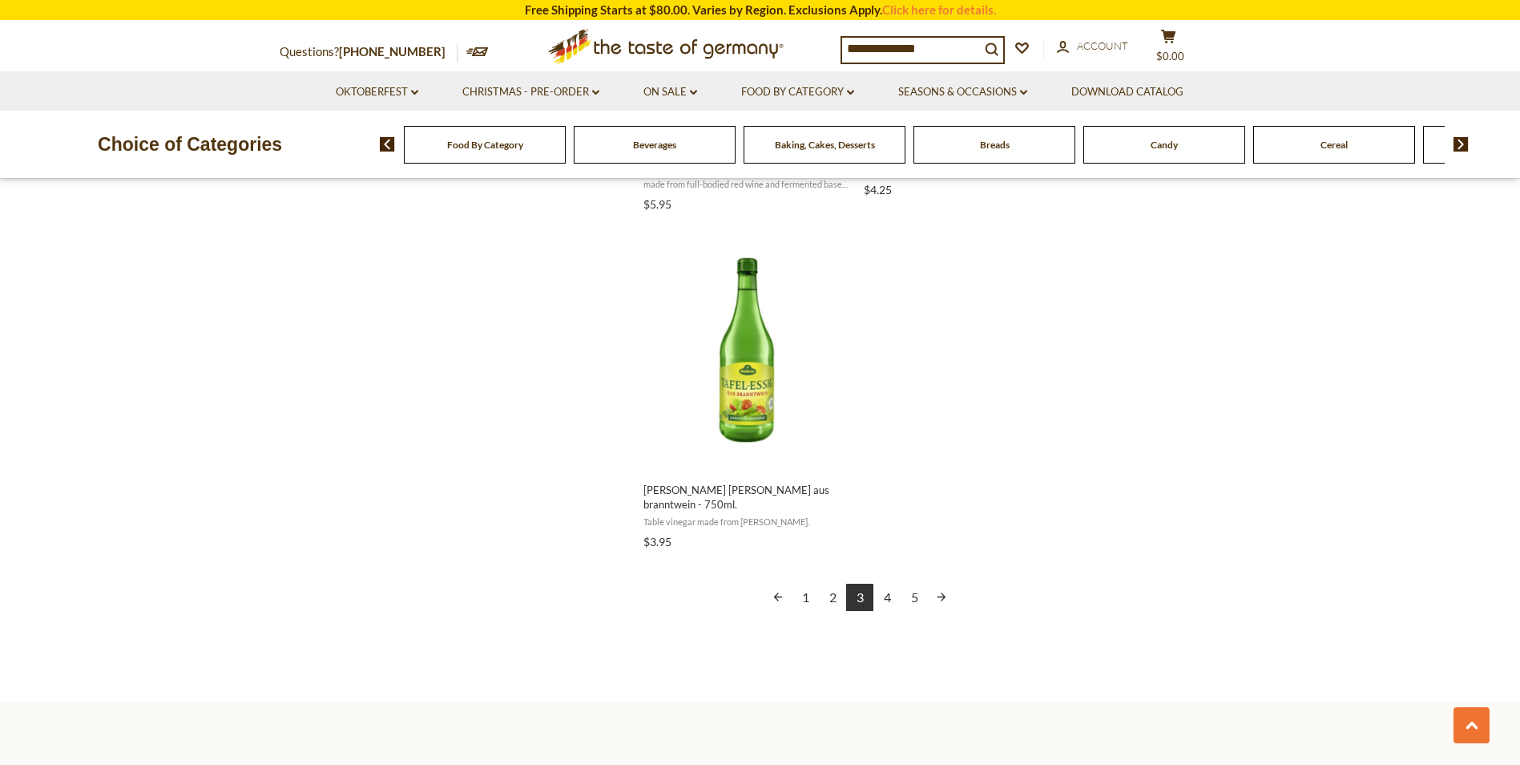
click at [887, 583] on link "4" at bounding box center [887, 596] width 27 height 27
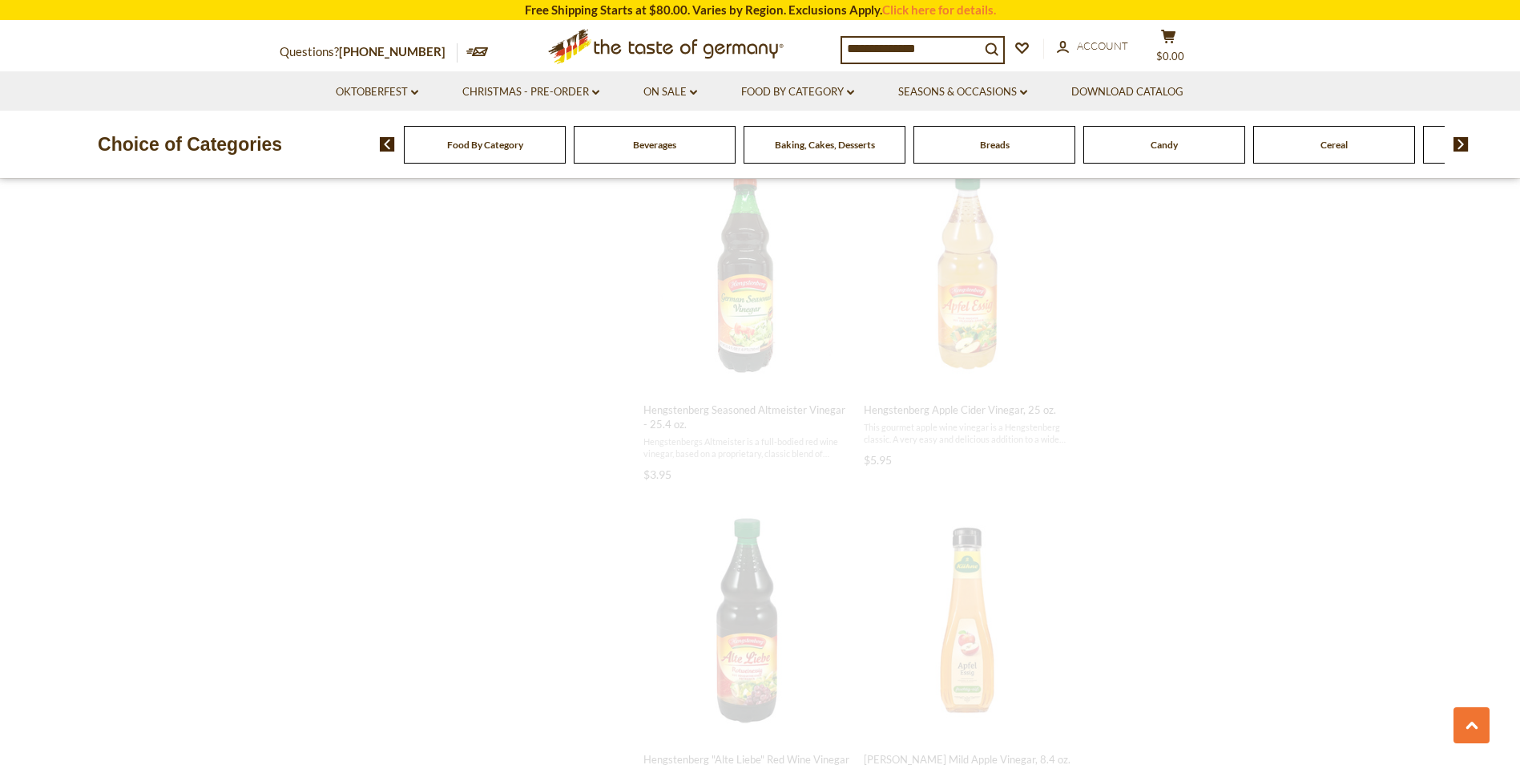
scroll to position [895, 0]
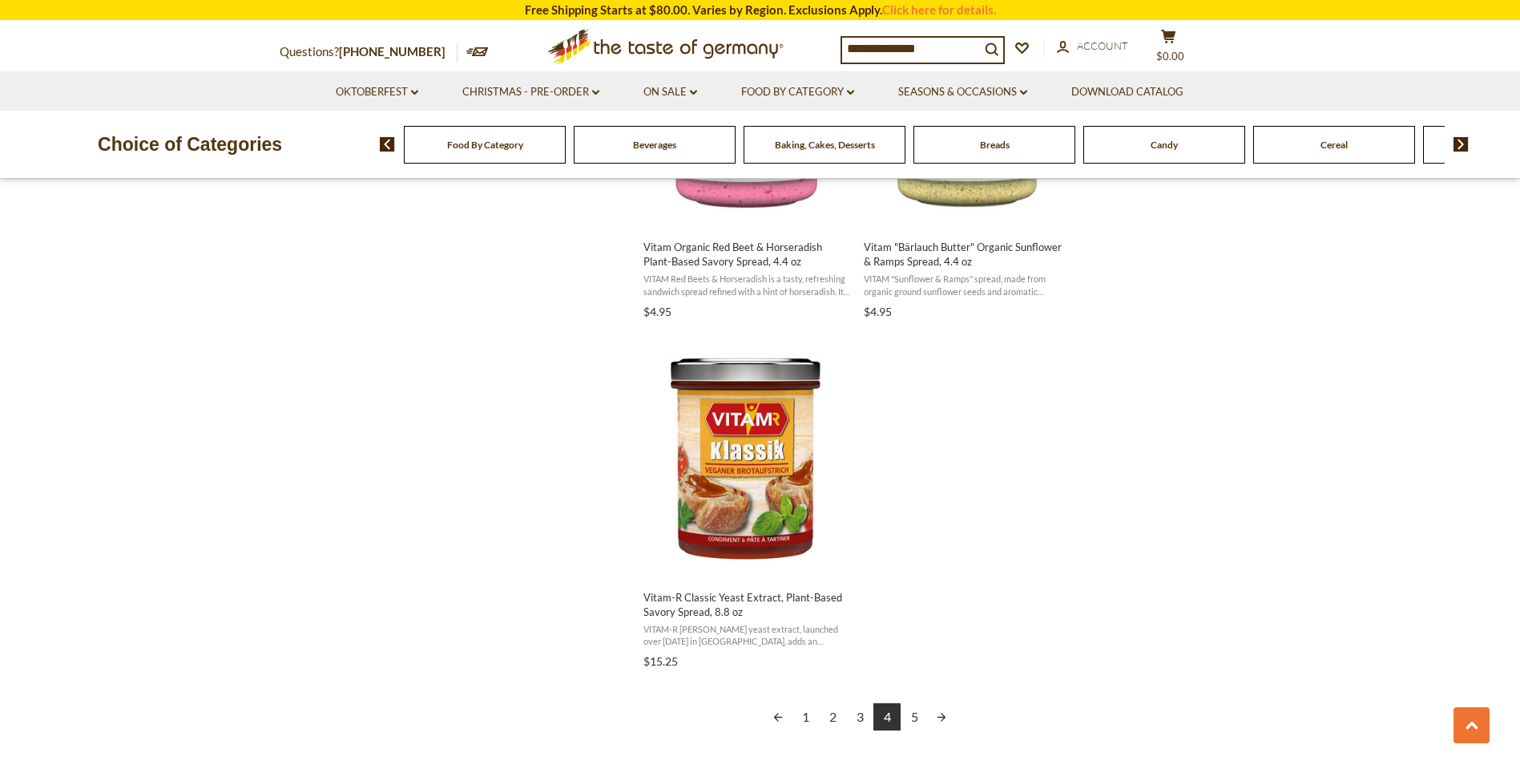
scroll to position [2567, 0]
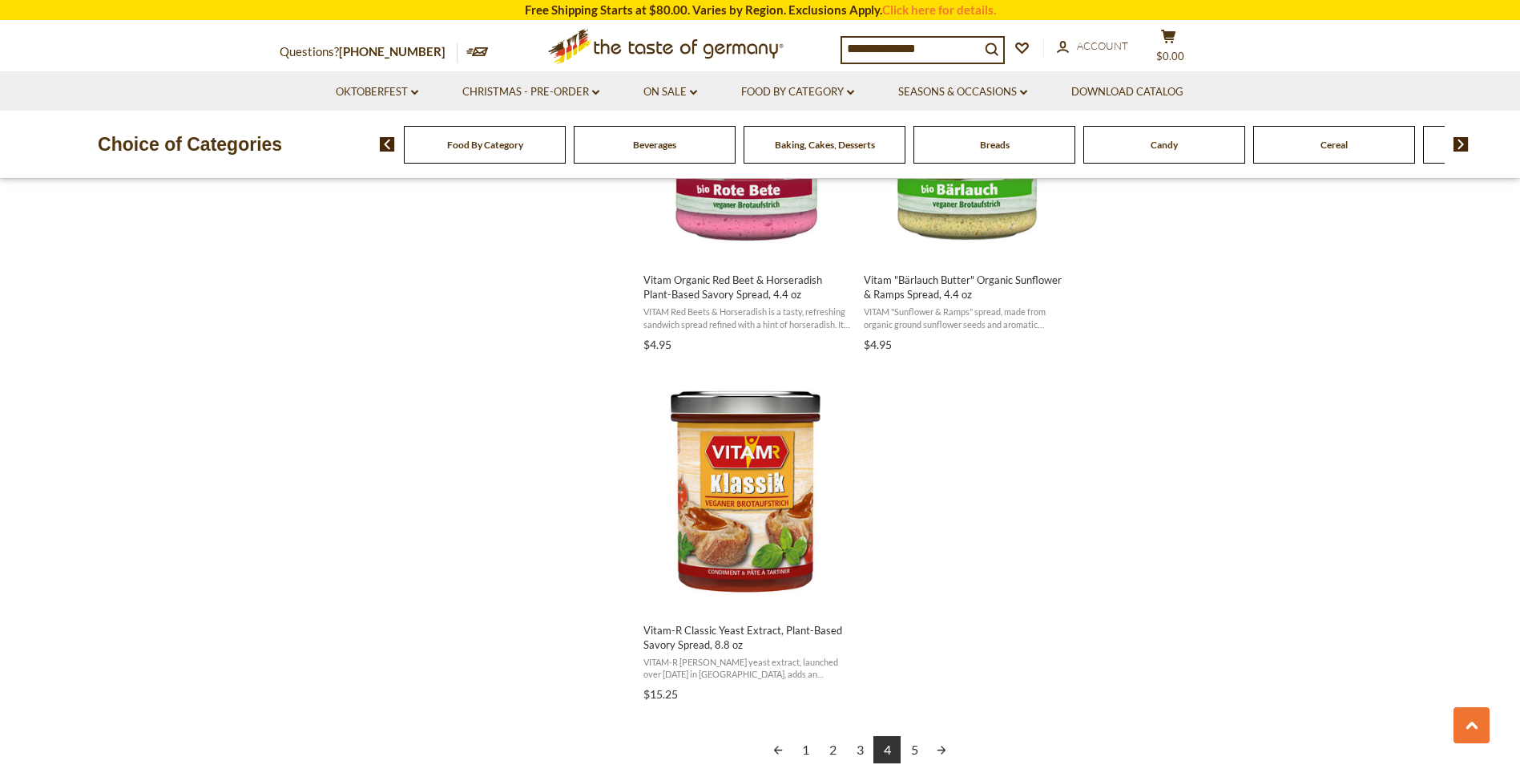
click at [911, 736] on link "5" at bounding box center [914, 749] width 27 height 27
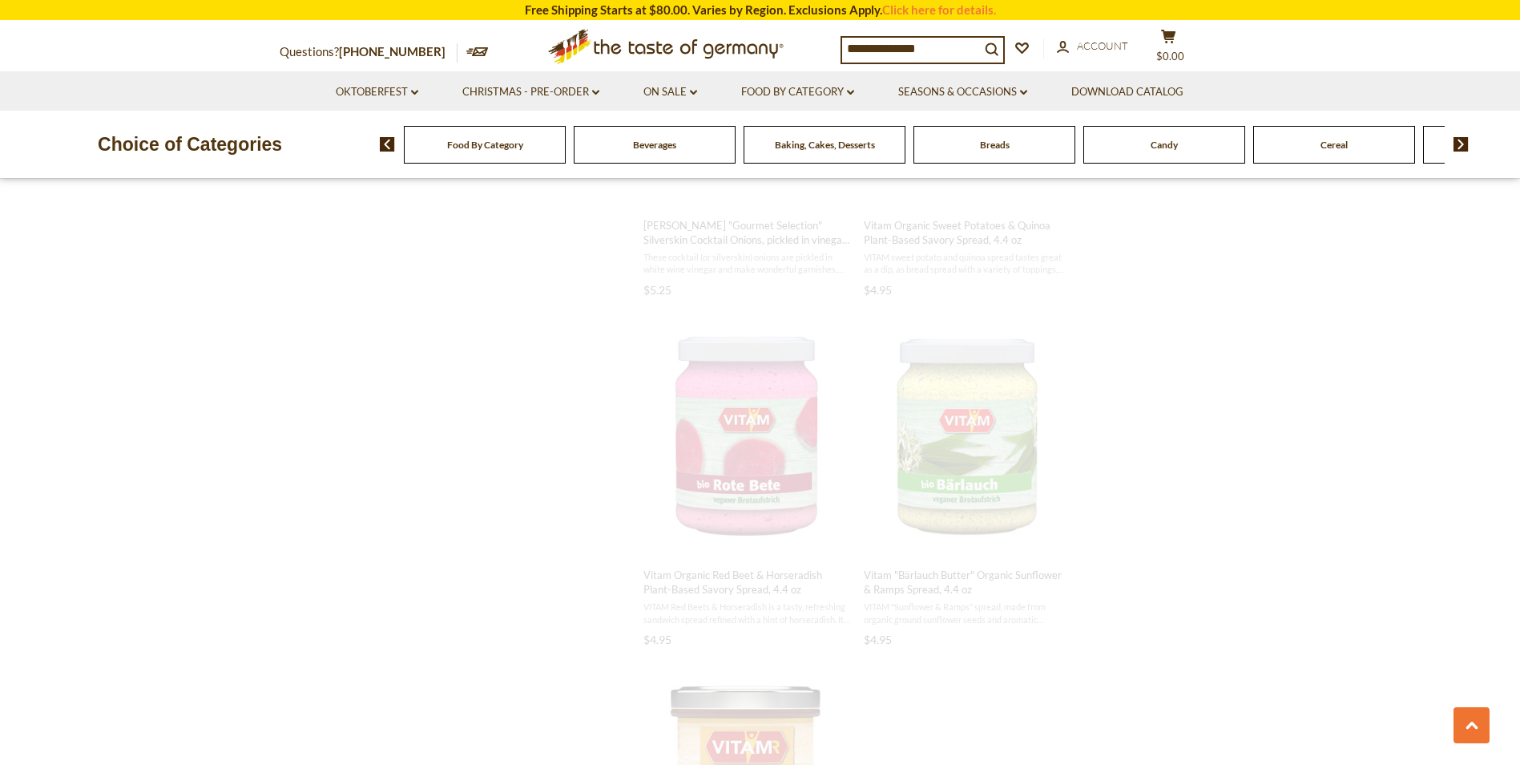
scroll to position [1223, 0]
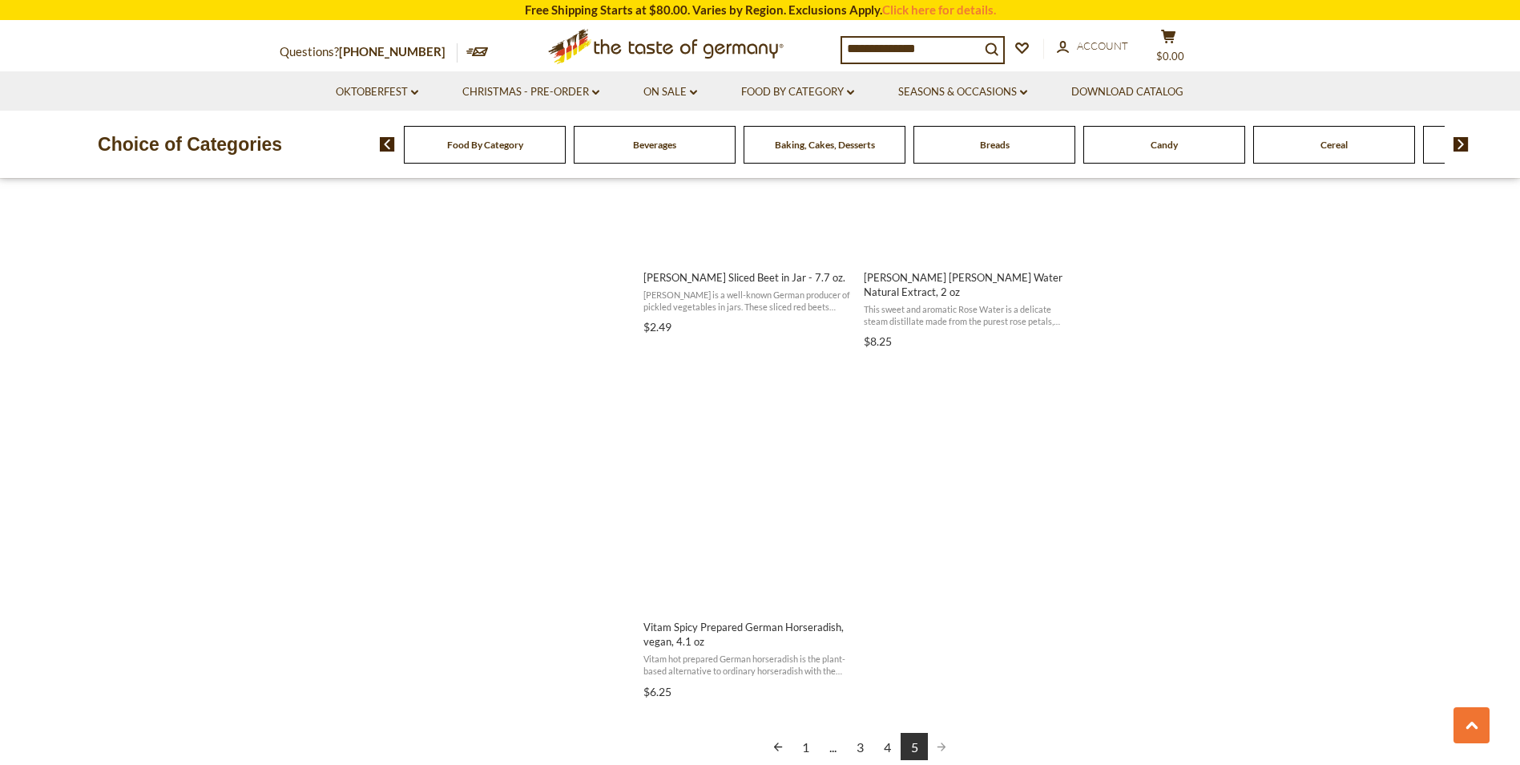
scroll to position [1946, 0]
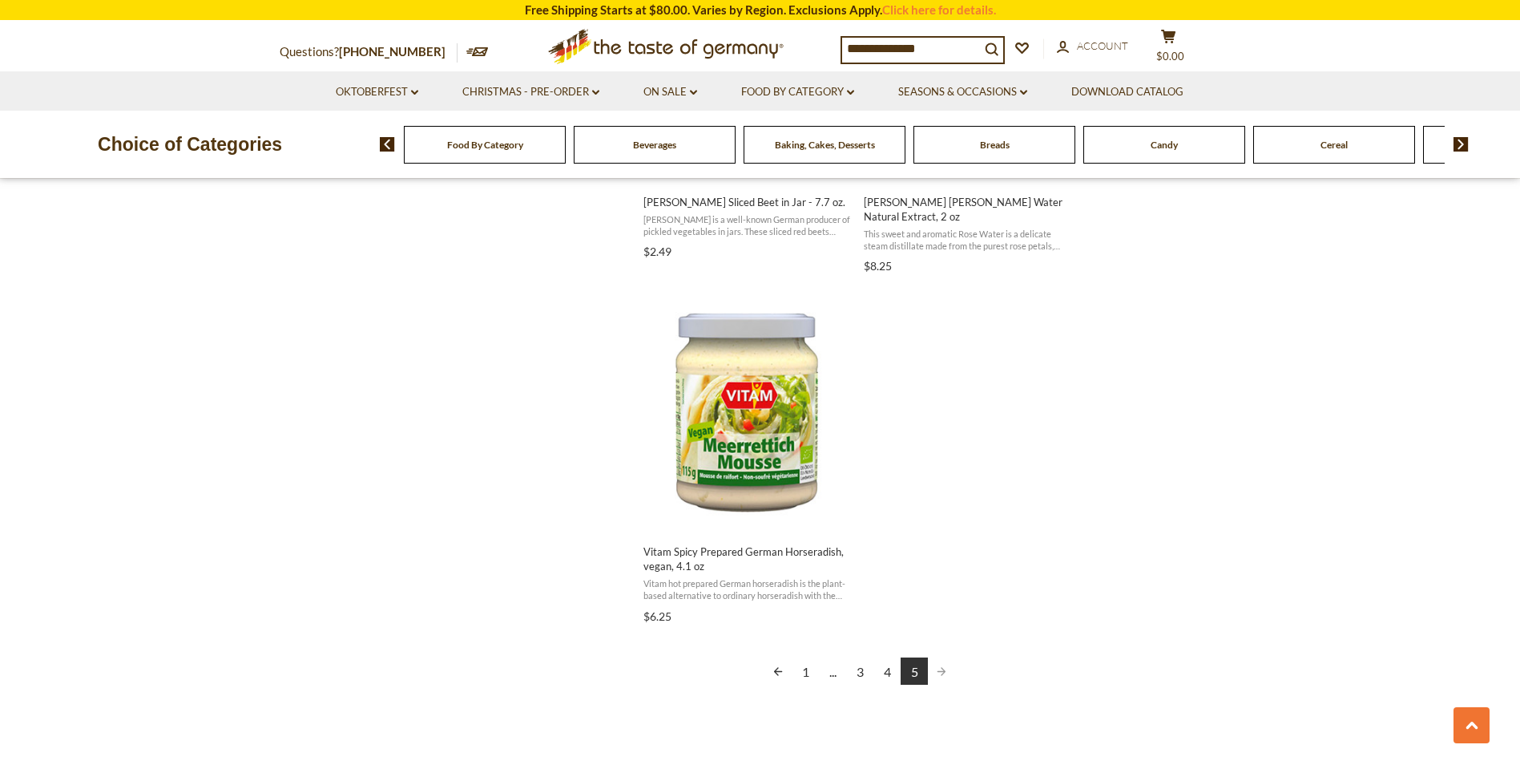
click at [942, 658] on span "Pagination" at bounding box center [941, 670] width 27 height 27
click at [805, 659] on link "1" at bounding box center [805, 670] width 27 height 27
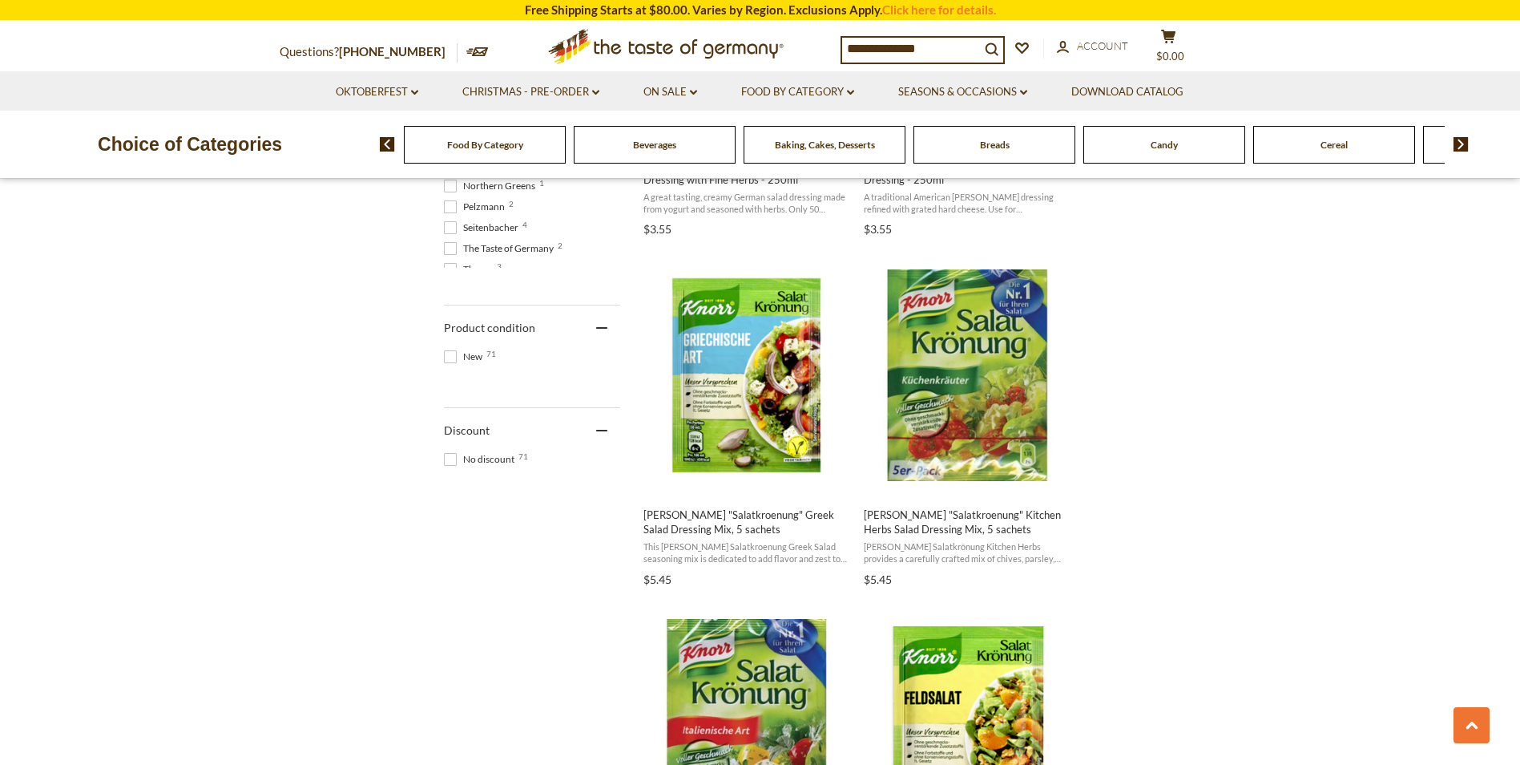
scroll to position [938, 0]
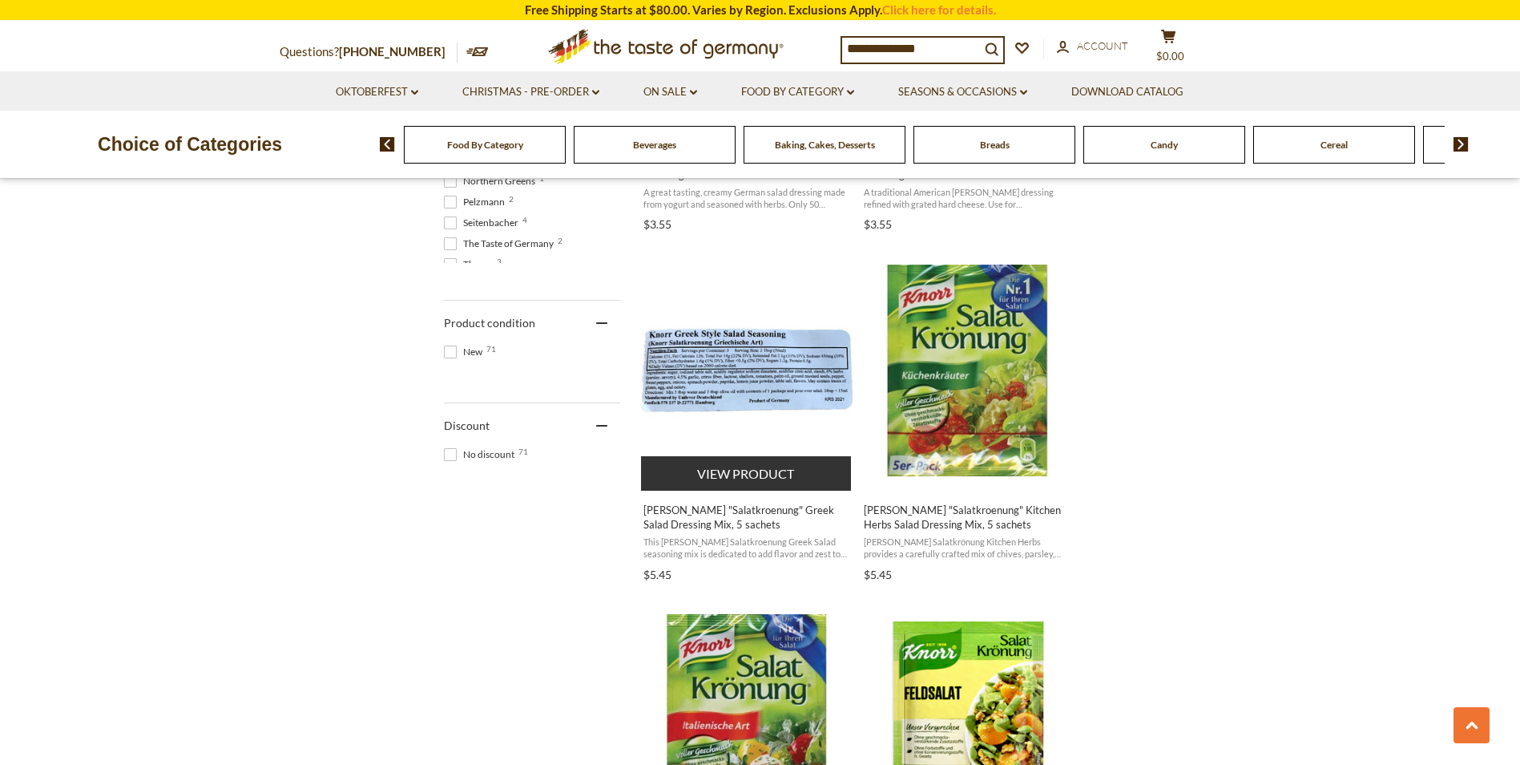
click at [725, 514] on span "Knorr "Salatkroenung" Greek Salad Dressing Mix, 5 sachets" at bounding box center [748, 516] width 208 height 29
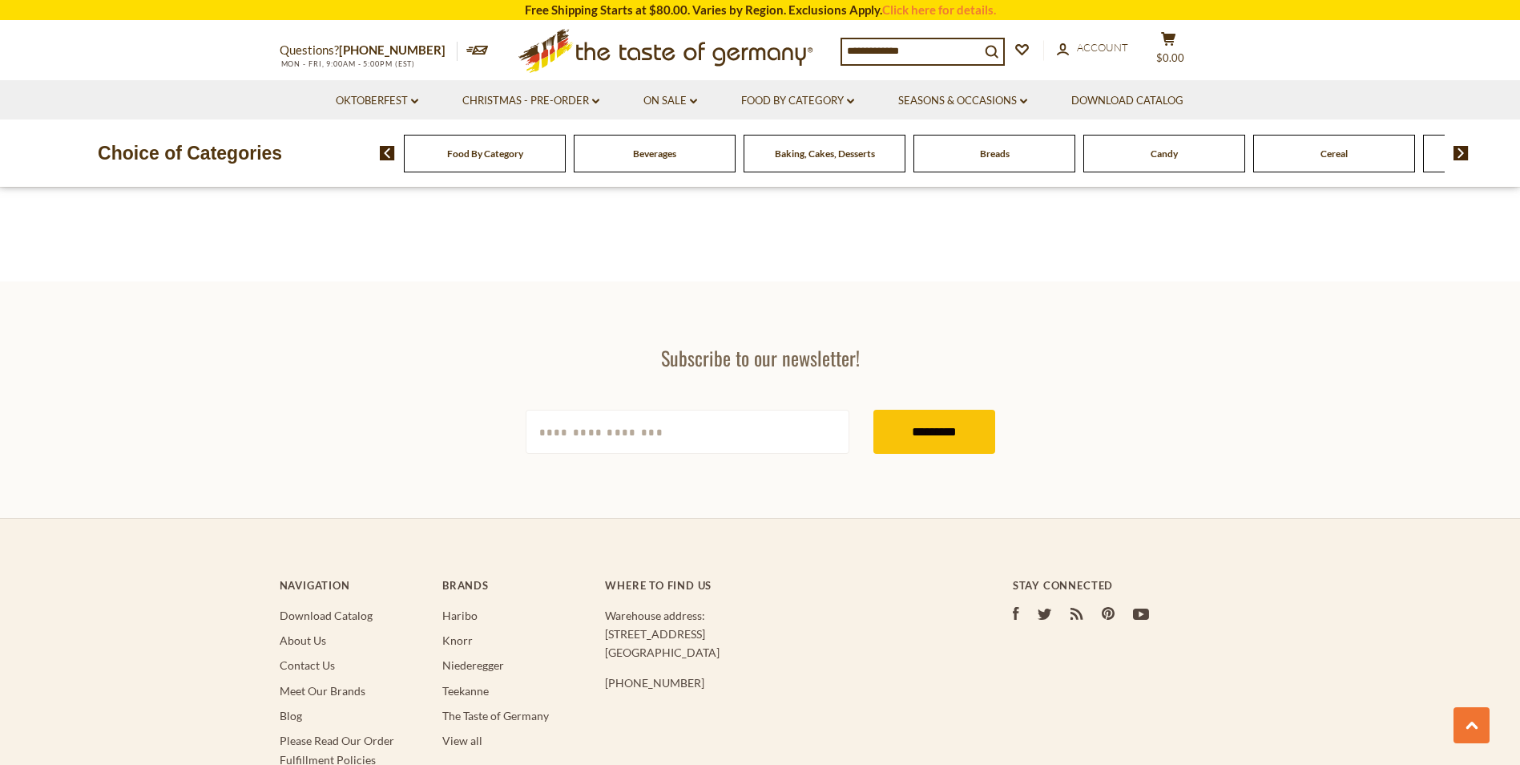
type input "**********"
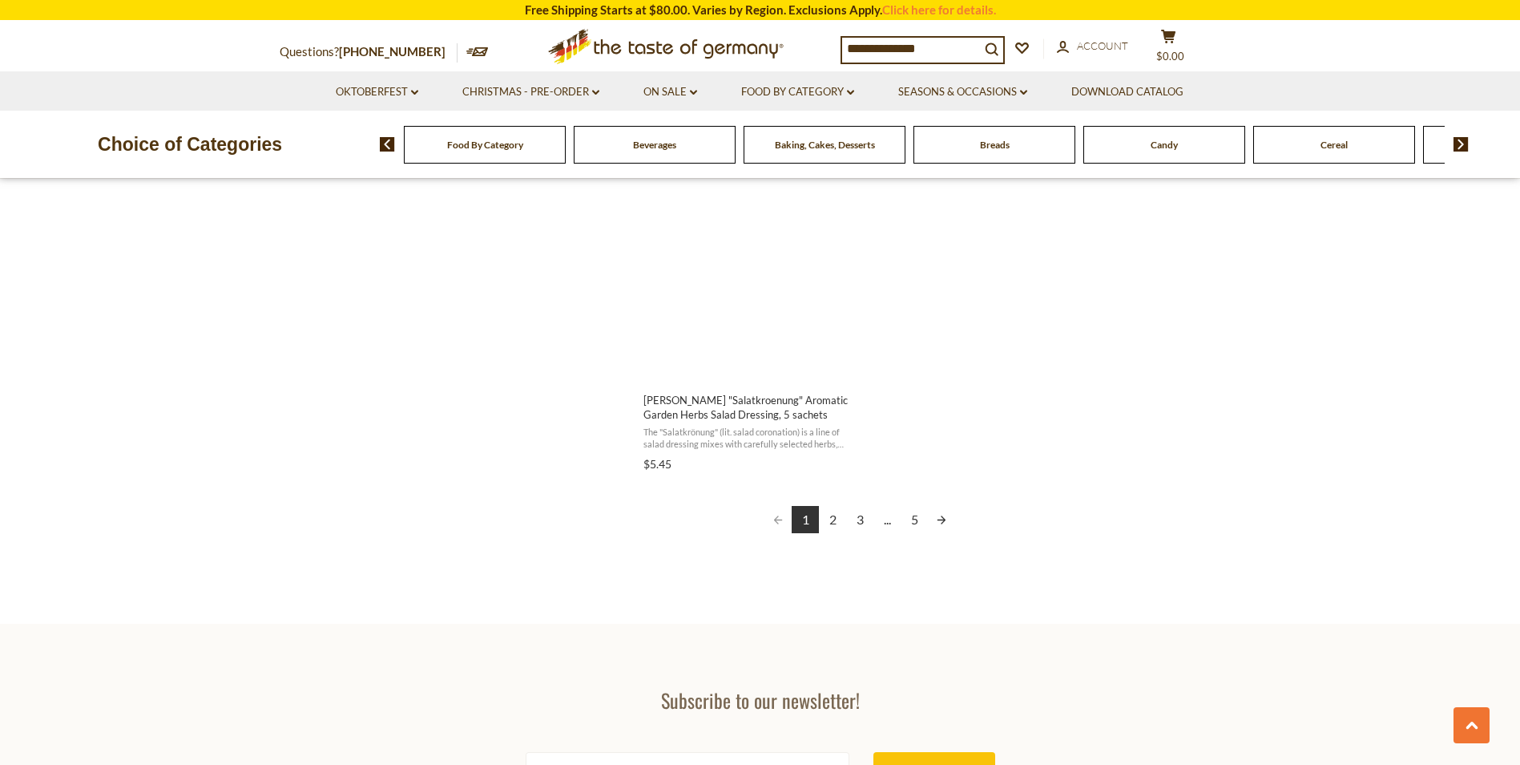
scroll to position [2806, 0]
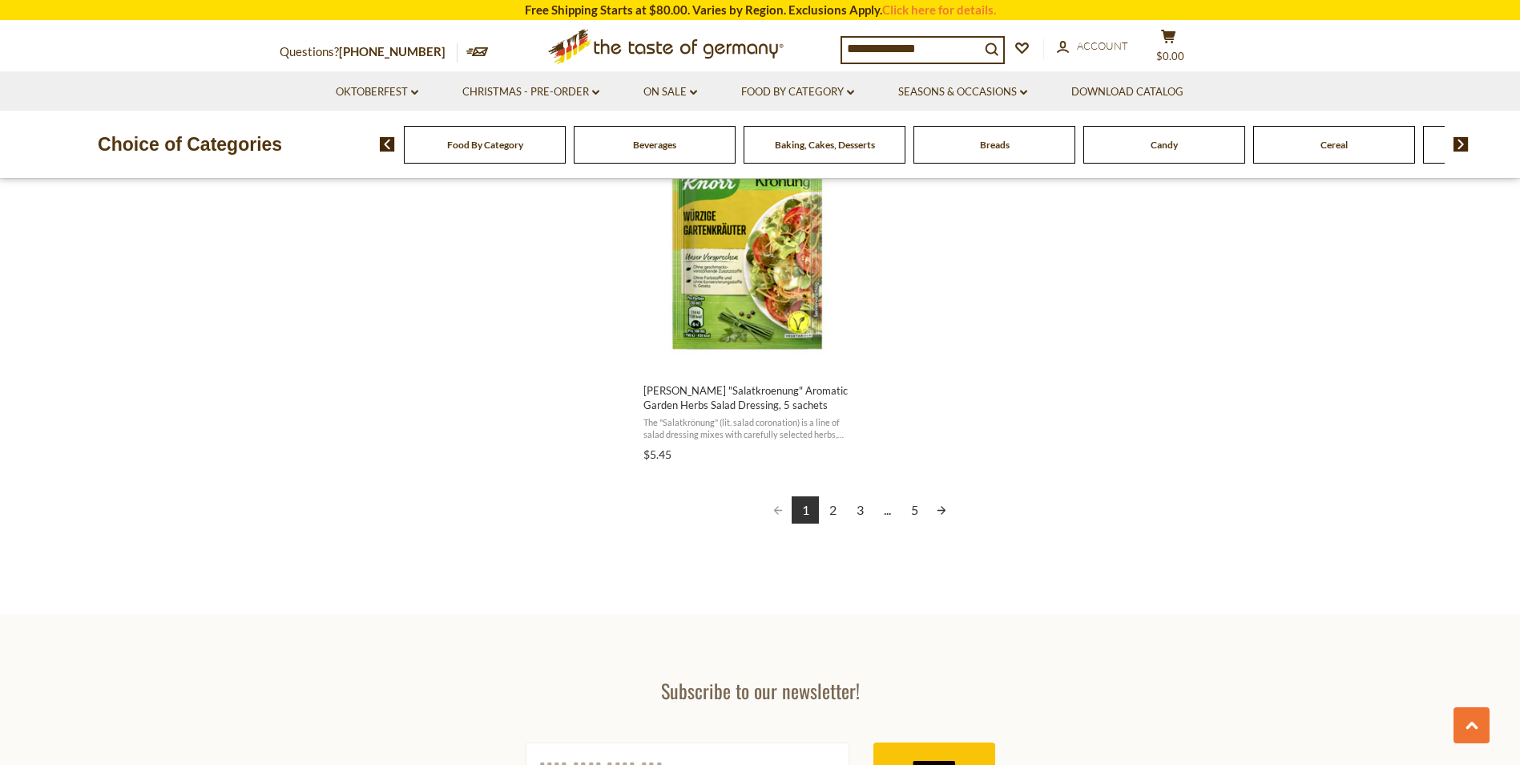
click at [831, 511] on link "2" at bounding box center [832, 509] width 27 height 27
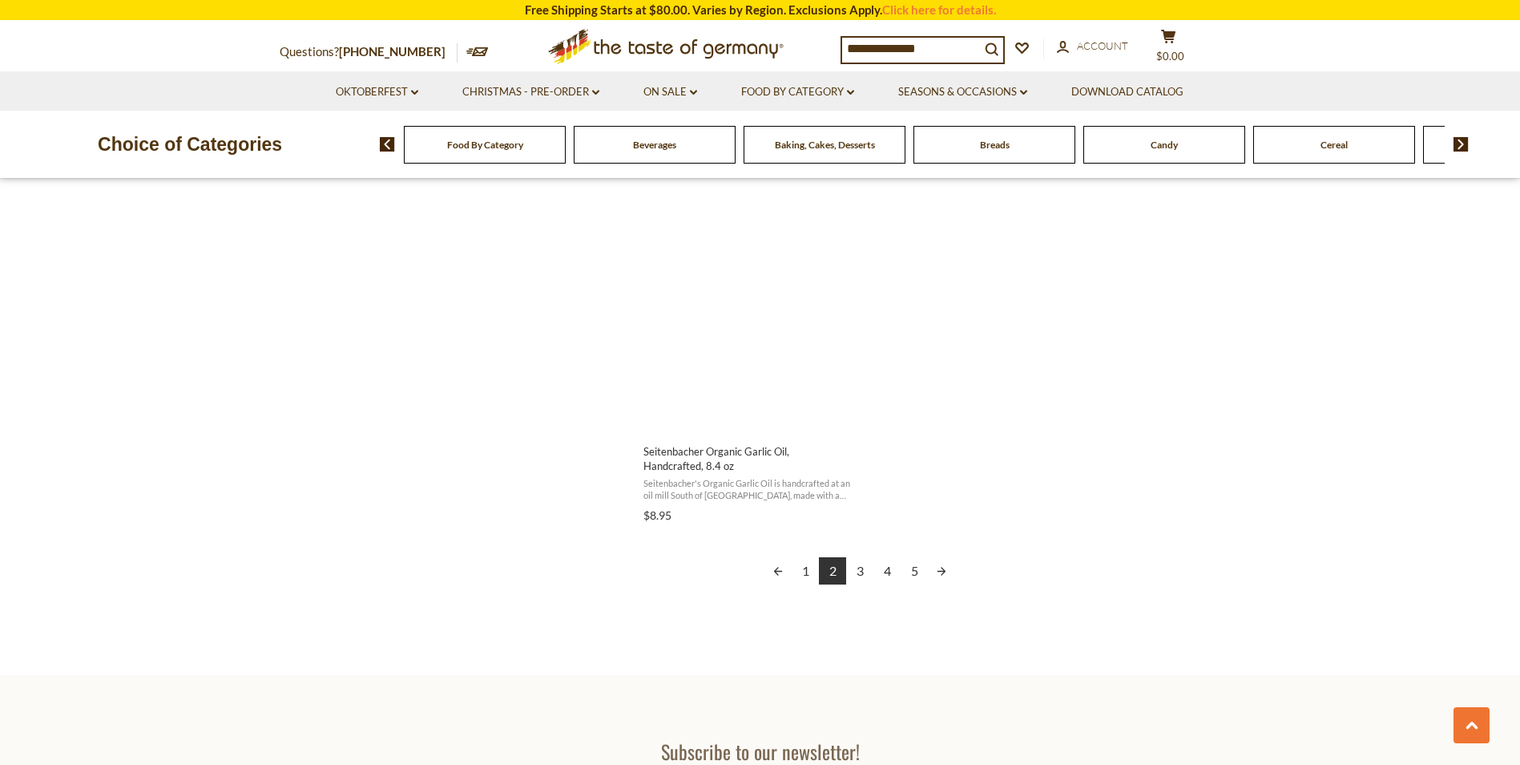
scroll to position [2750, 0]
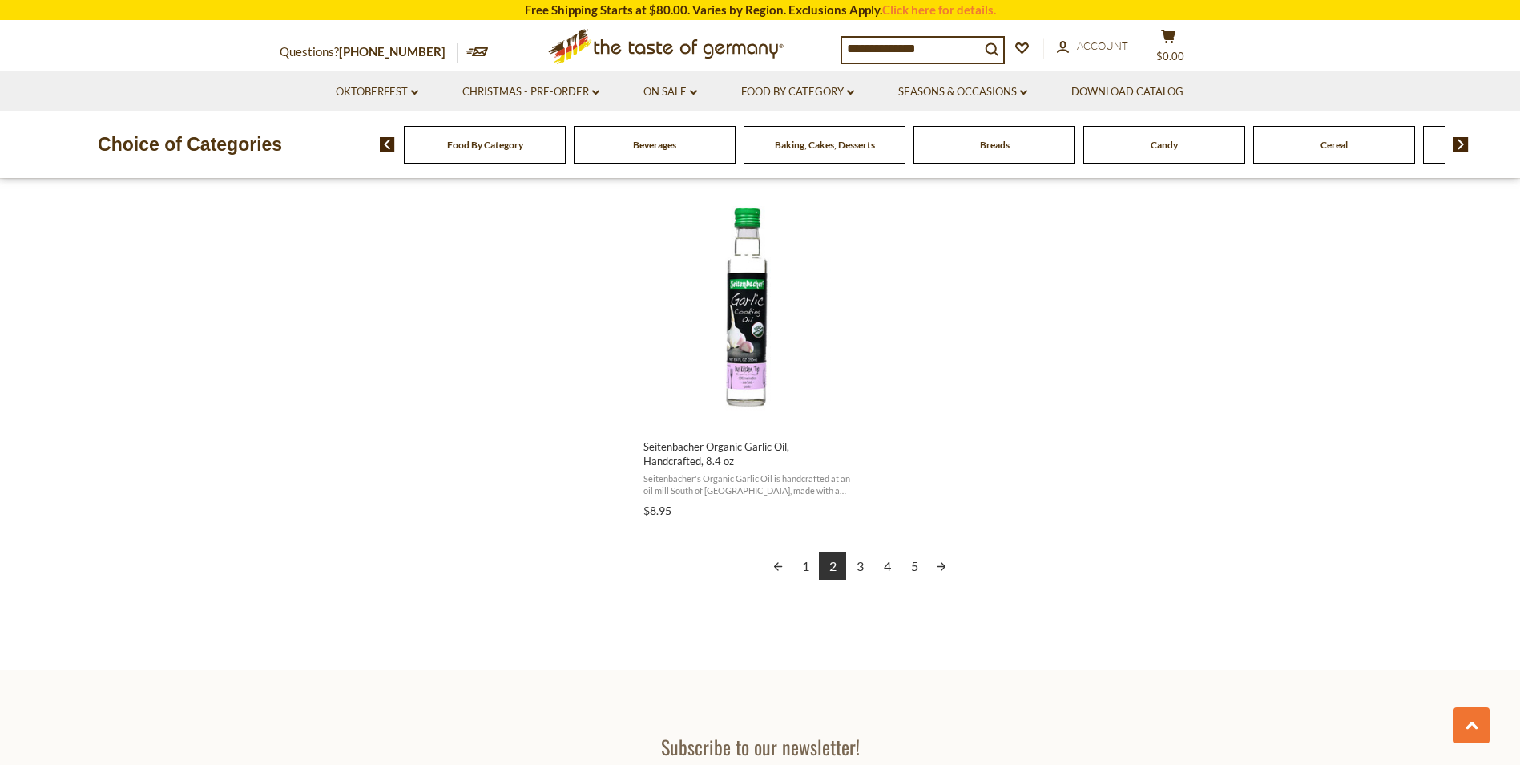
click at [861, 567] on link "3" at bounding box center [859, 565] width 27 height 27
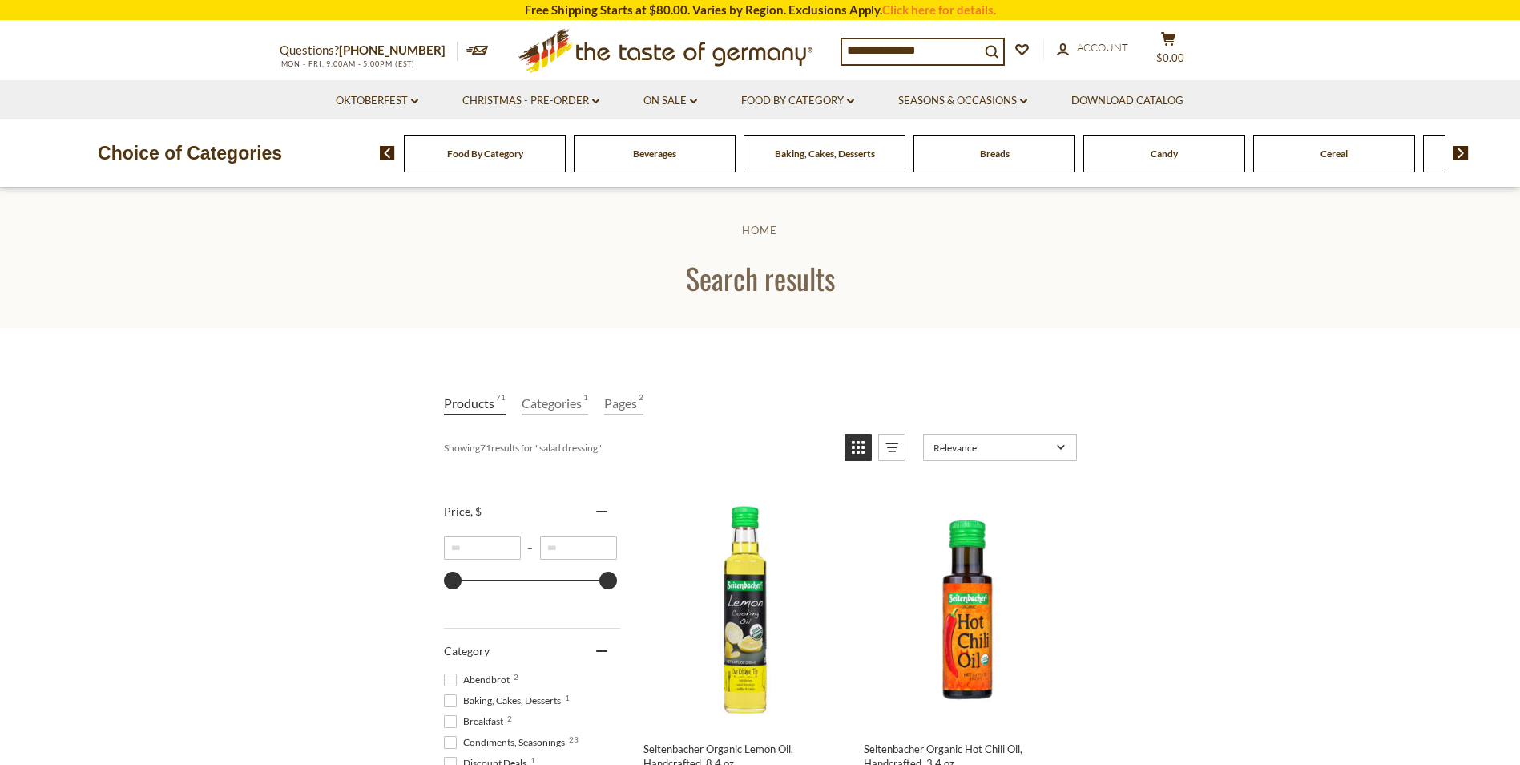
scroll to position [112, 0]
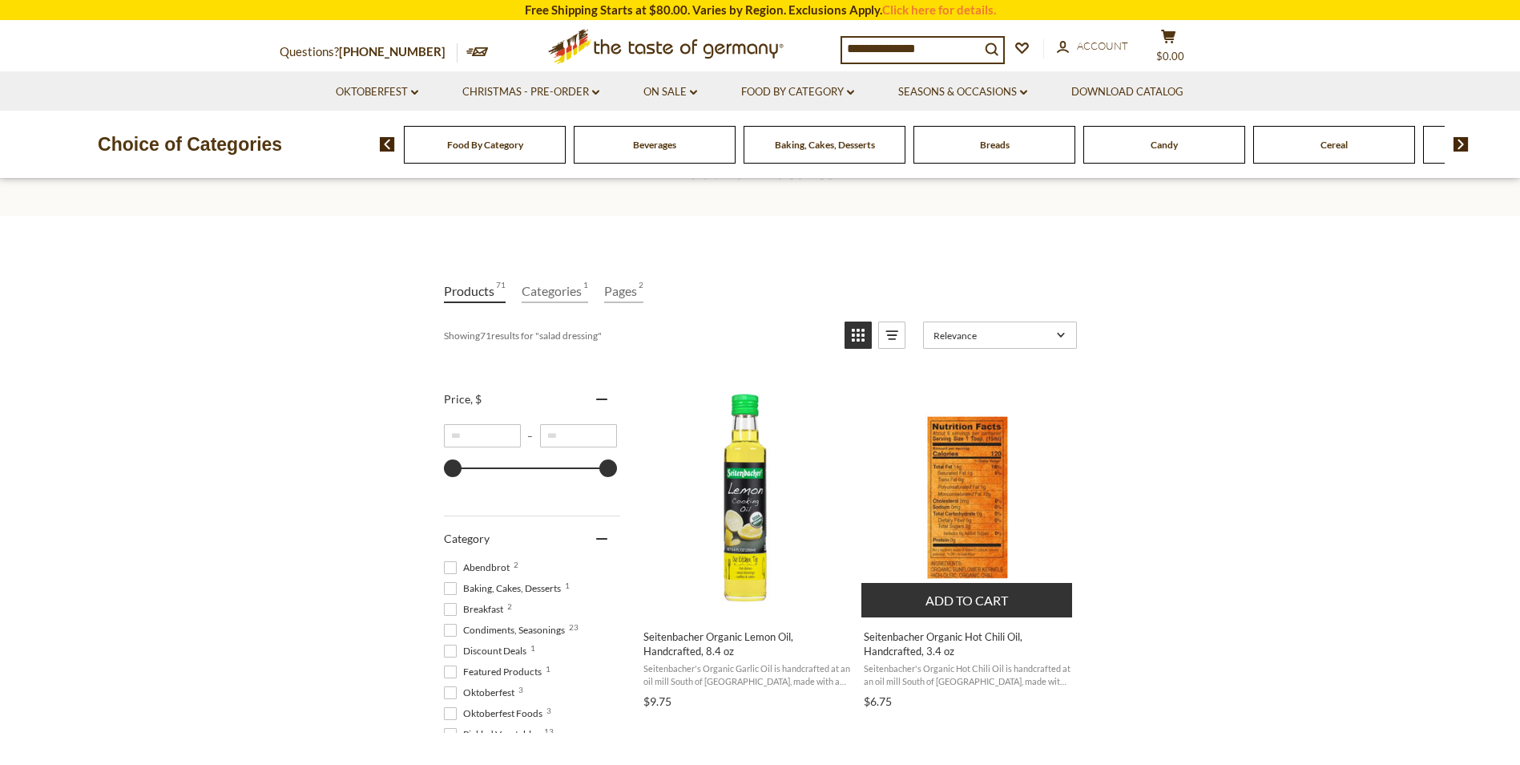
click at [905, 648] on span "Seitenbacher Organic Hot Chili Oil, Handcrafted, 3.4 oz" at bounding box center [968, 643] width 208 height 29
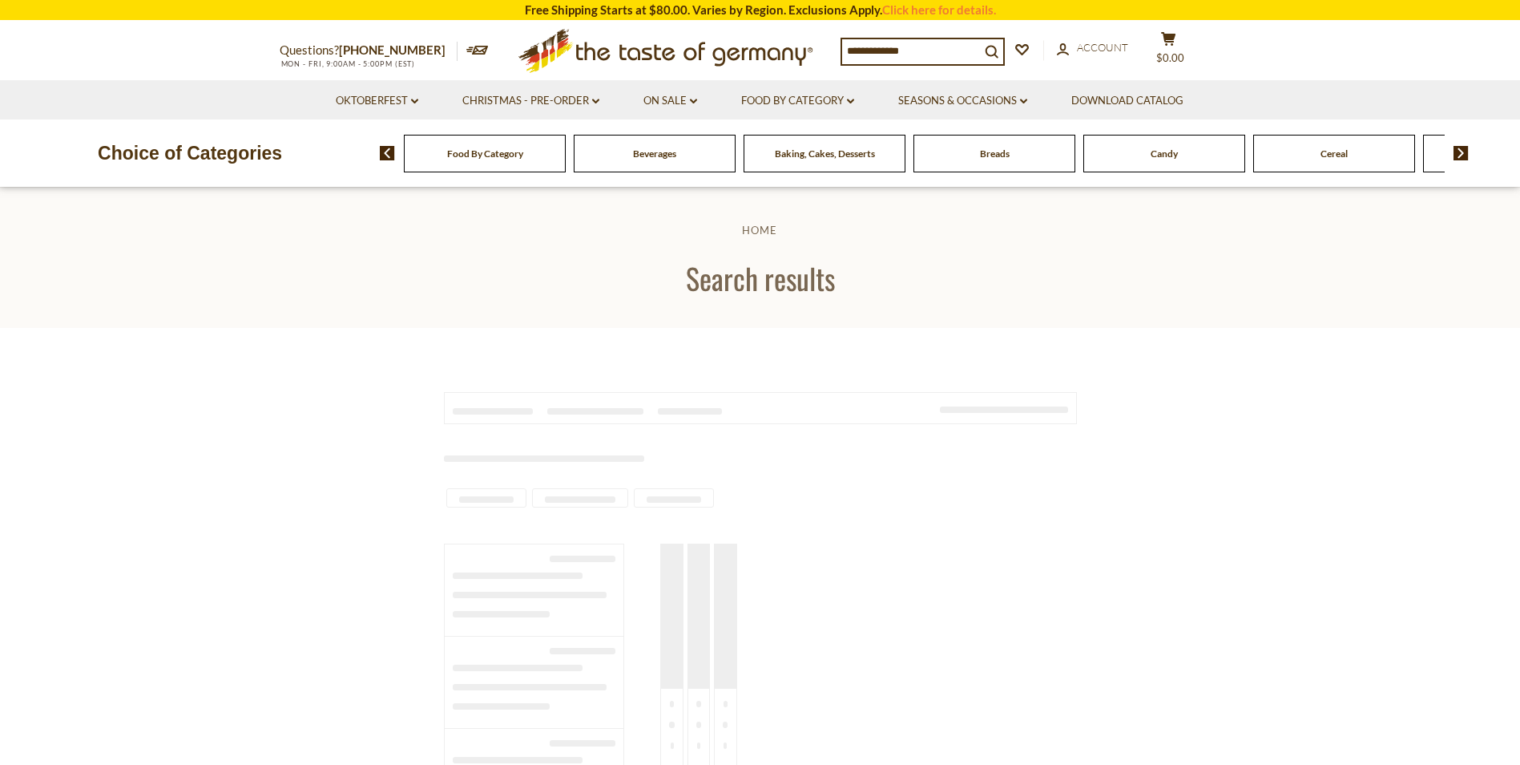
scroll to position [112, 0]
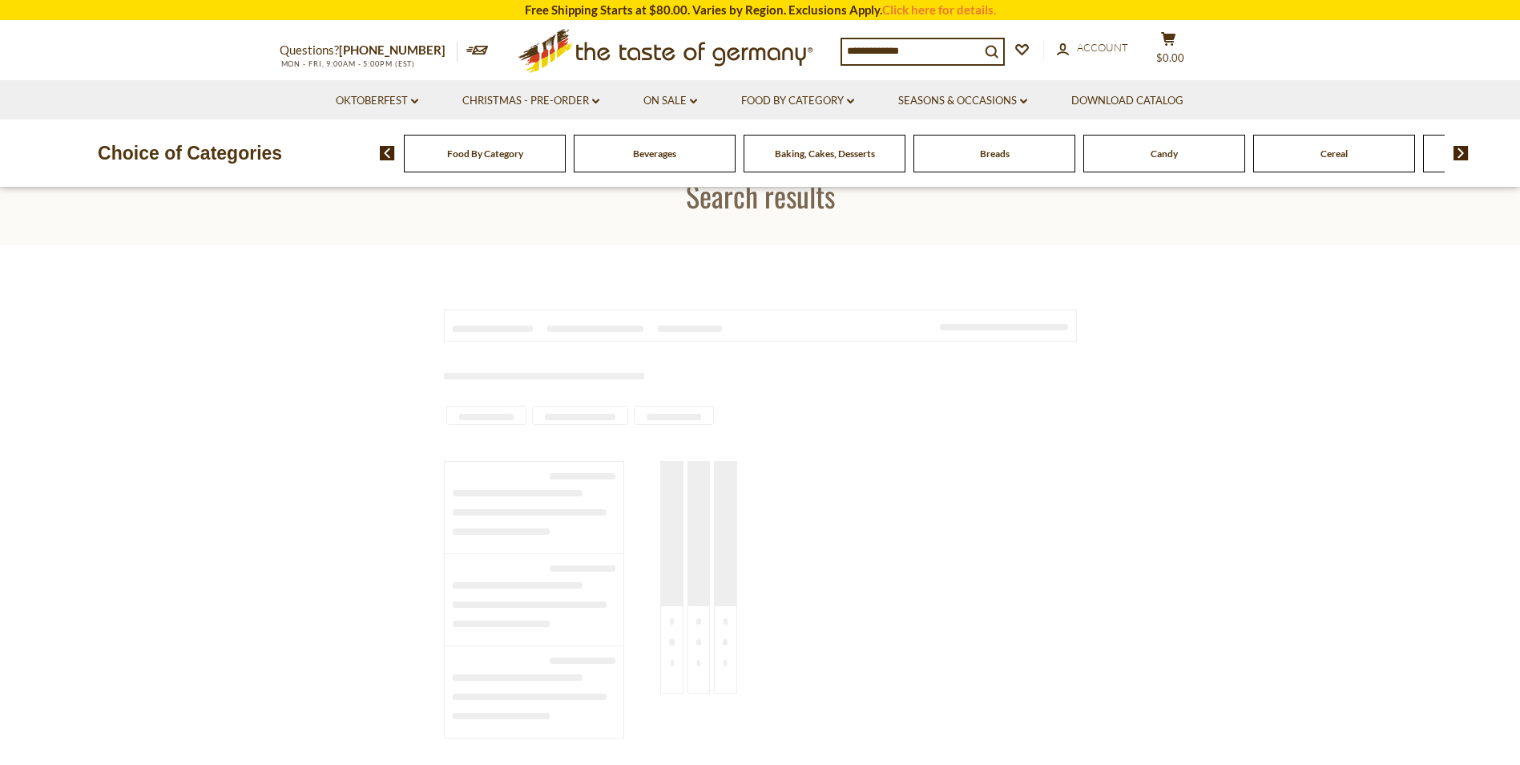
type input "**********"
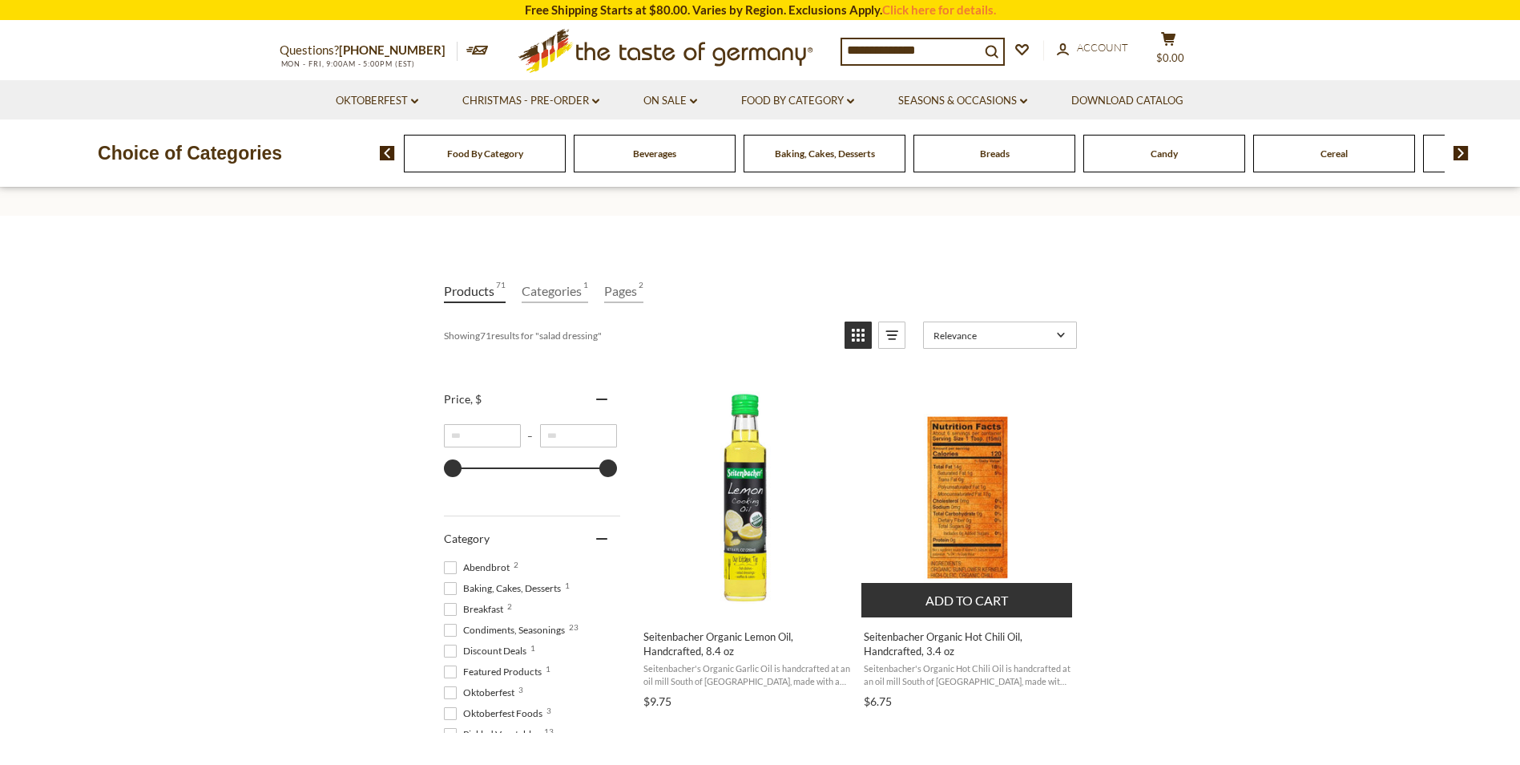
click at [971, 515] on img "Seitenbacher Organic Hot Chili Oil, Handcrafted, 3.4 oz" at bounding box center [968, 497] width 212 height 212
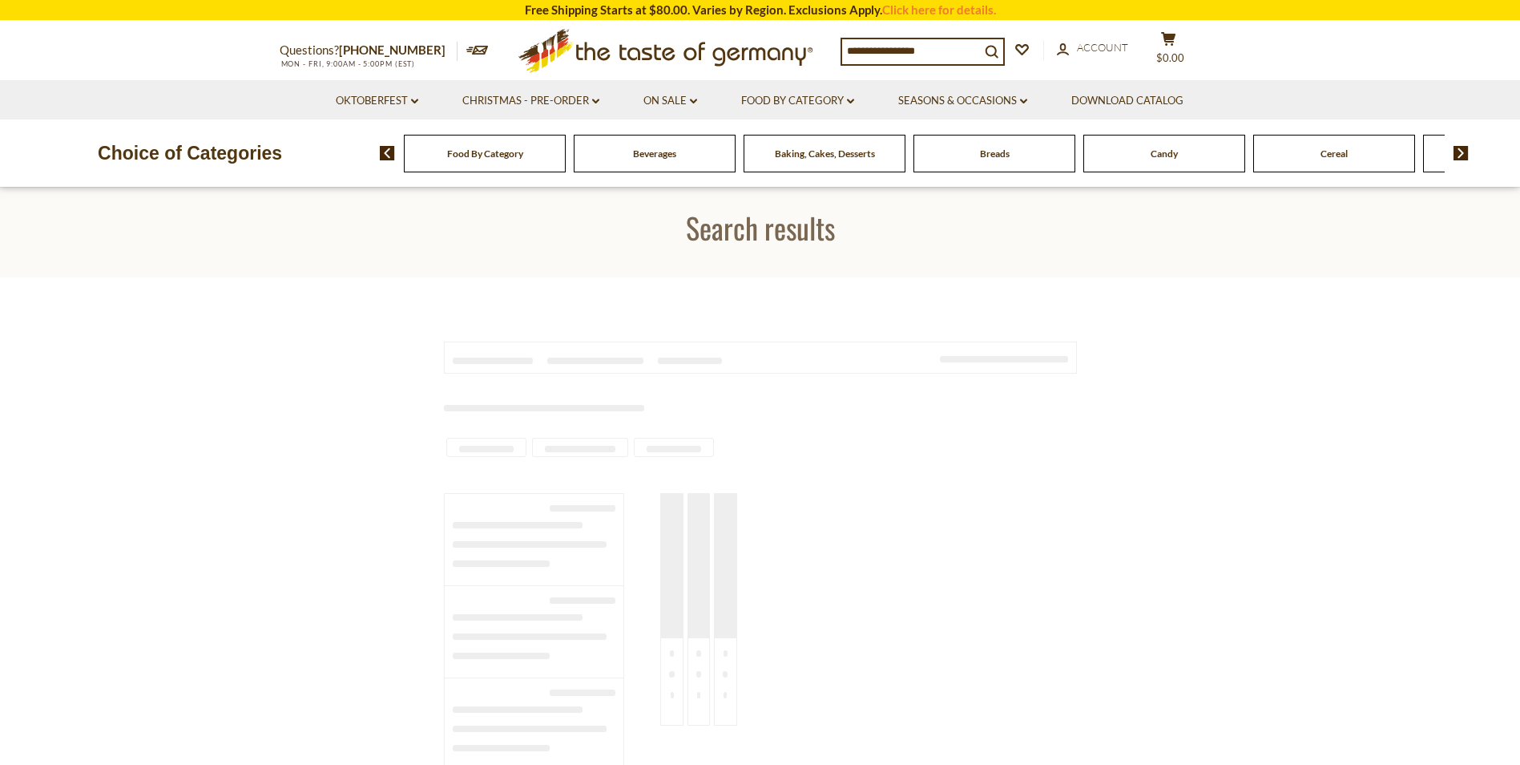
type input "**********"
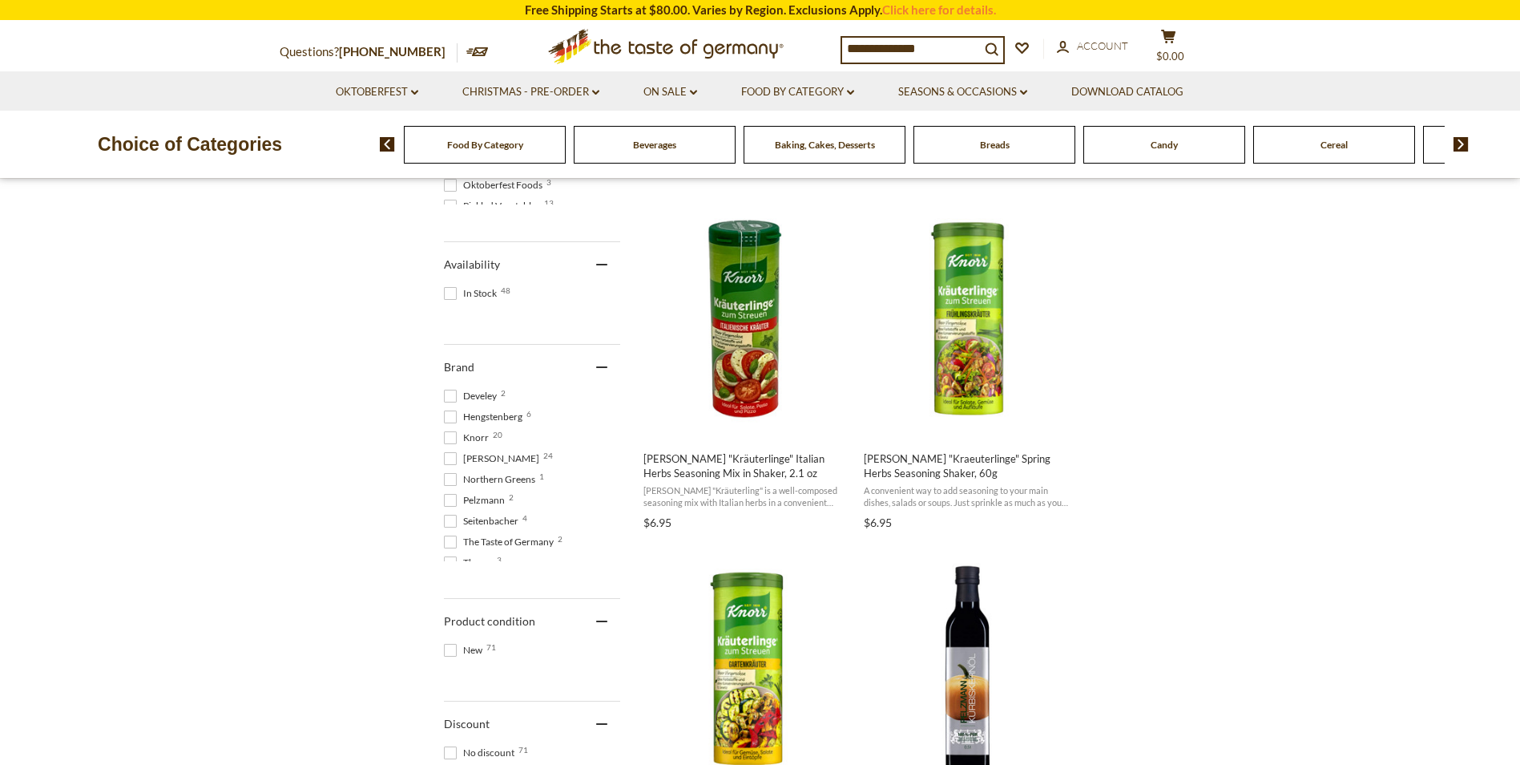
scroll to position [739, 0]
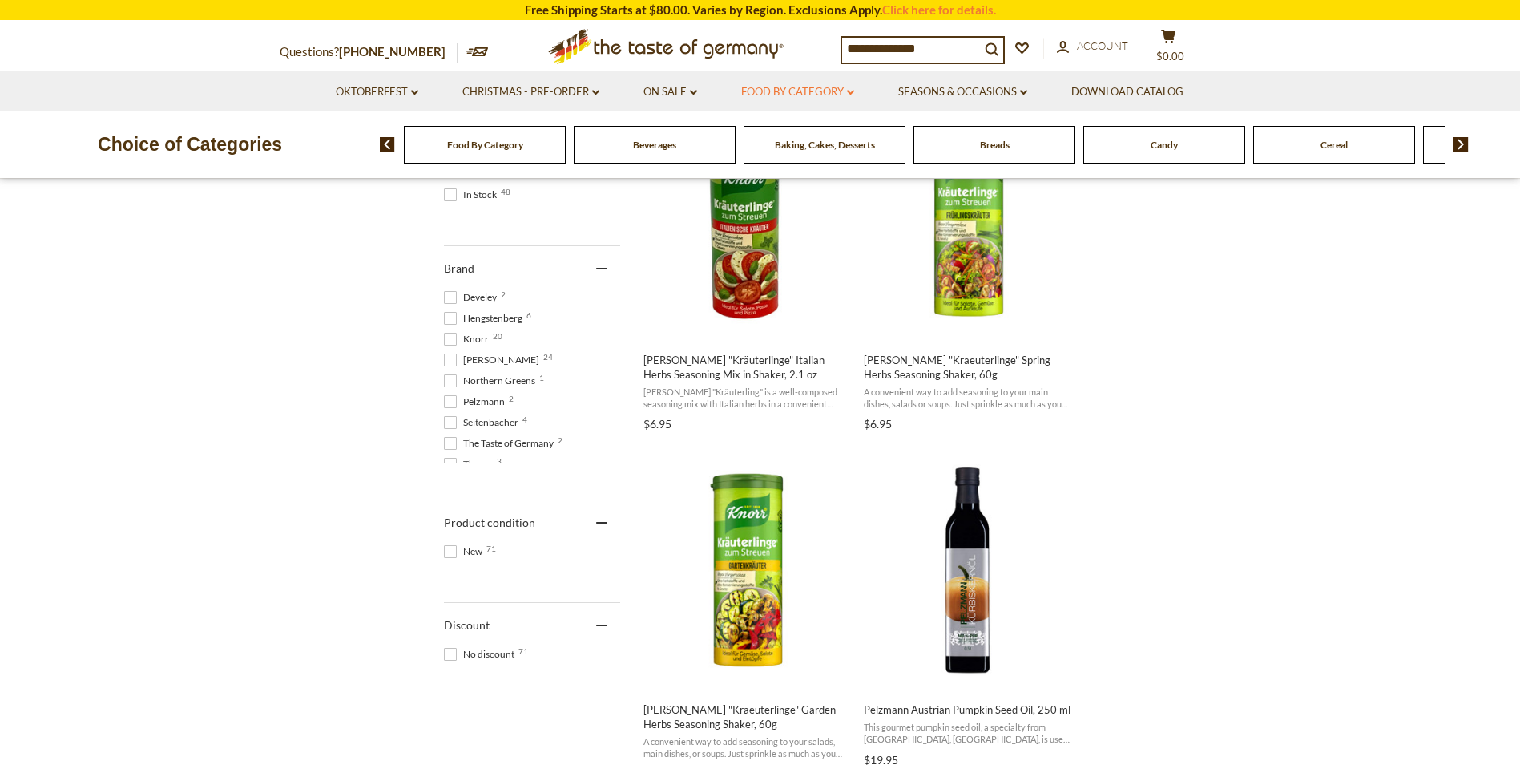
click at [854, 92] on icon at bounding box center [850, 92] width 7 height 5
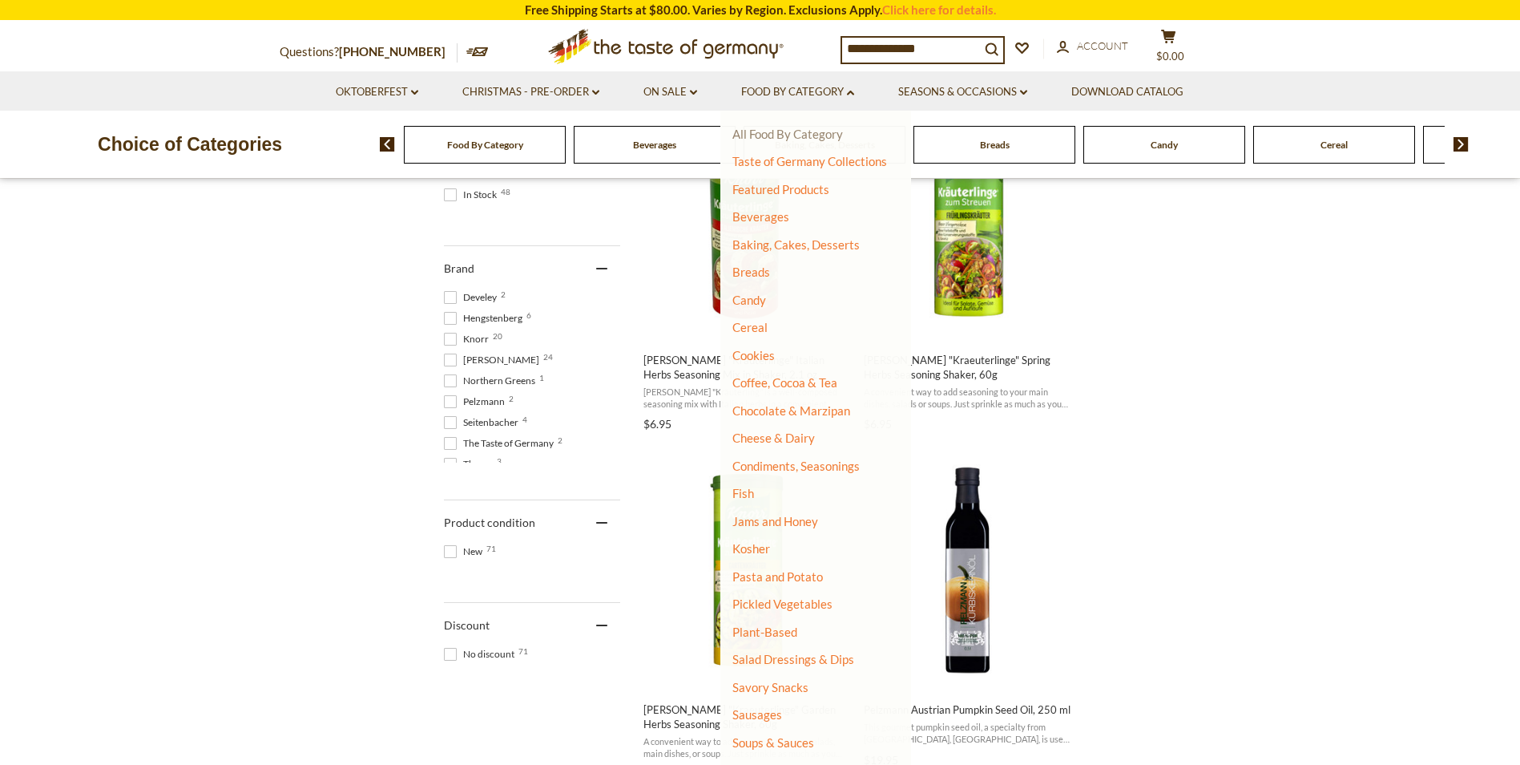
click at [813, 133] on link "All Food By Category" at bounding box center [787, 134] width 111 height 14
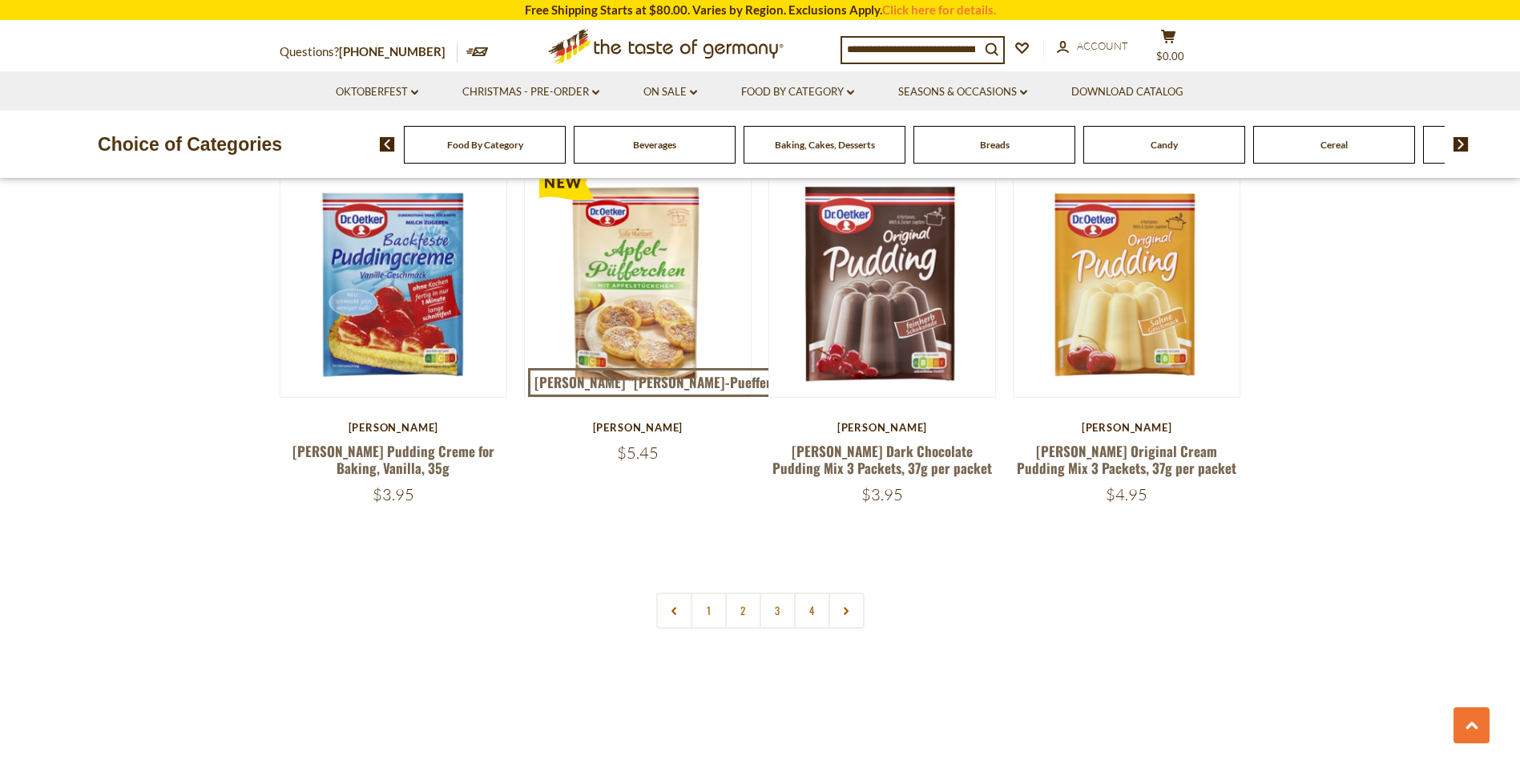
scroll to position [3336, 0]
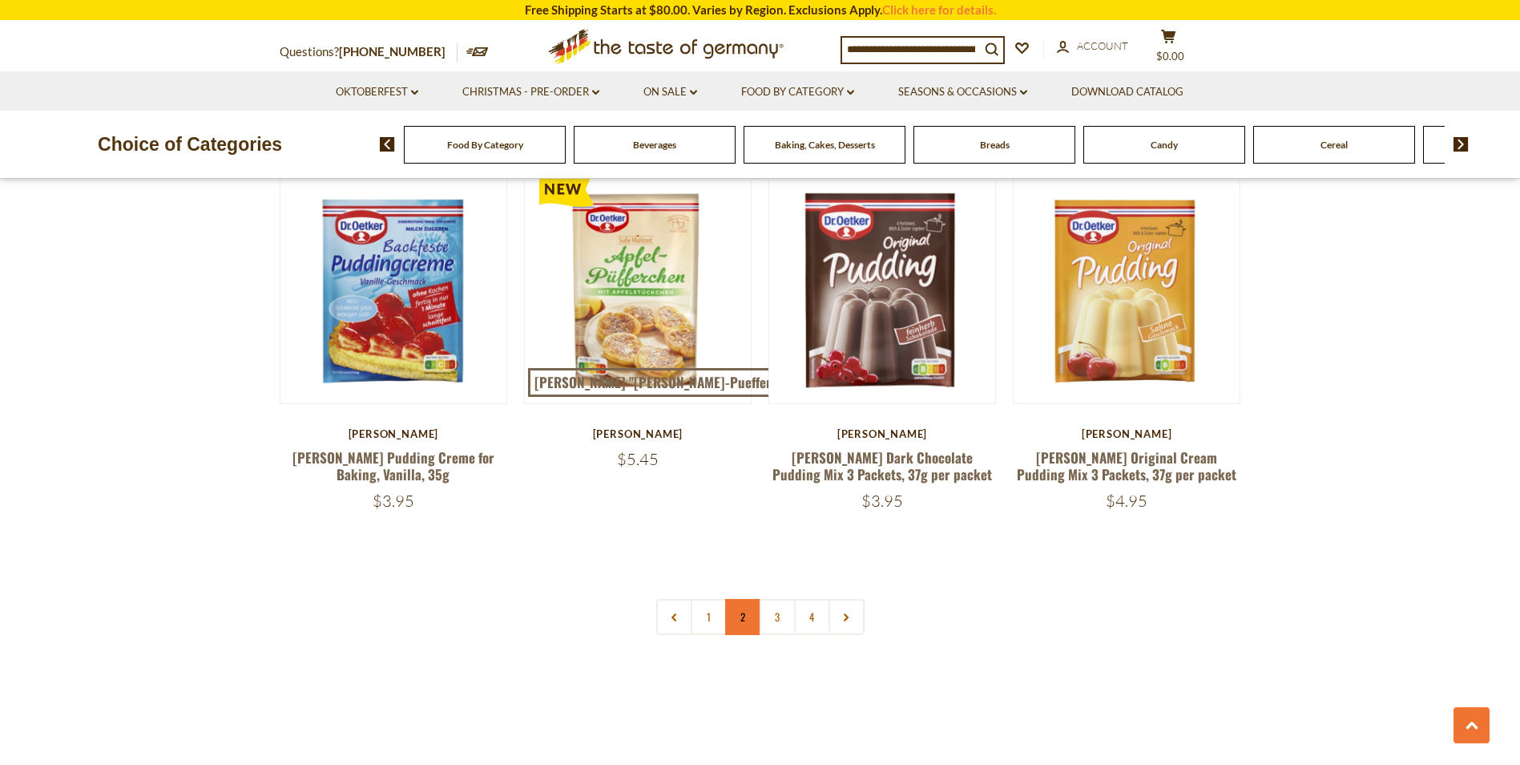
click at [740, 599] on link "2" at bounding box center [743, 617] width 36 height 36
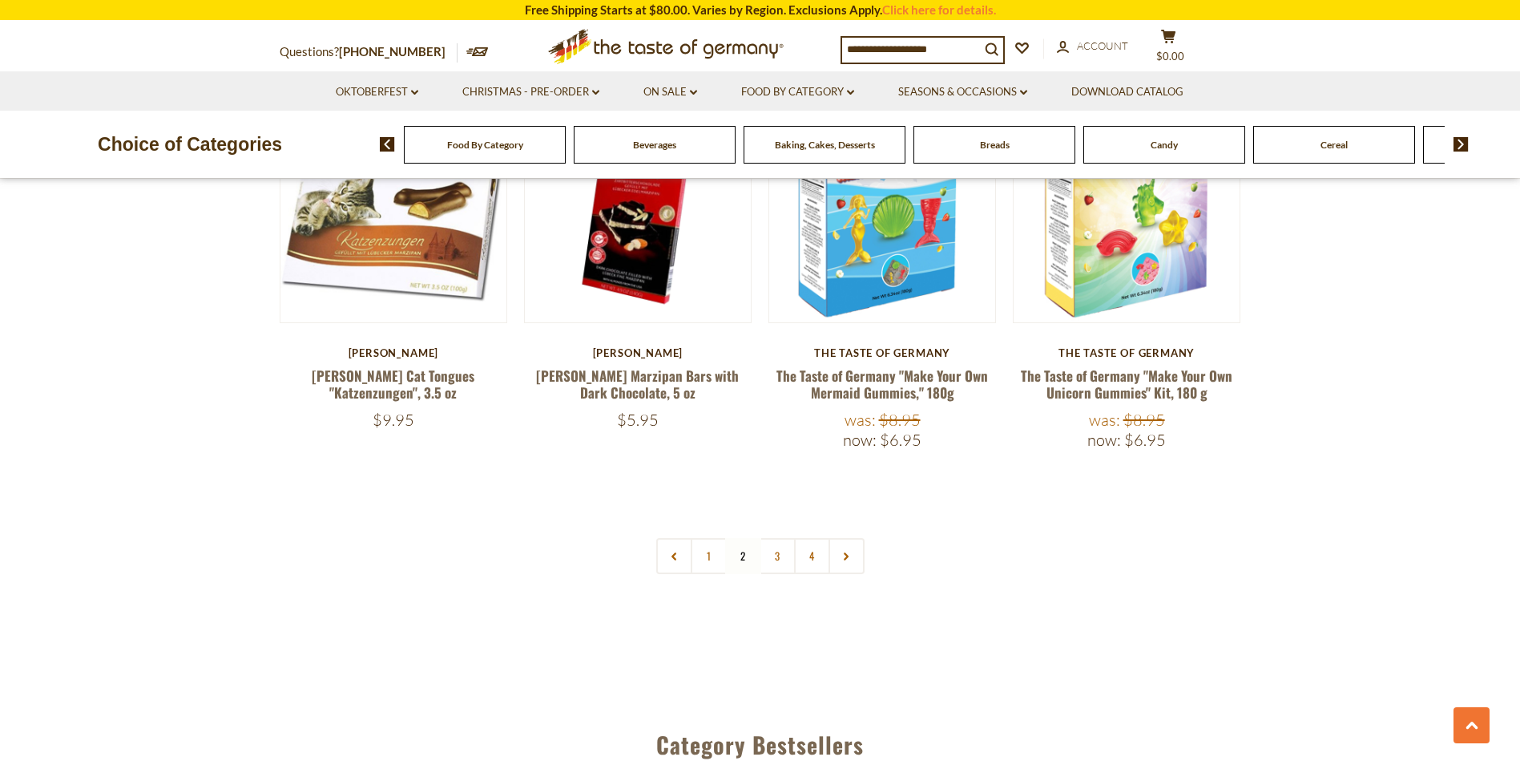
scroll to position [3613, 0]
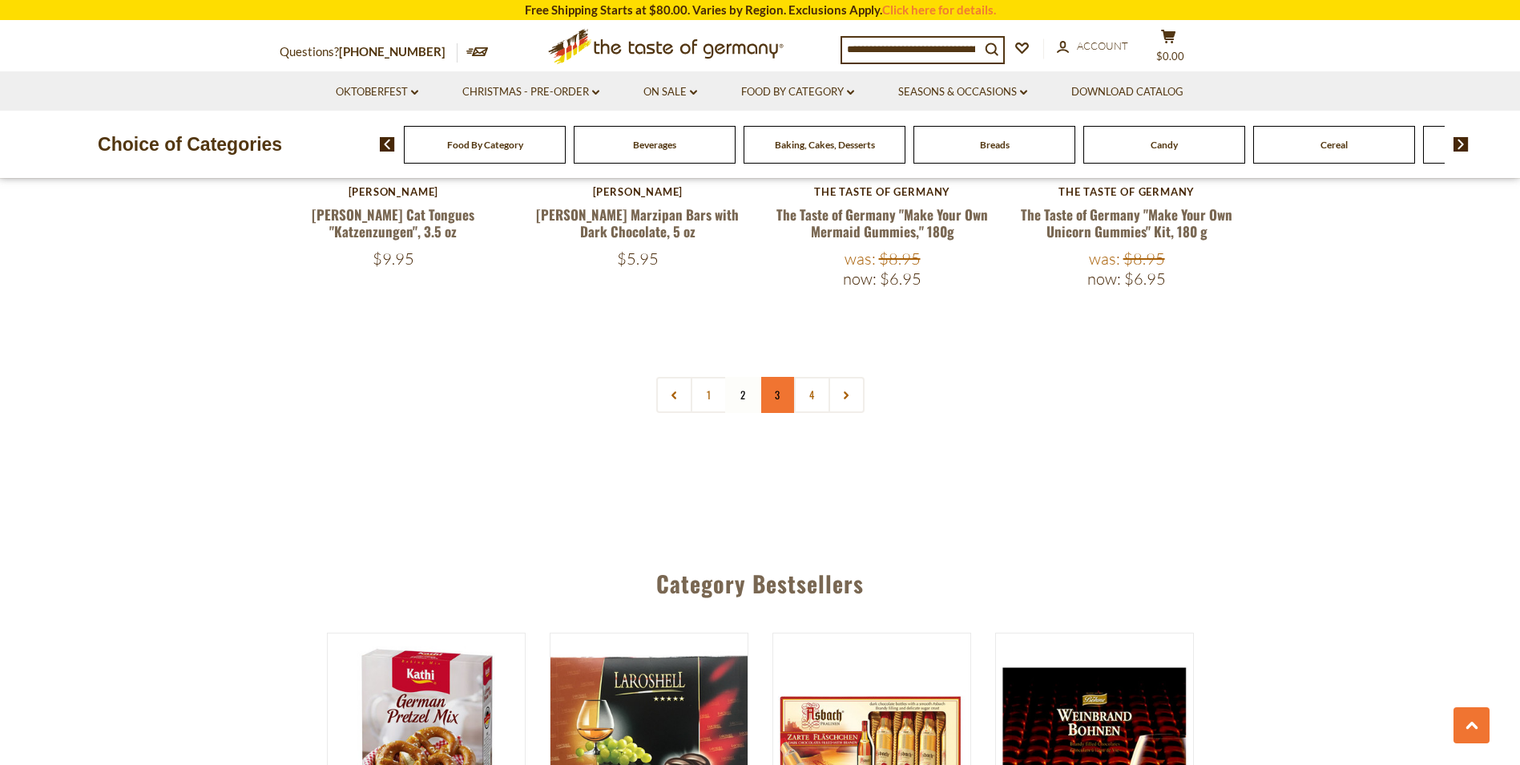
click at [775, 377] on link "3" at bounding box center [778, 395] width 36 height 36
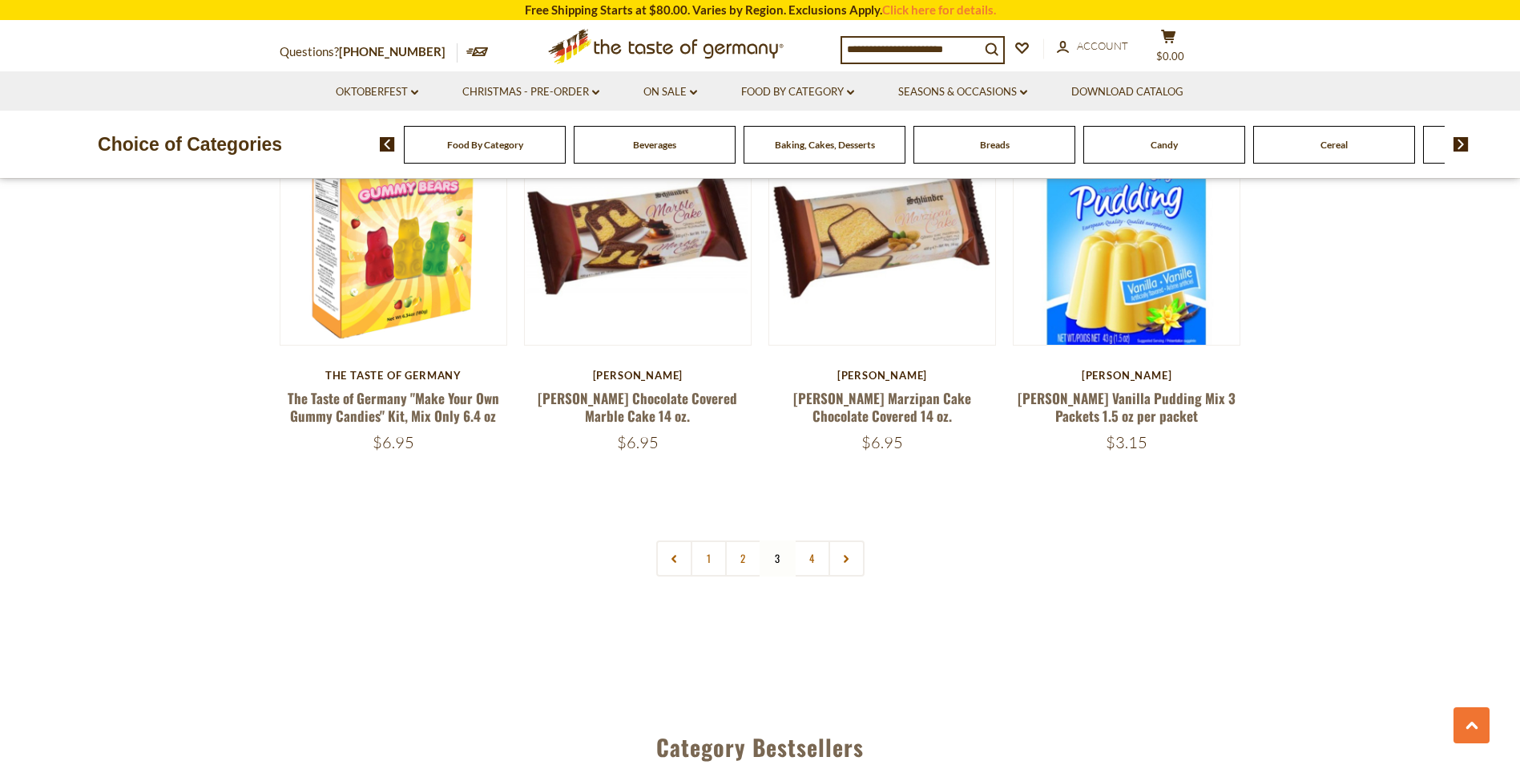
scroll to position [3478, 0]
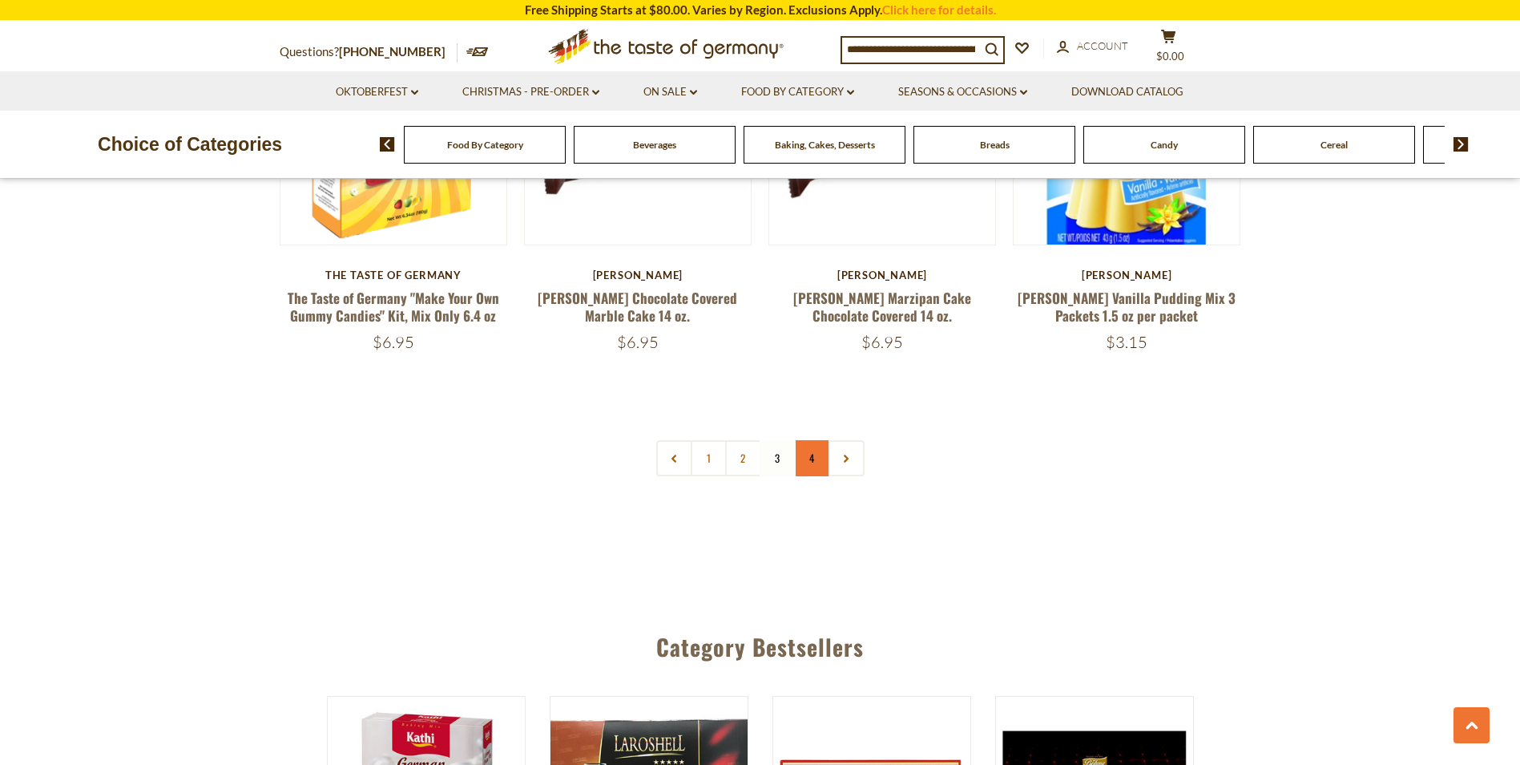
click at [814, 440] on link "4" at bounding box center [812, 458] width 36 height 36
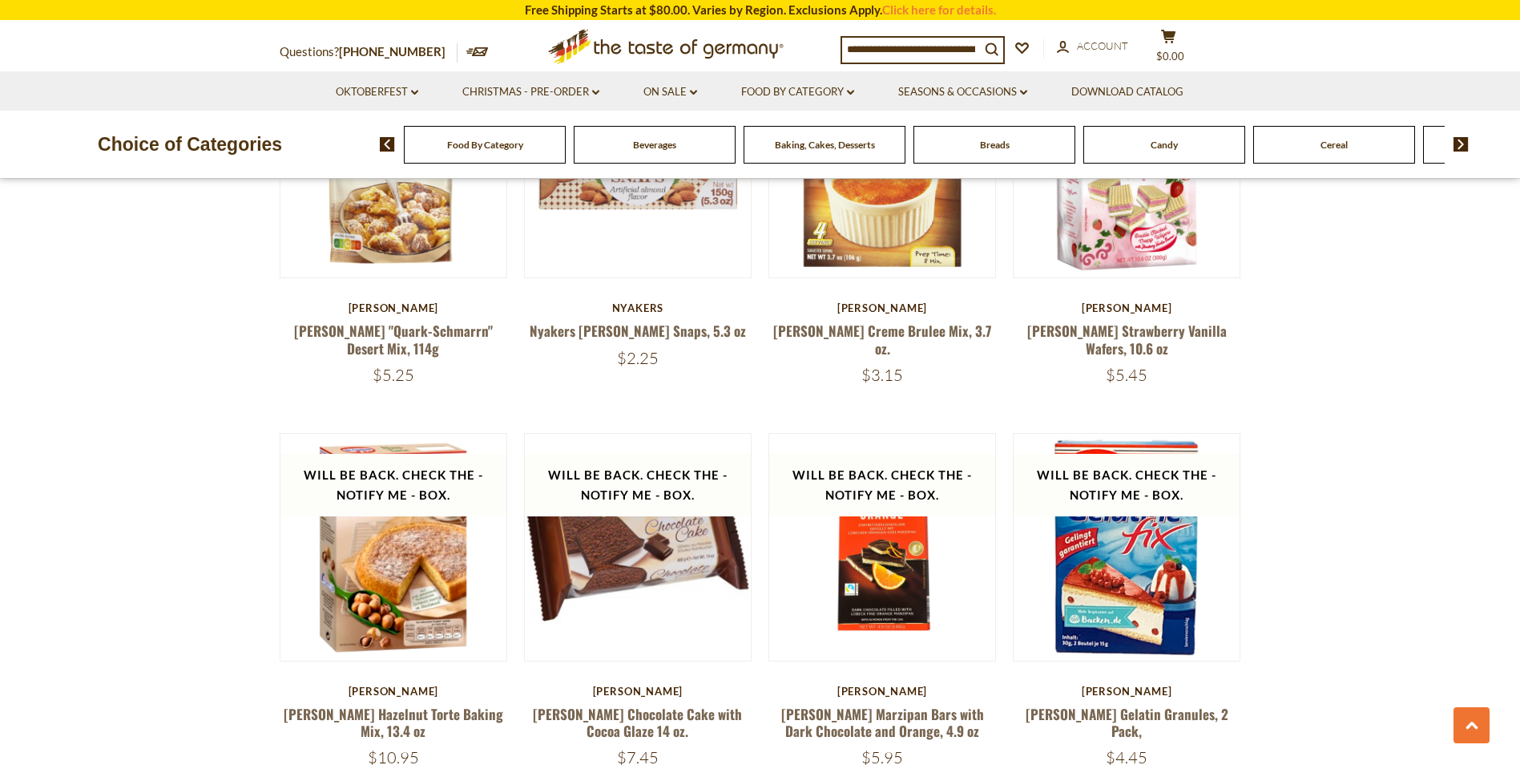
scroll to position [1521, 0]
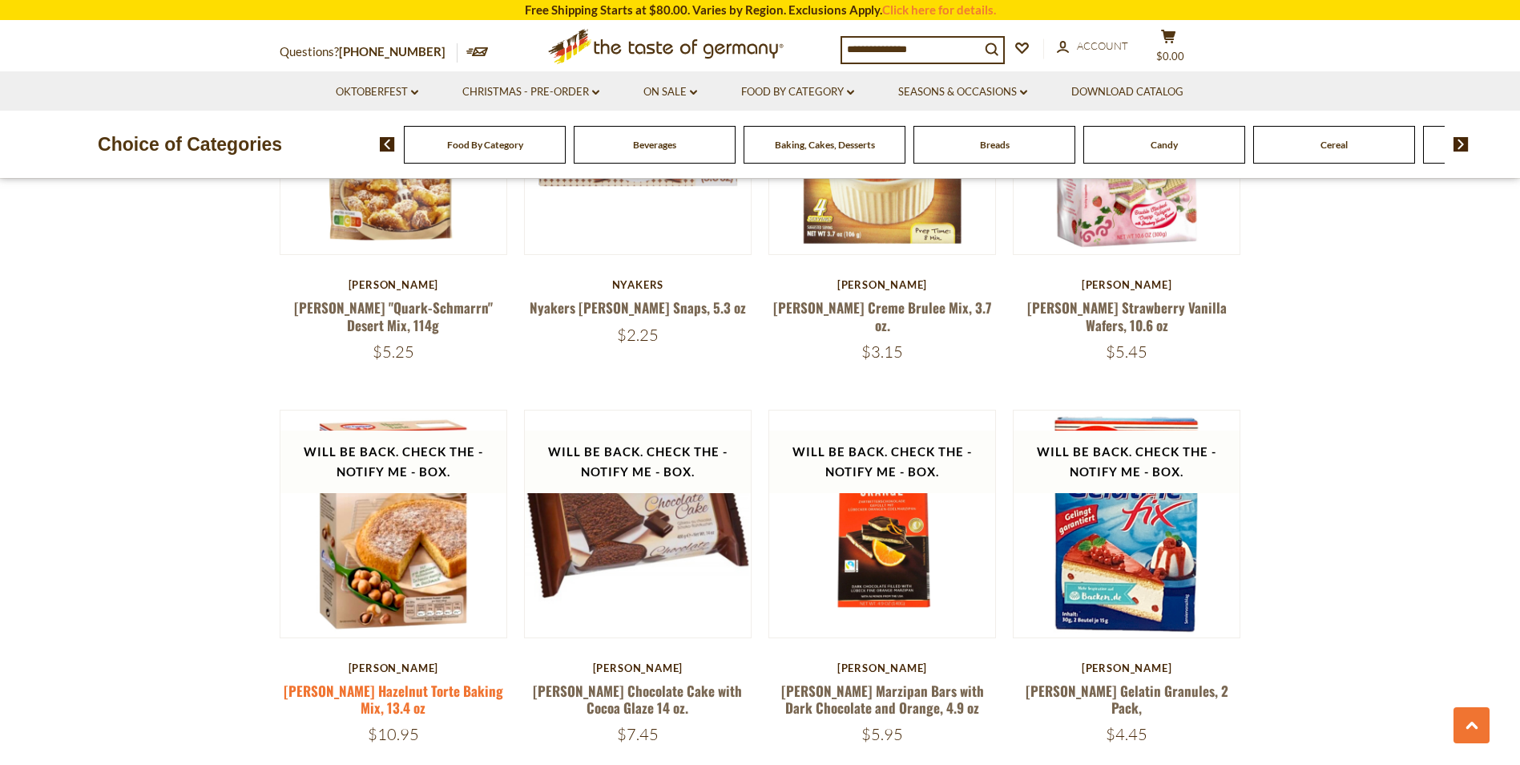
click at [364, 680] on link "Dr. Oetker Hazelnut Torte Baking Mix, 13.4 oz" at bounding box center [394, 698] width 220 height 37
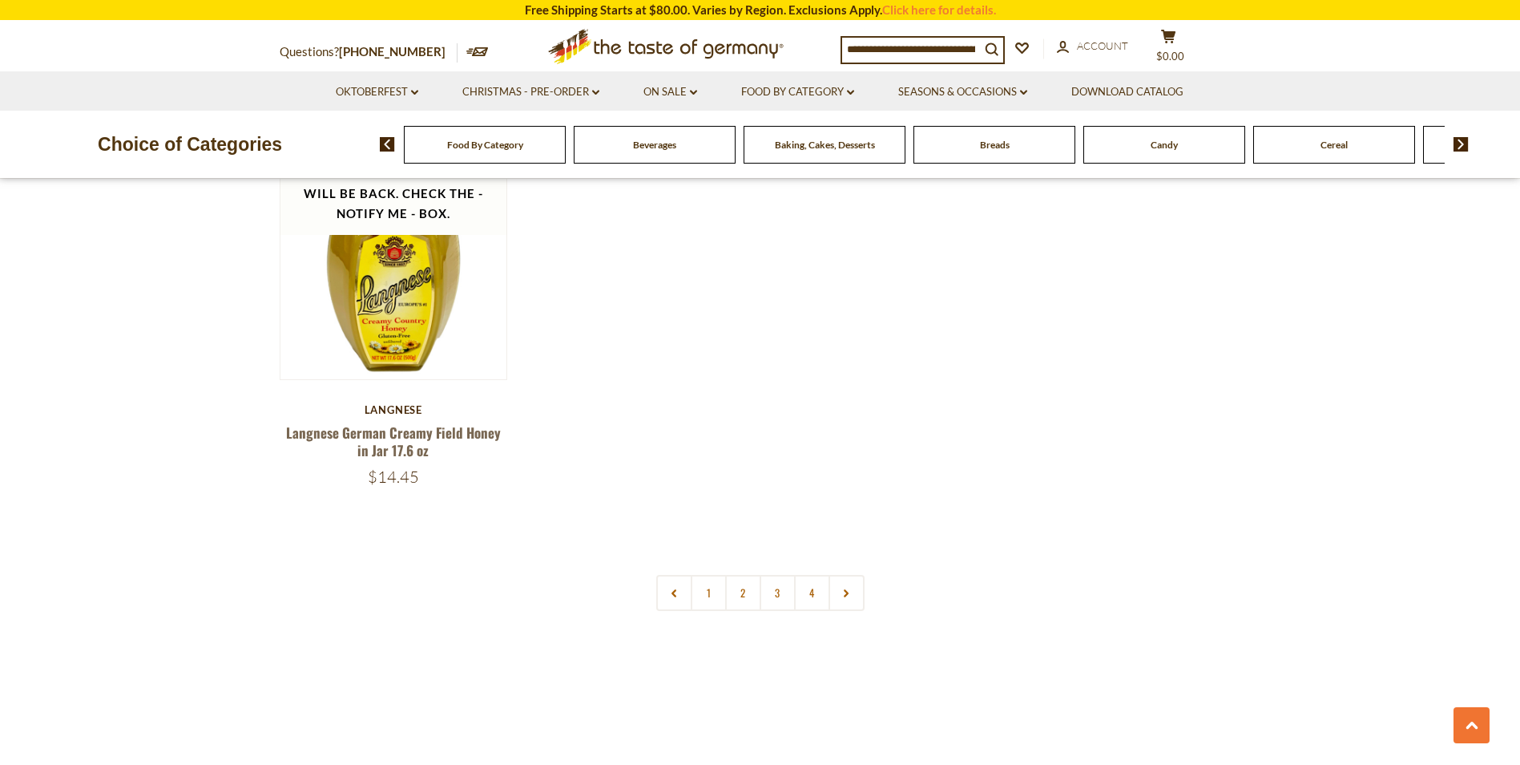
scroll to position [2193, 0]
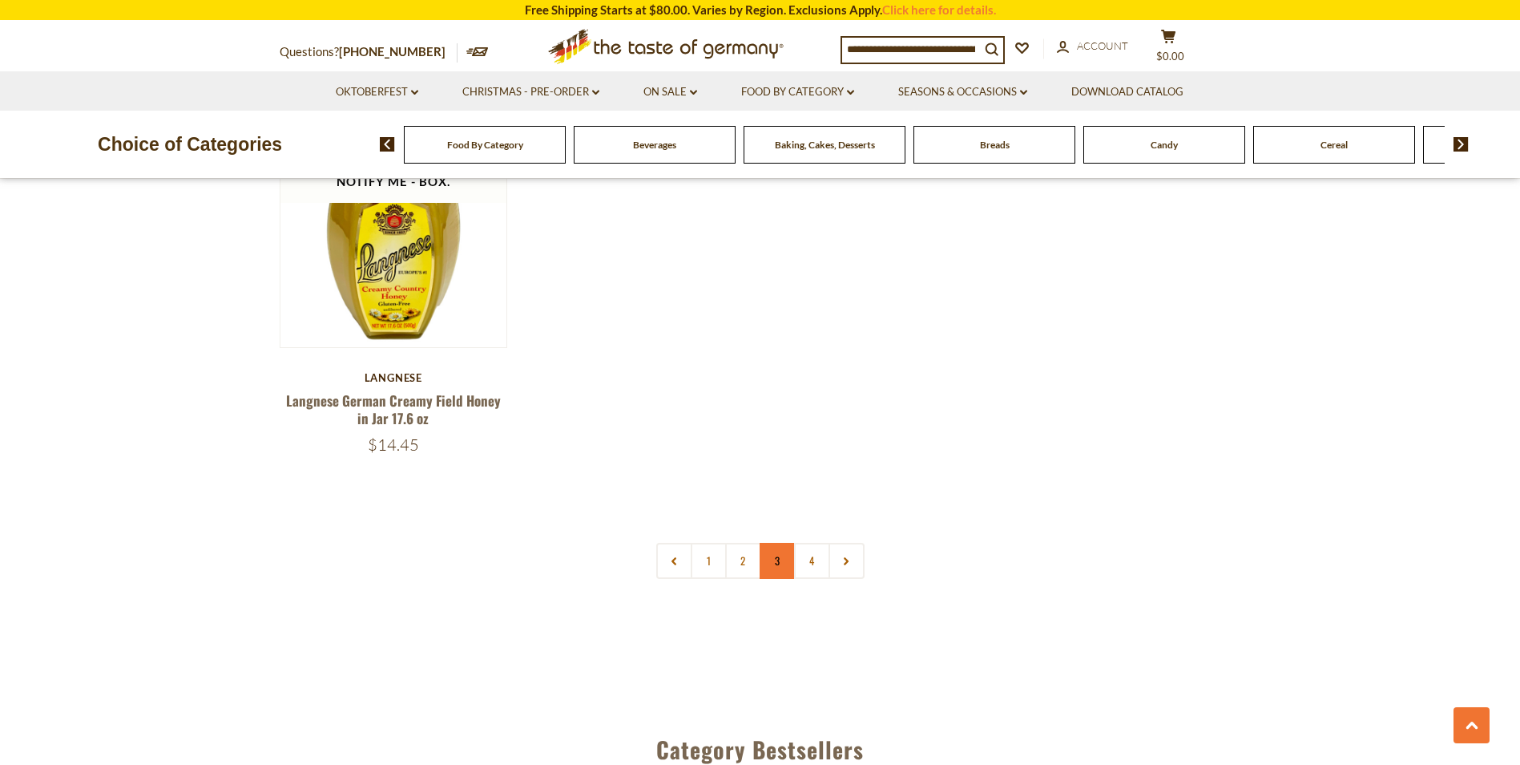
click at [777, 543] on link "3" at bounding box center [778, 561] width 36 height 36
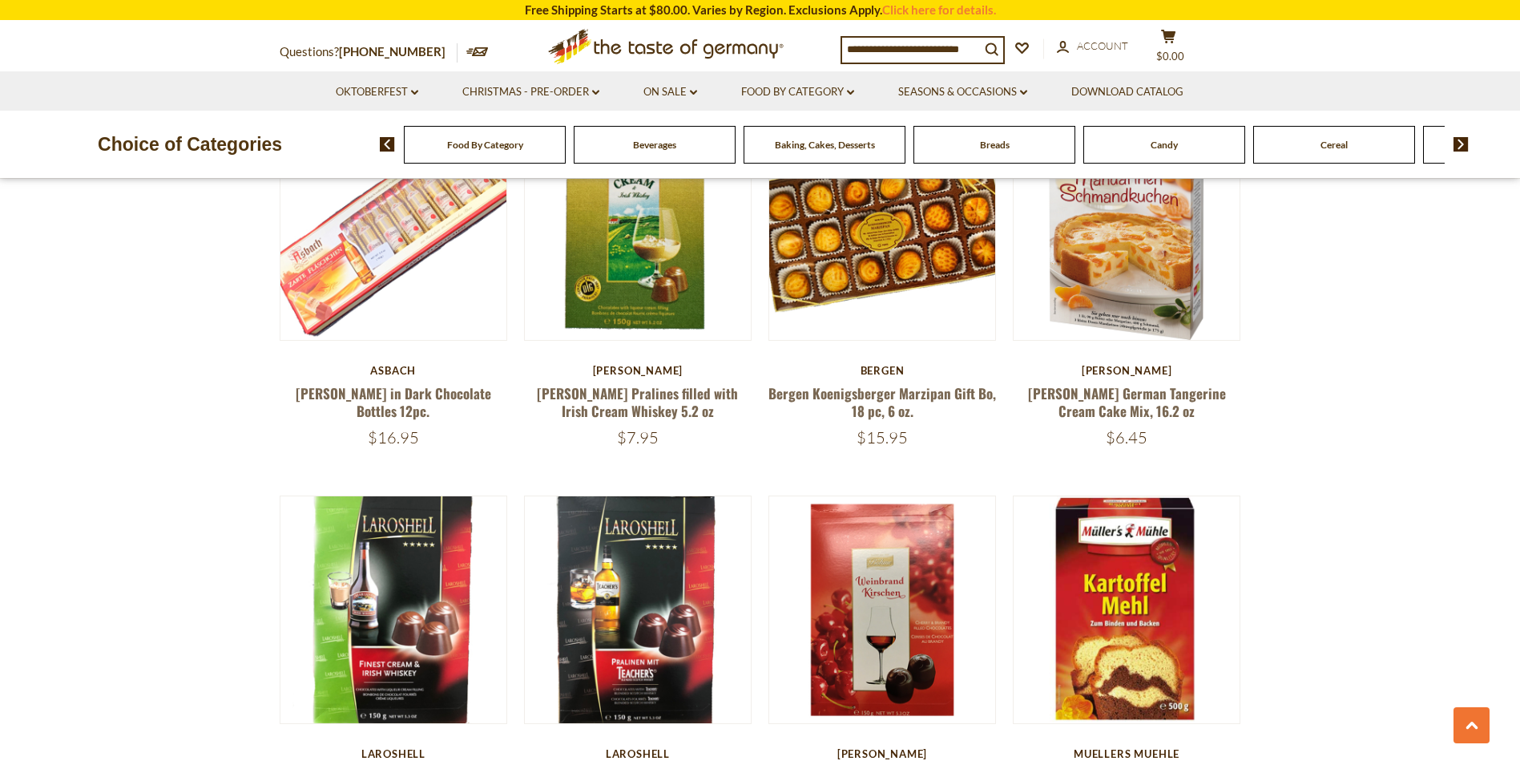
scroll to position [1036, 0]
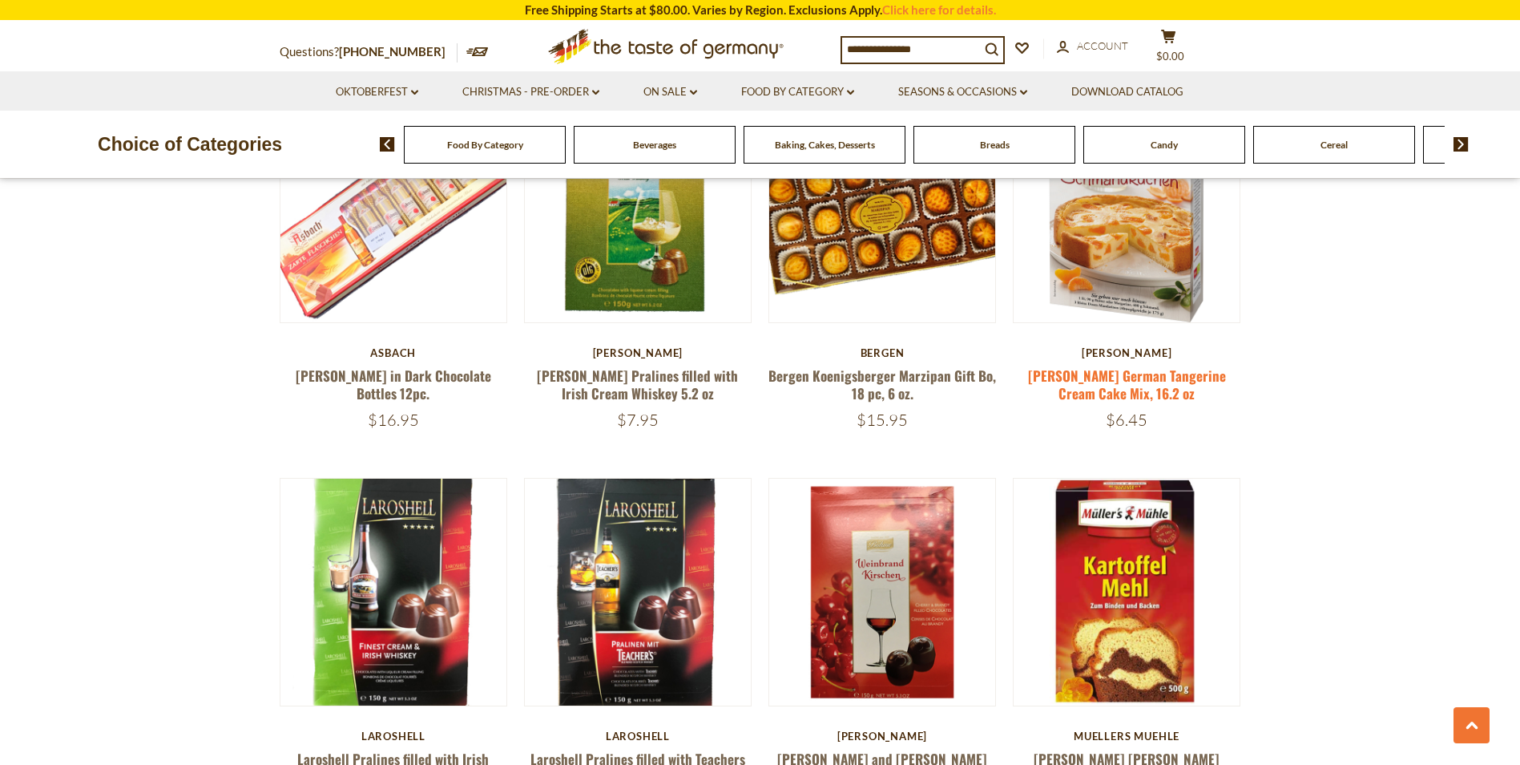
click at [1135, 377] on link "[PERSON_NAME] German Tangerine Cream Cake Mix, 16.2 oz" at bounding box center [1127, 383] width 198 height 37
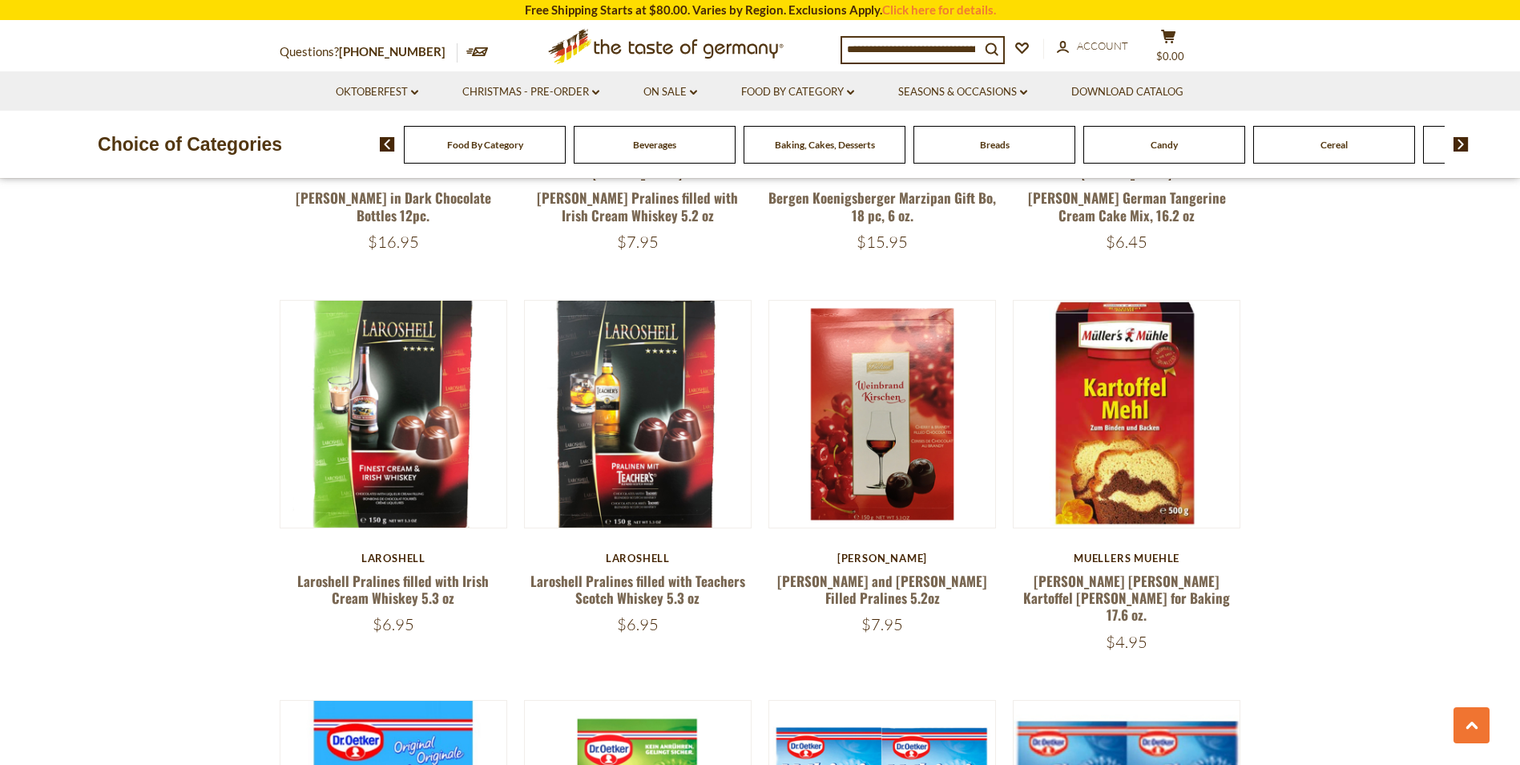
scroll to position [1225, 0]
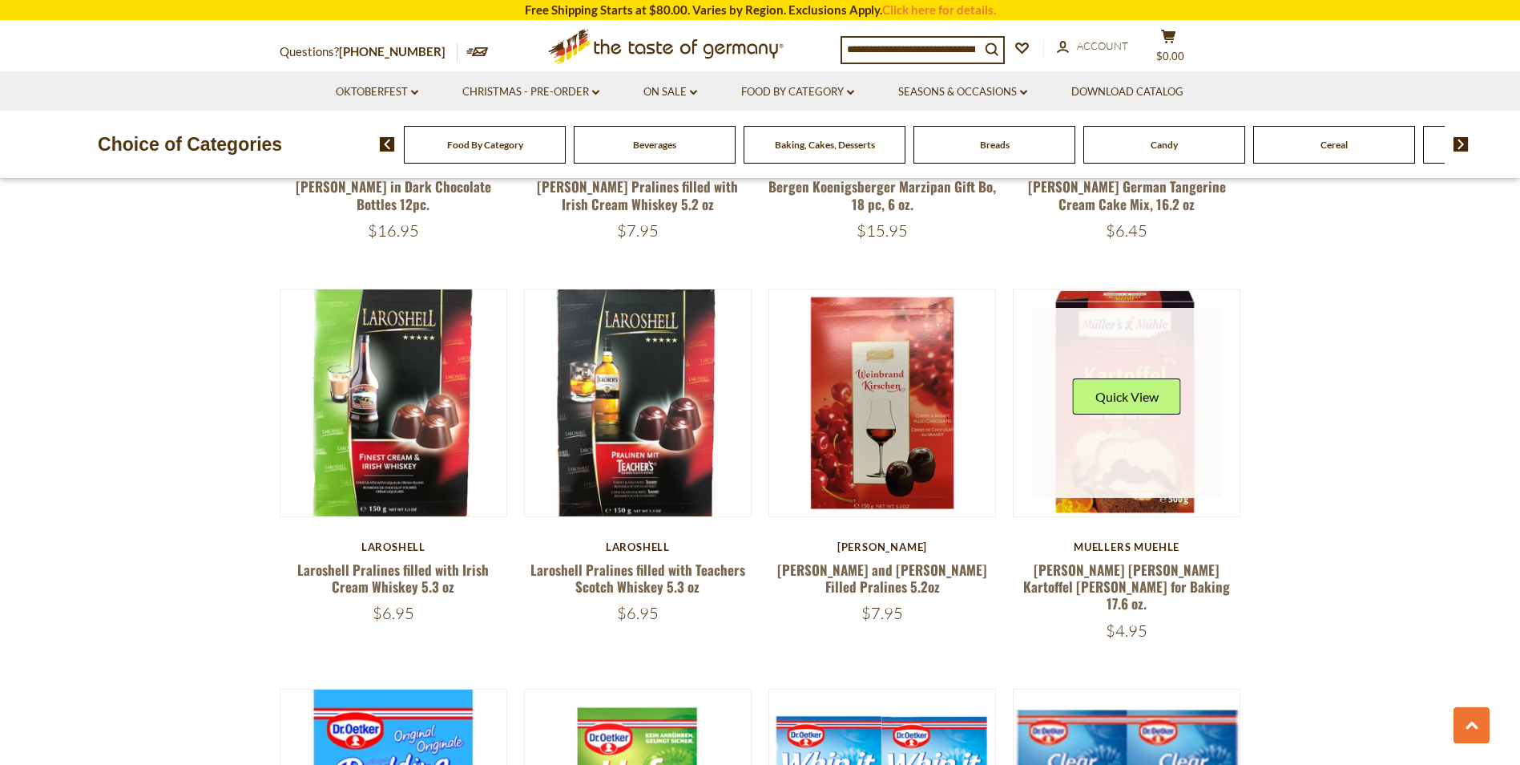
click at [1135, 474] on link at bounding box center [1126, 403] width 191 height 191
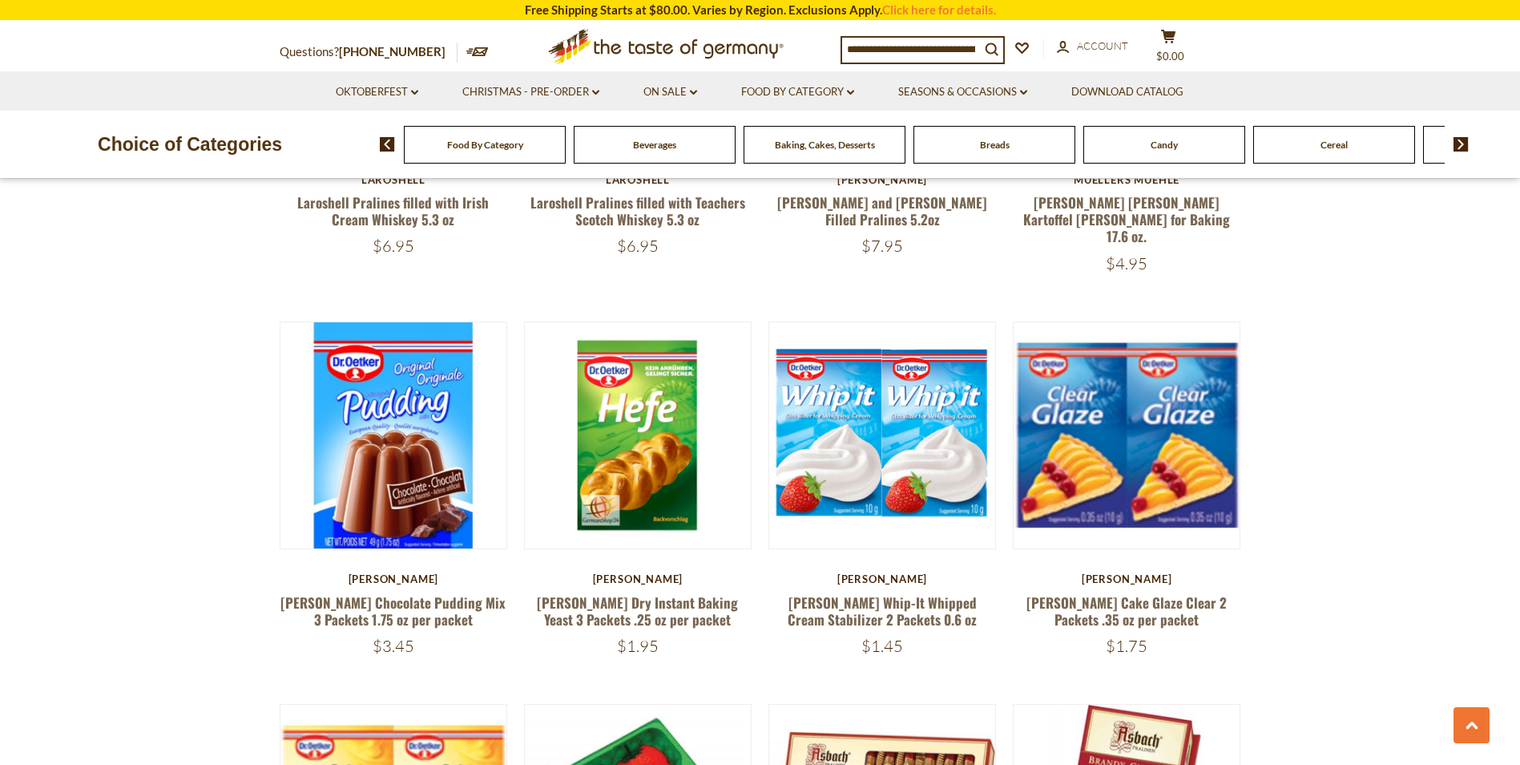
scroll to position [1604, 0]
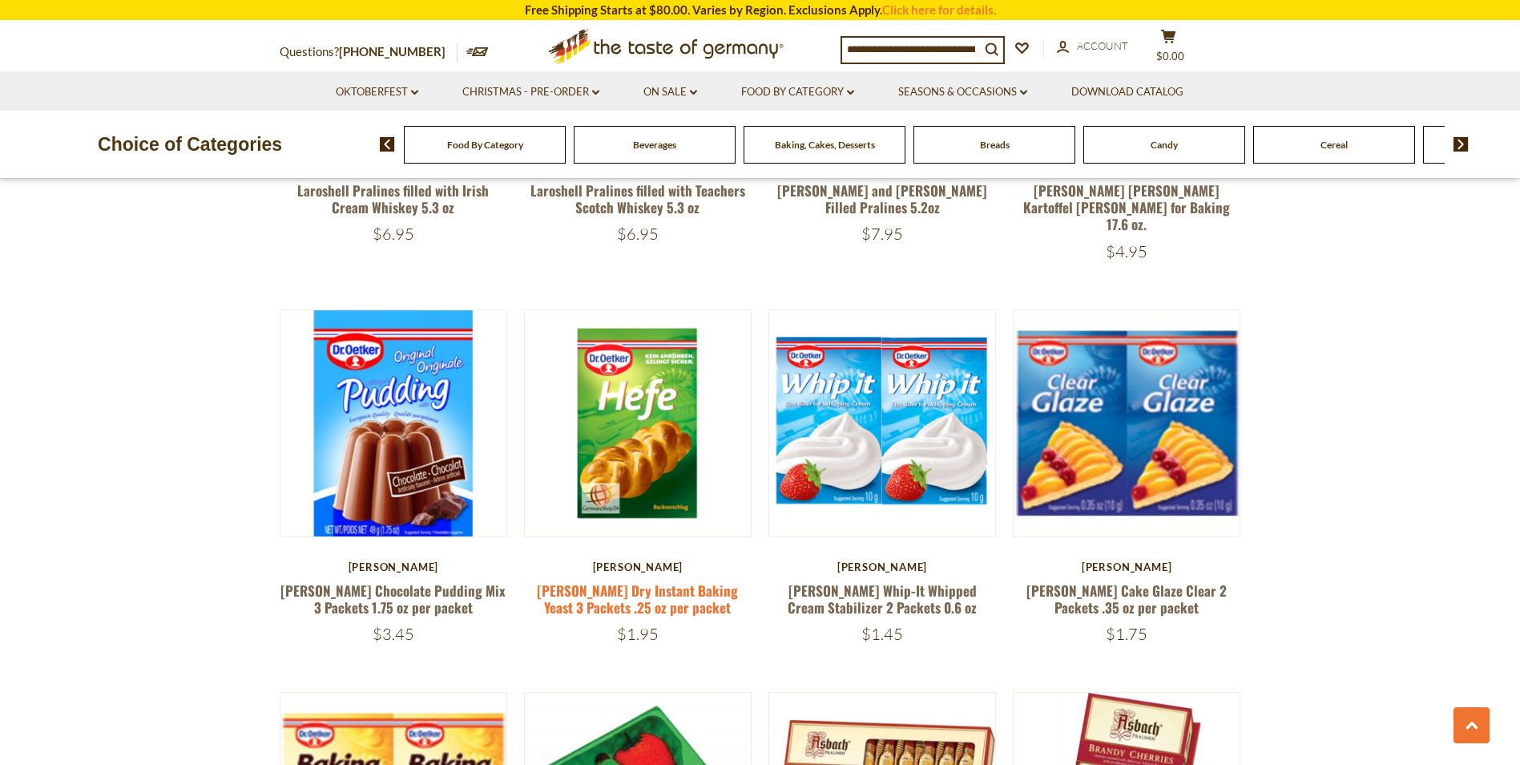
click at [648, 586] on link "Dr. Oetker Dry Instant Baking Yeast 3 Packets .25 oz per packet" at bounding box center [637, 598] width 201 height 37
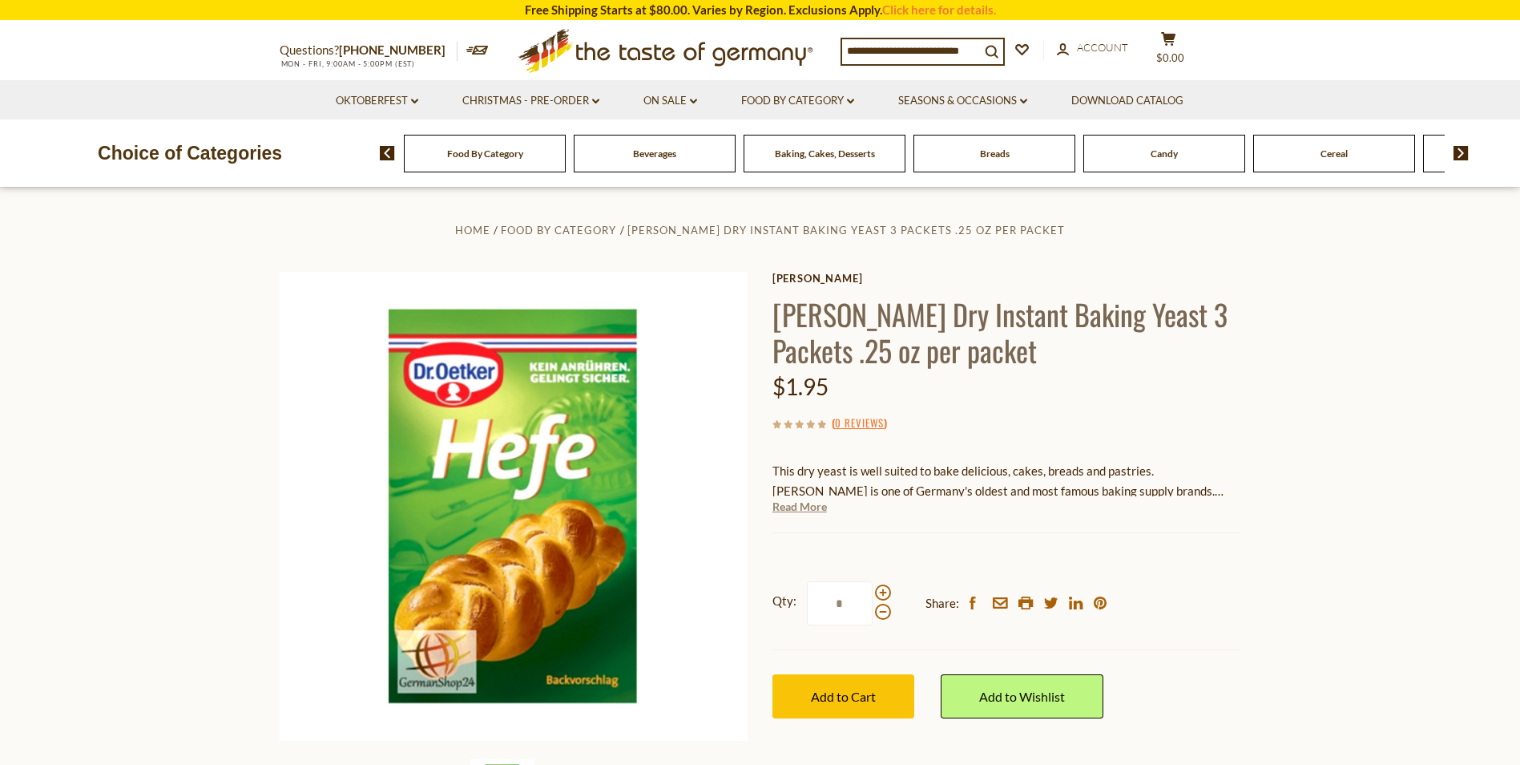
click at [812, 505] on link "Read More" at bounding box center [800, 506] width 54 height 16
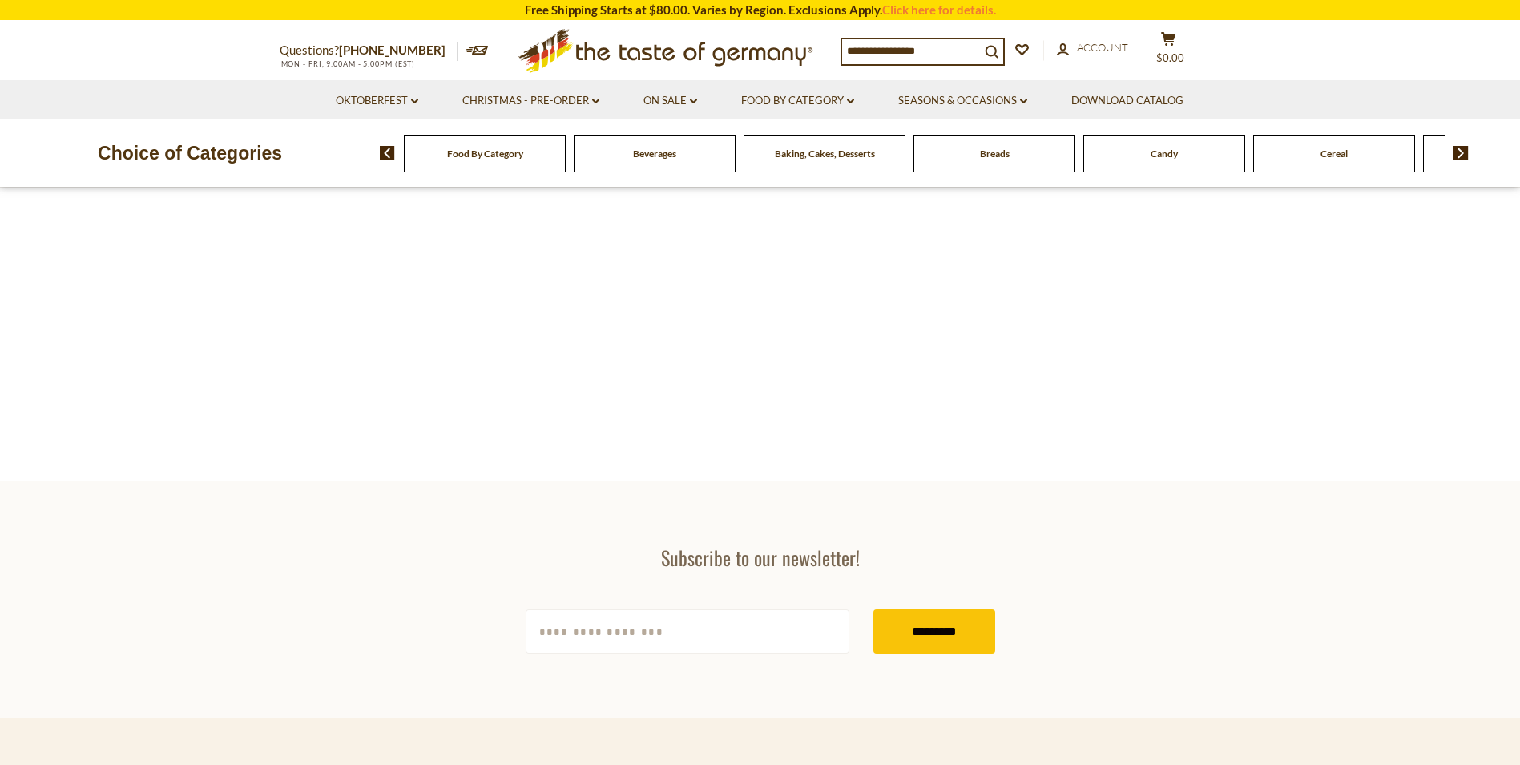
type input "**********"
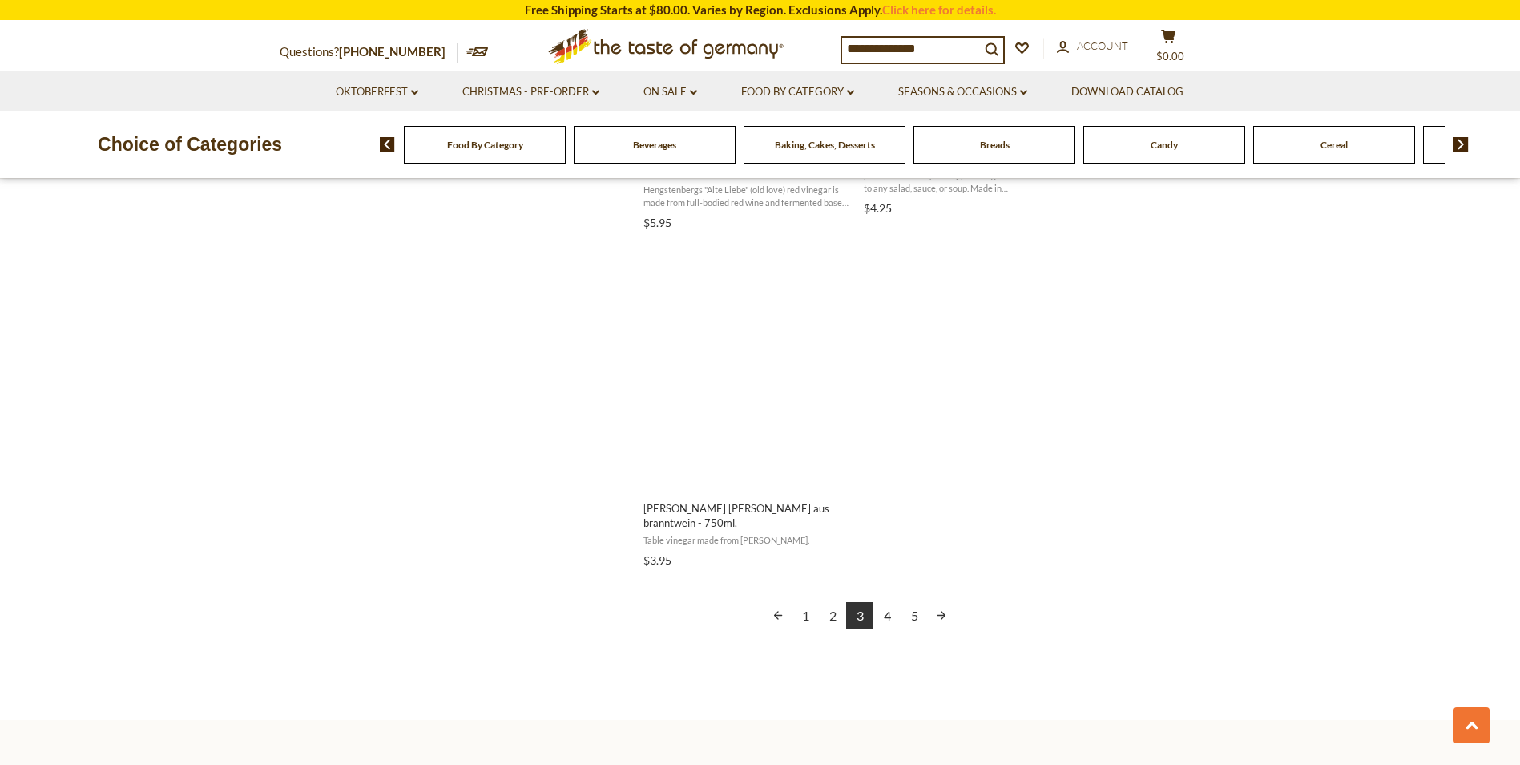
scroll to position [2693, 0]
click at [832, 90] on link "Food By Category dropdown_arrow" at bounding box center [797, 92] width 113 height 18
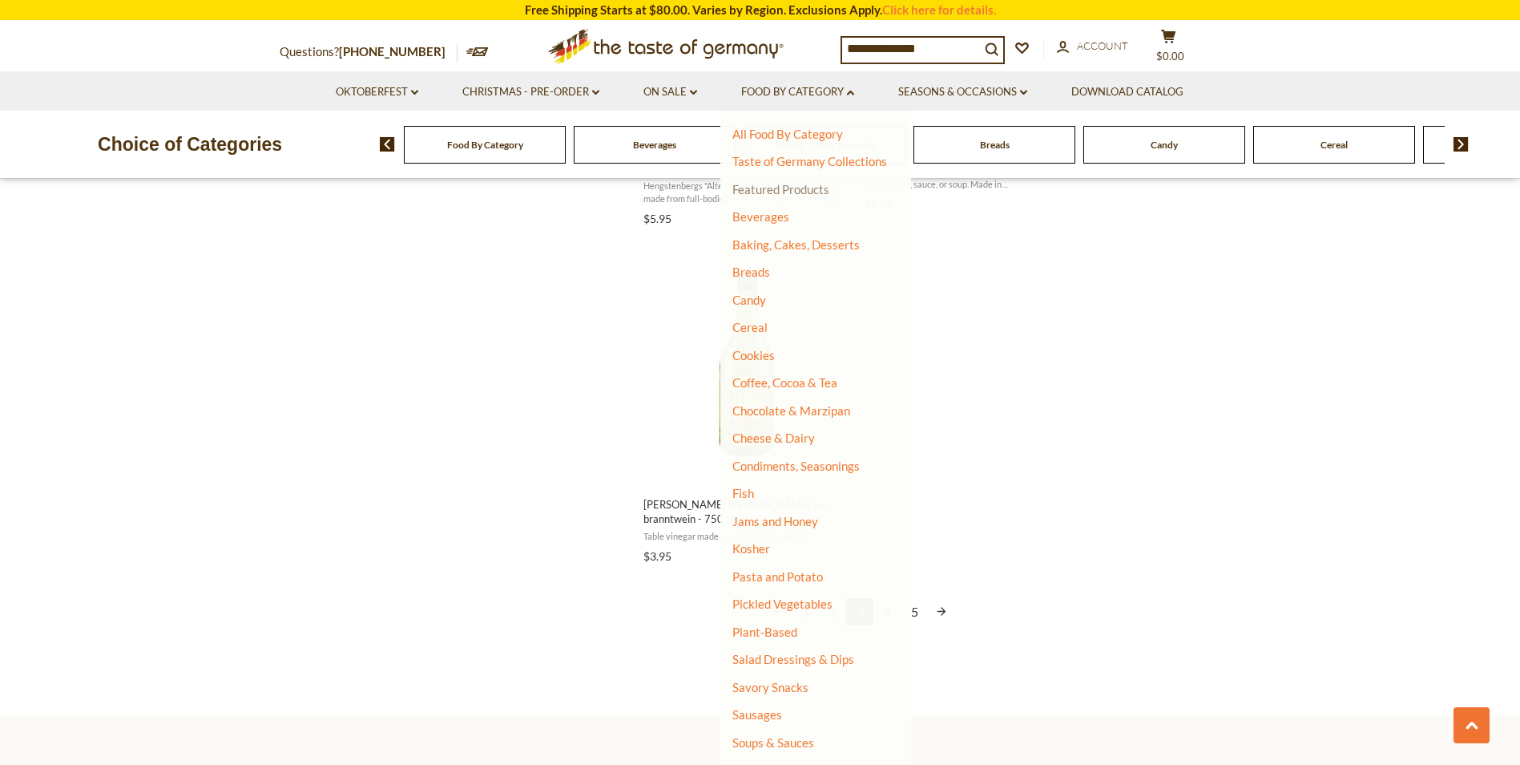
click at [797, 190] on link "Featured Products" at bounding box center [780, 189] width 97 height 14
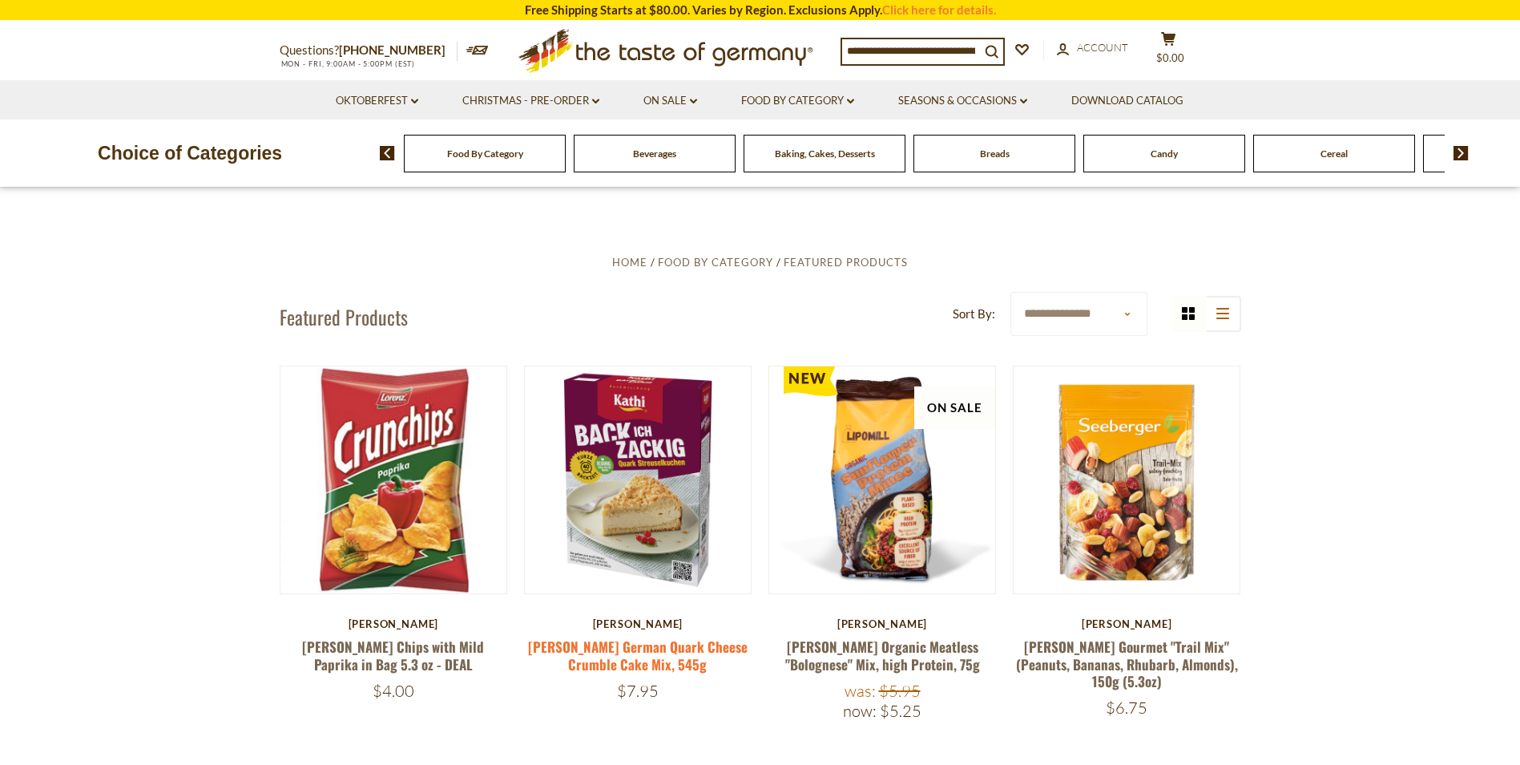
click at [620, 654] on link "[PERSON_NAME] German Quark Cheese Crumble Cake Mix, 545g" at bounding box center [638, 654] width 220 height 37
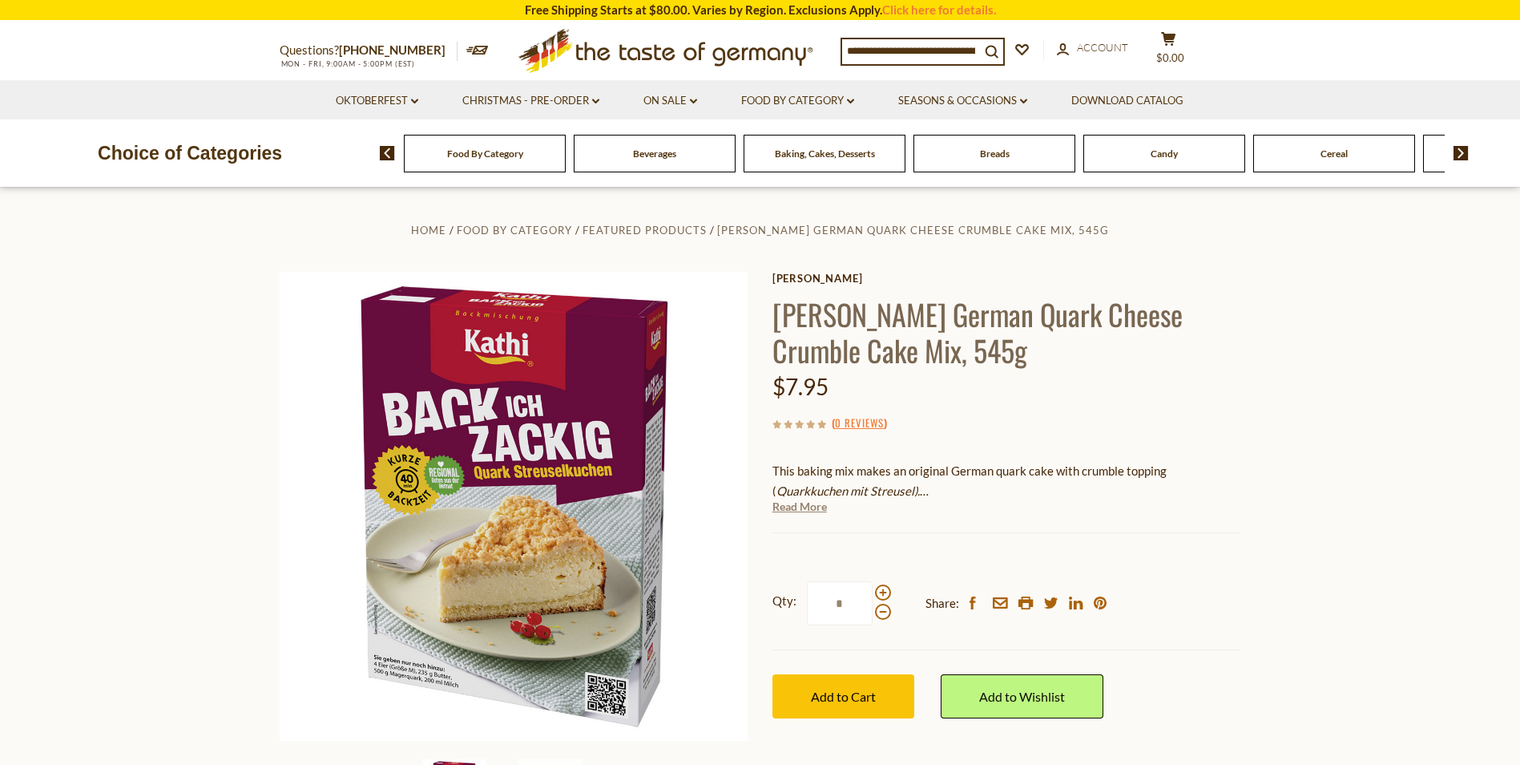
click at [816, 507] on link "Read More" at bounding box center [800, 506] width 54 height 16
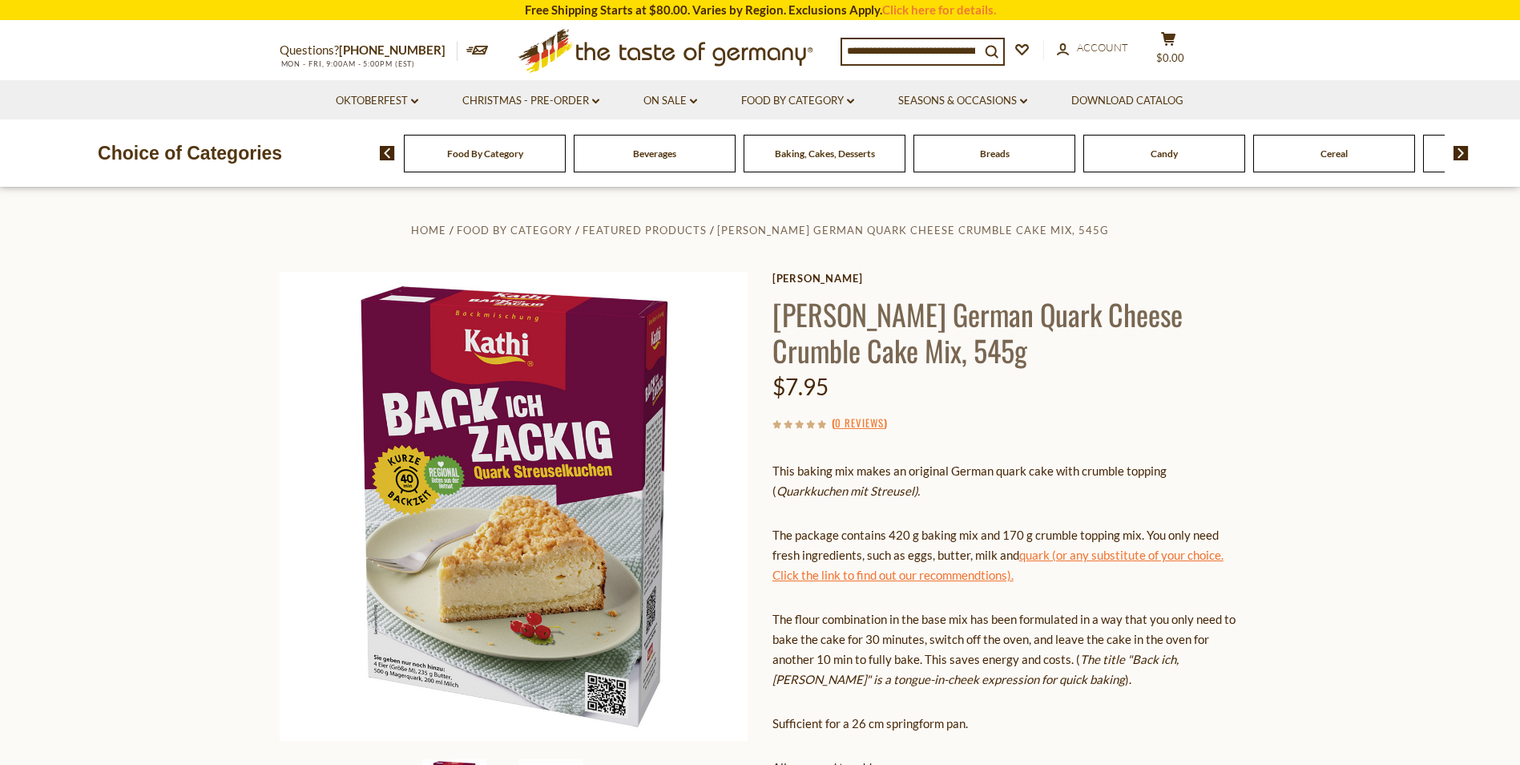
click at [793, 572] on link "quark (or any substitute of your choice. Click the link to find out our recomme…" at bounding box center [998, 564] width 451 height 34
